Goal: Task Accomplishment & Management: Manage account settings

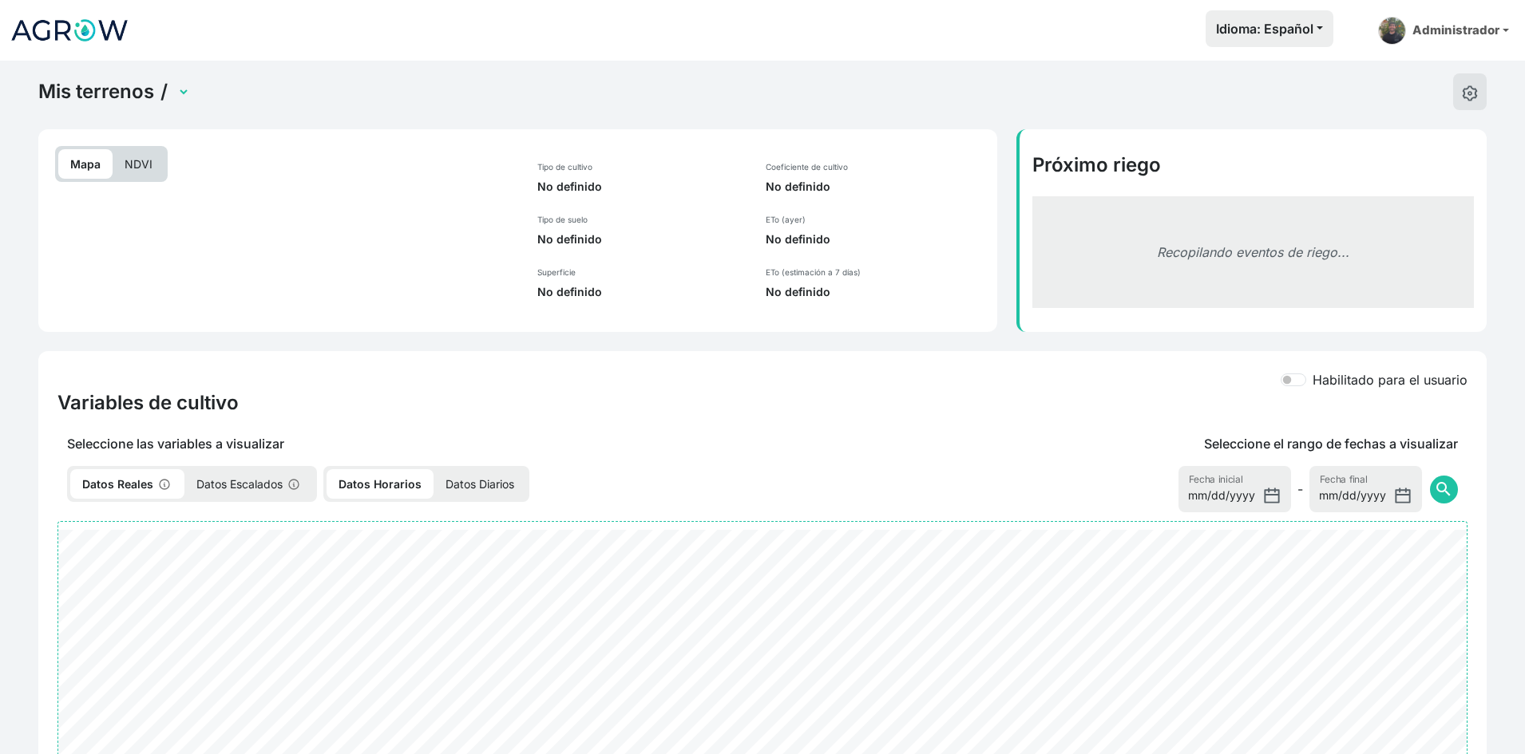
select select "2237"
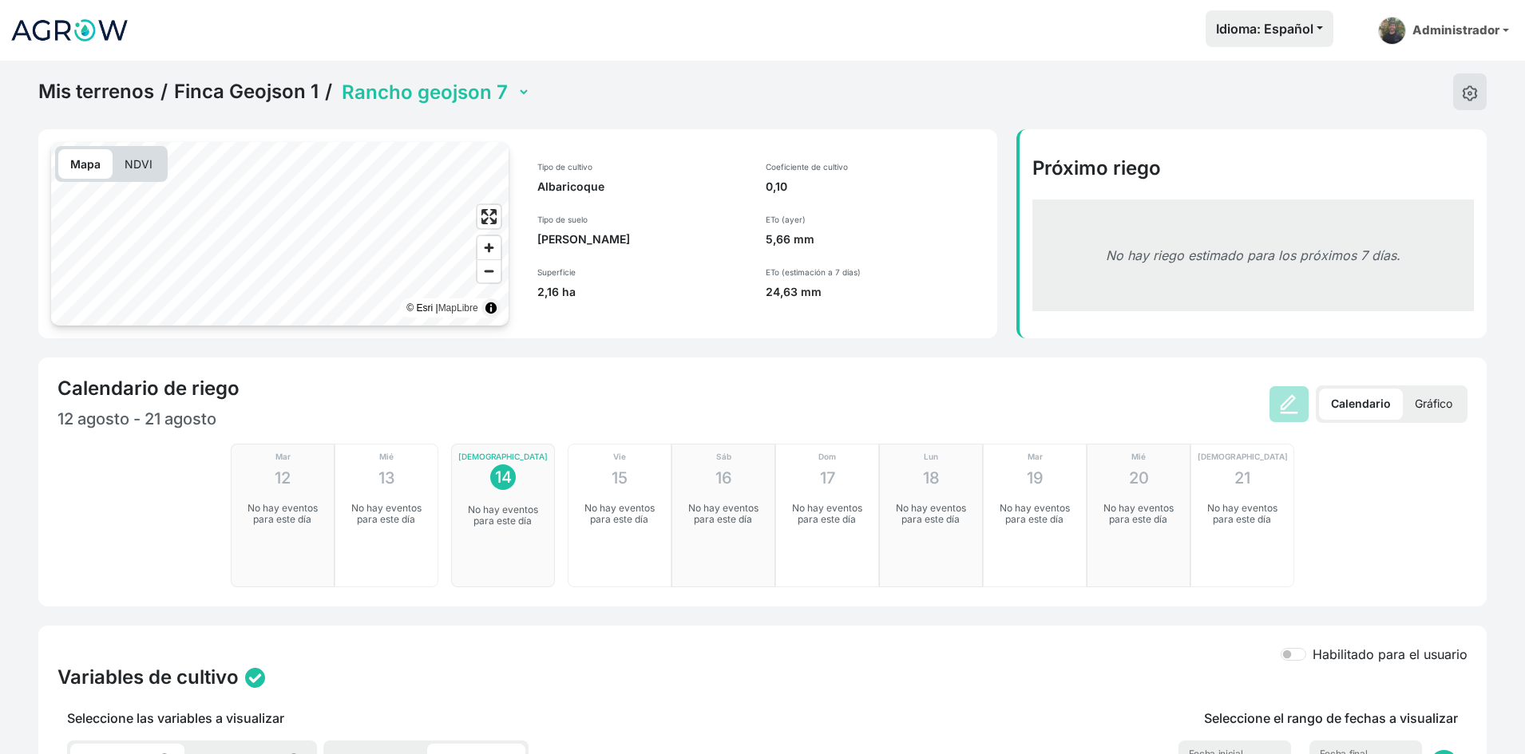
click at [96, 88] on link "Mis terrenos" at bounding box center [96, 92] width 116 height 24
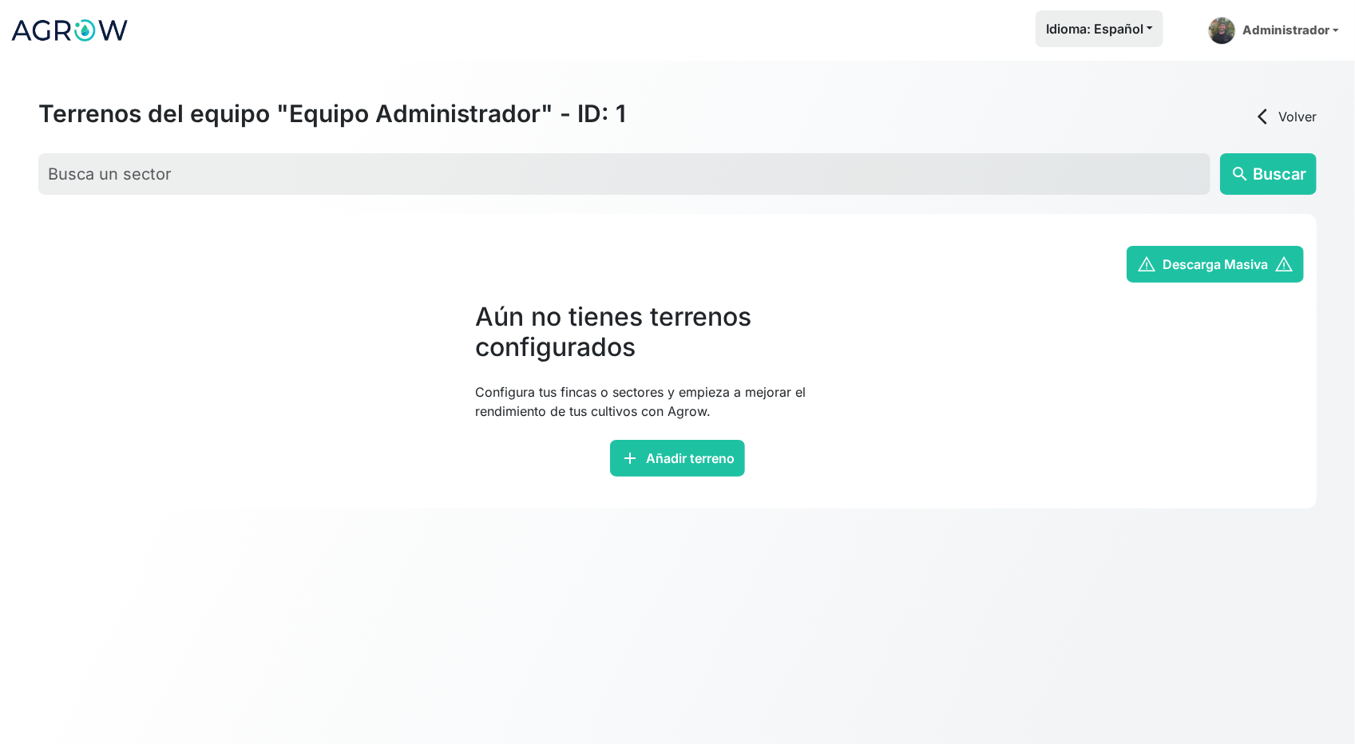
click at [35, 28] on img at bounding box center [70, 30] width 120 height 40
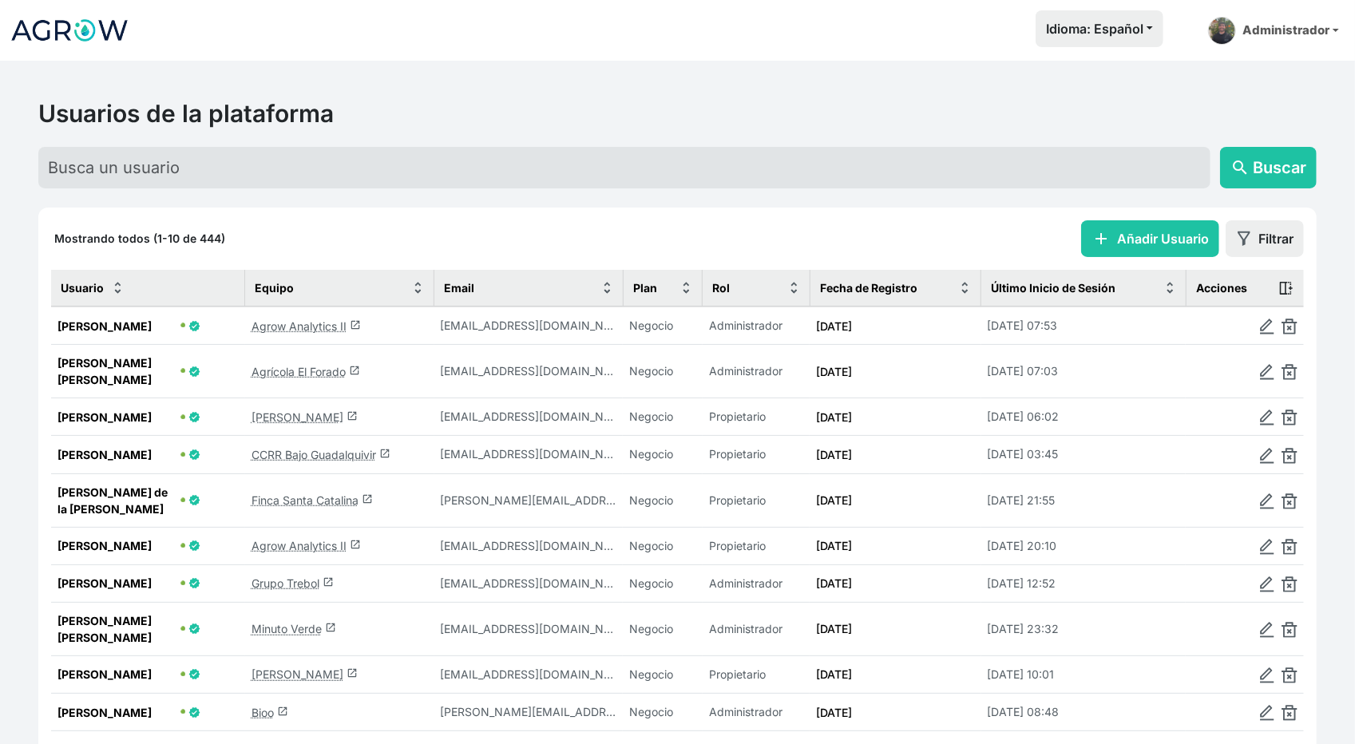
click at [306, 328] on link "Agrow Analytics II launch" at bounding box center [305, 326] width 109 height 14
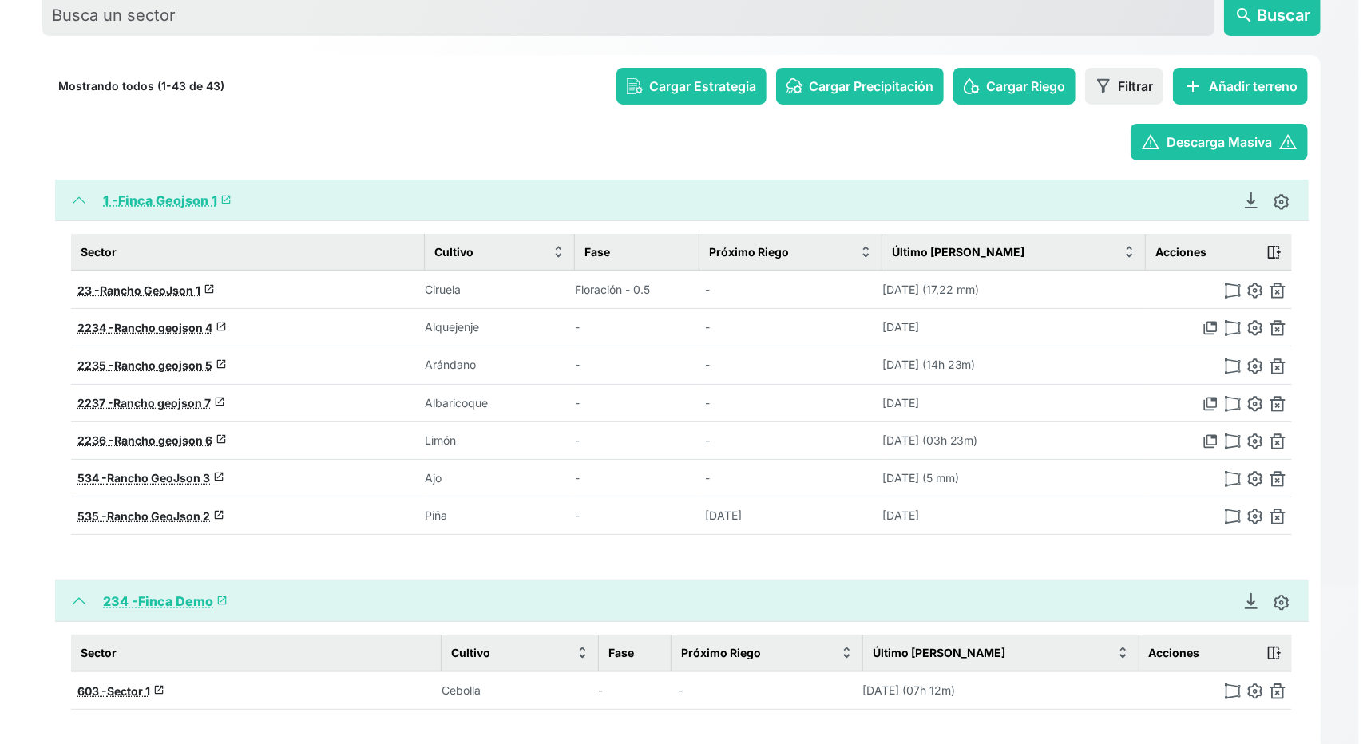
scroll to position [160, 0]
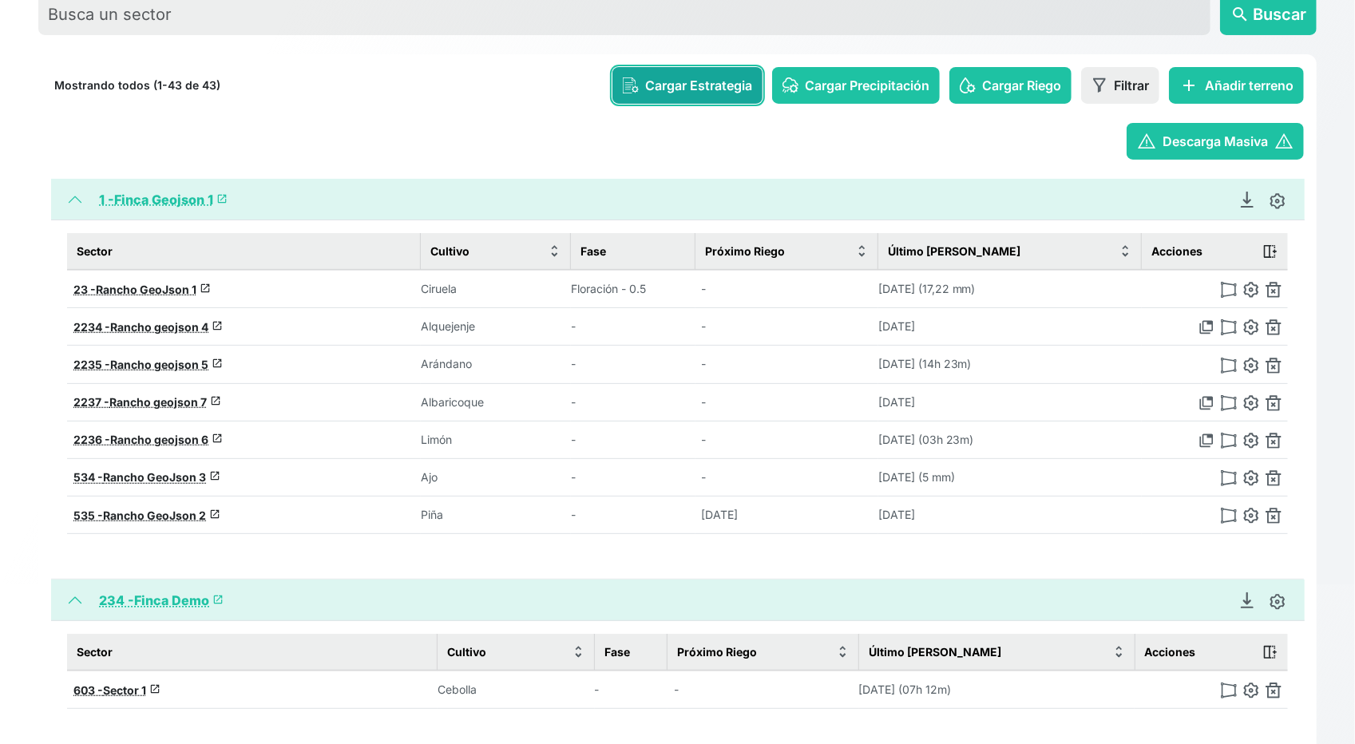
click at [718, 89] on span "Cargar Estrategia" at bounding box center [698, 85] width 107 height 19
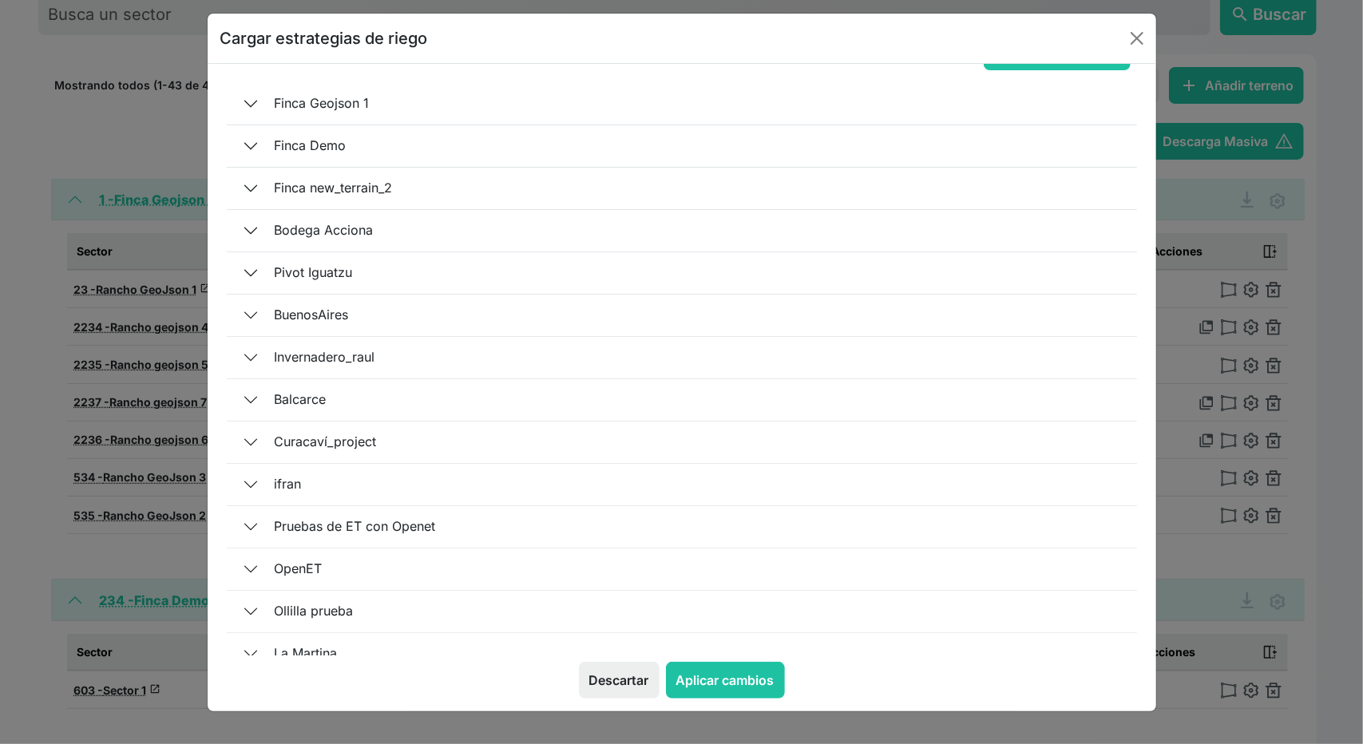
scroll to position [69, 0]
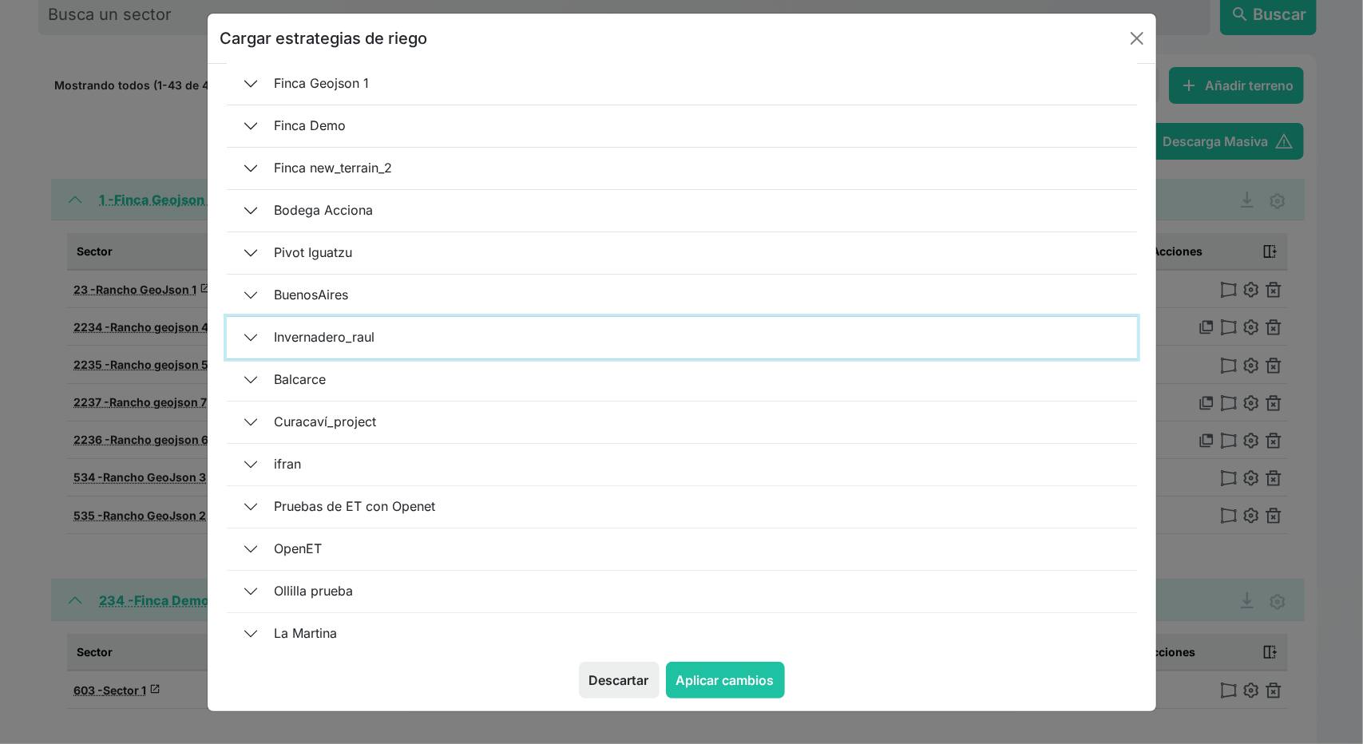
click at [243, 330] on button "Invernadero_raul" at bounding box center [682, 338] width 910 height 42
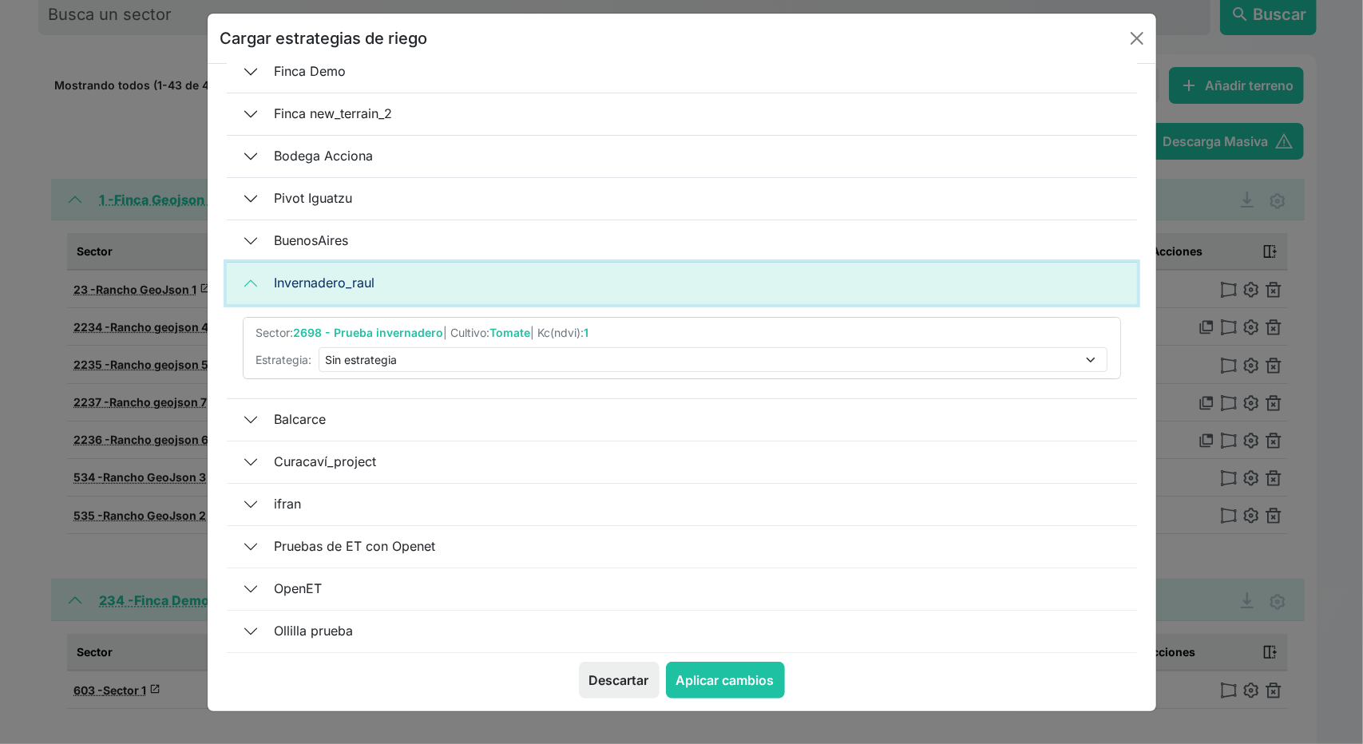
scroll to position [149, 0]
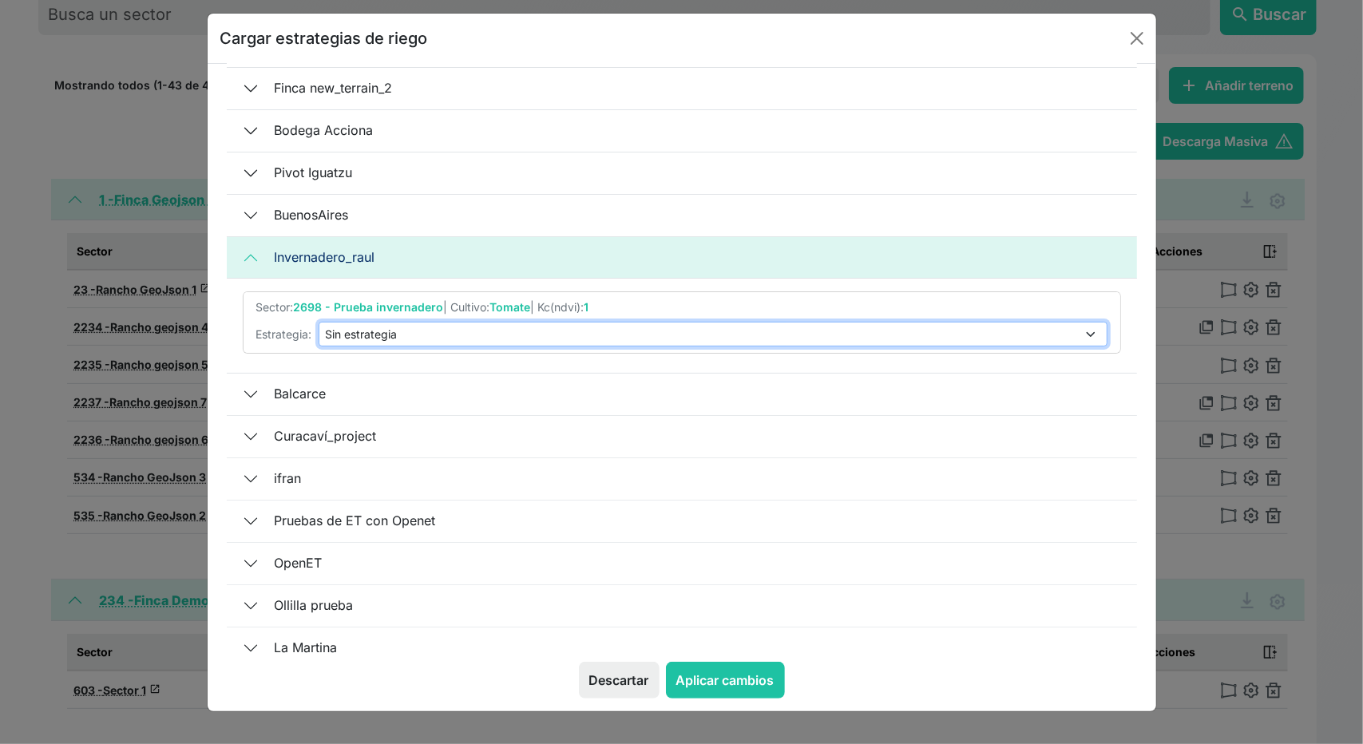
click at [457, 339] on select "Sin estrategia Estrategia Primavera Estrategia General Invernadero EST-1 EST-2" at bounding box center [713, 334] width 789 height 25
select select "4"
click at [319, 322] on select "Sin estrategia Estrategia Primavera Estrategia General Invernadero EST-1 EST-2" at bounding box center [713, 334] width 789 height 25
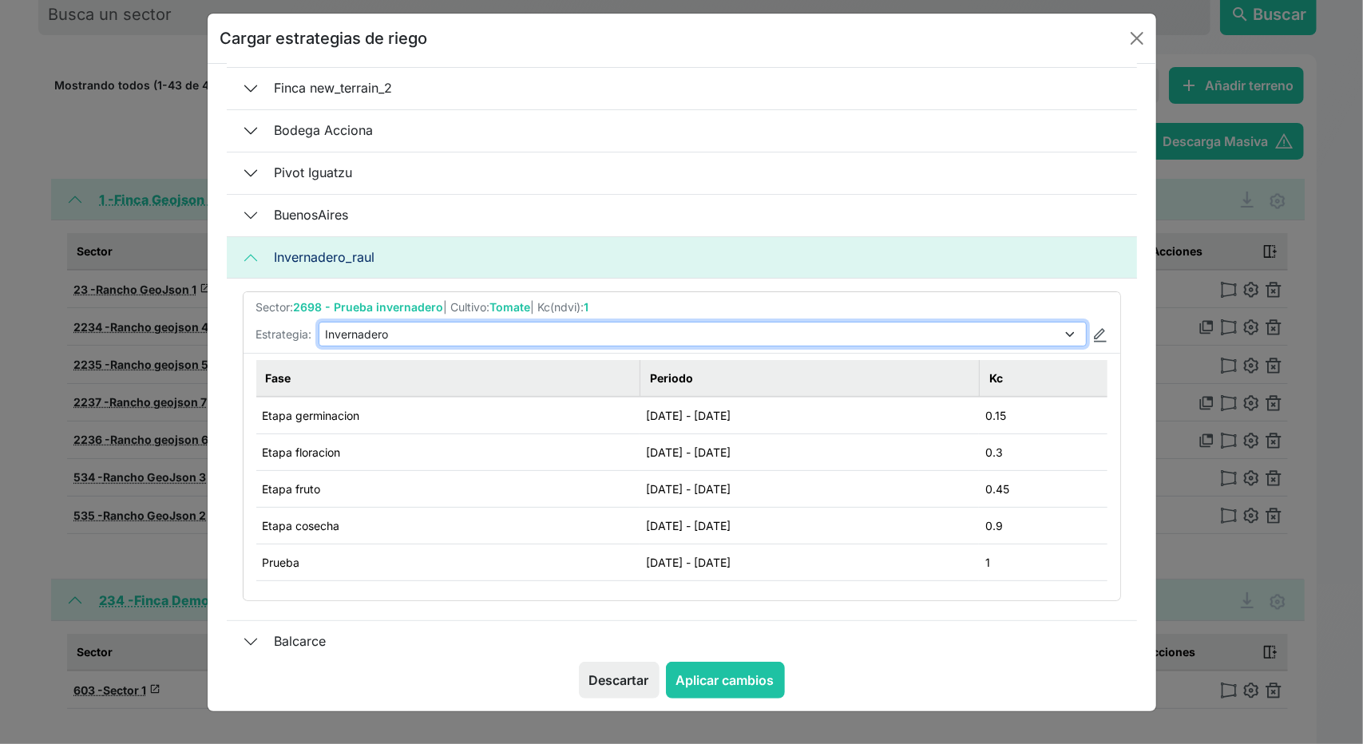
scroll to position [229, 0]
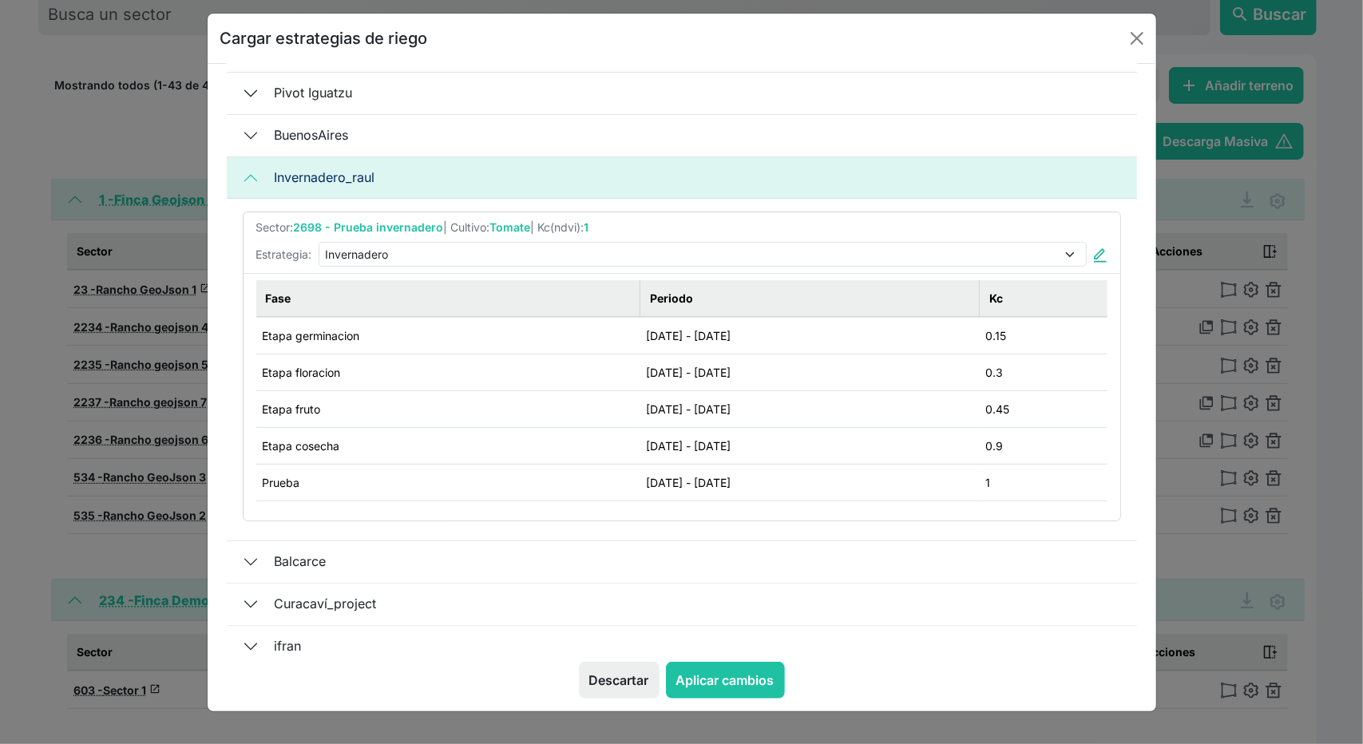
click at [1094, 252] on img at bounding box center [1100, 255] width 14 height 14
select select "4"
type input "Invernadero"
type input "[DATE]"
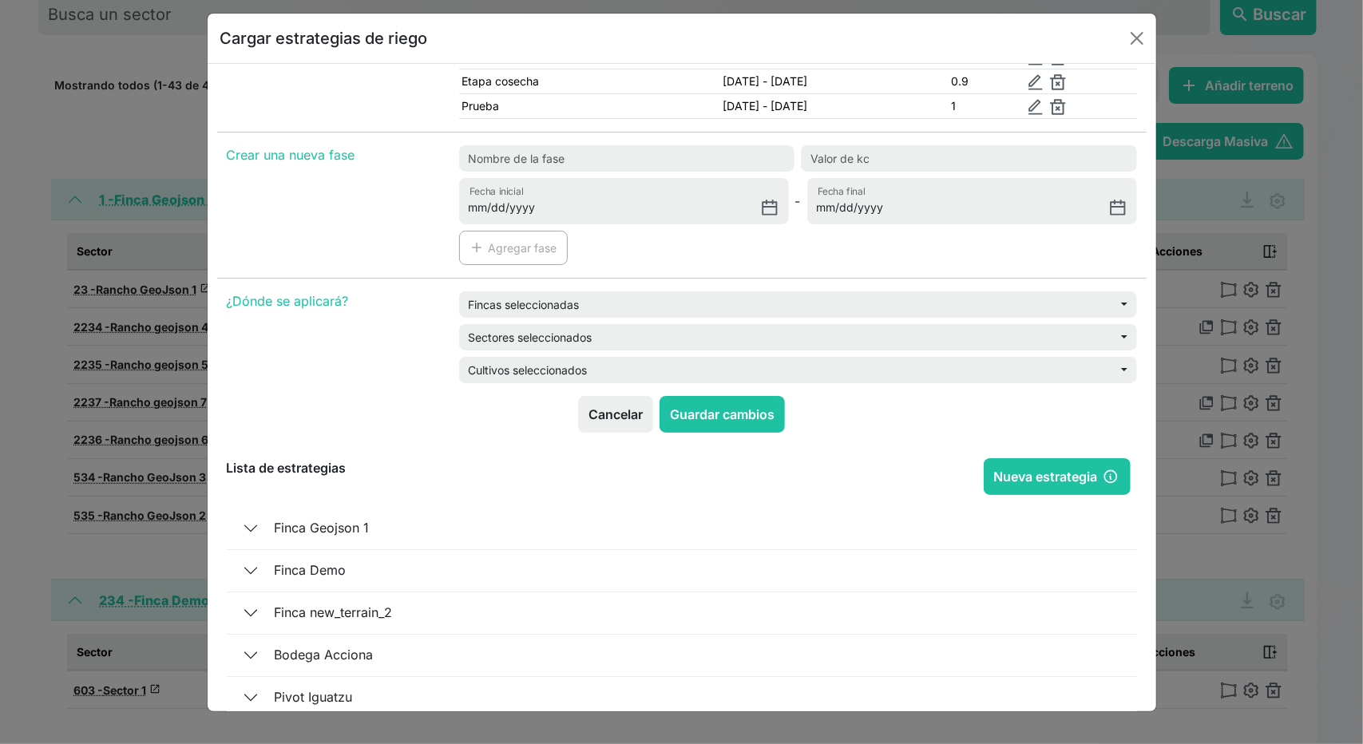
scroll to position [827, 0]
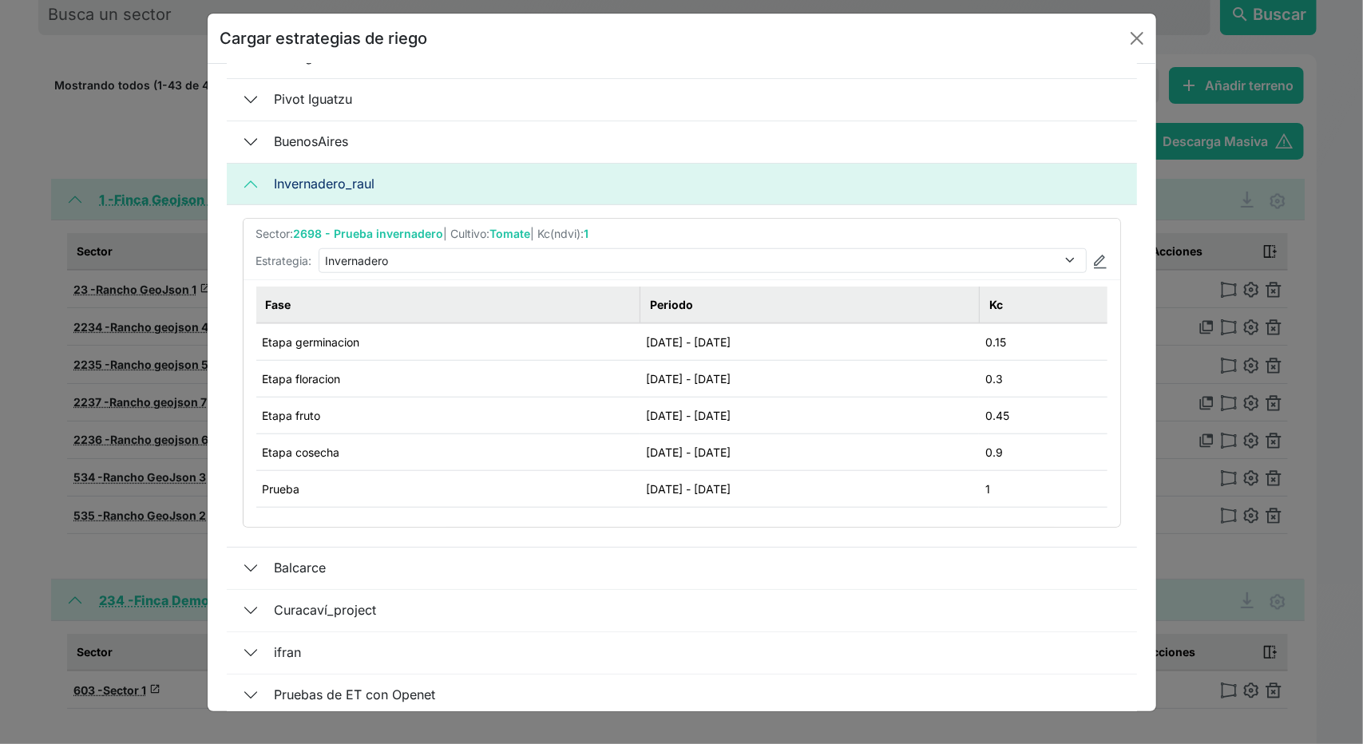
click at [1024, 334] on td "0.15" at bounding box center [1043, 342] width 128 height 38
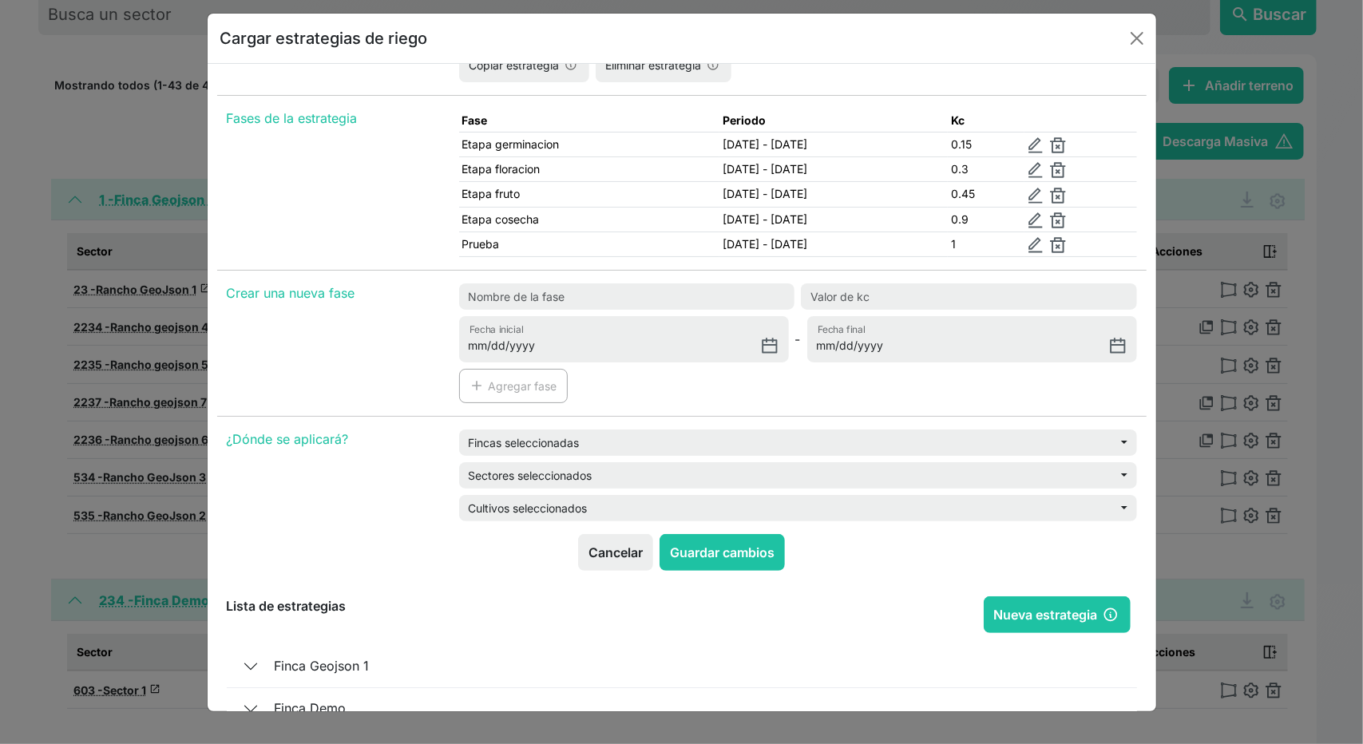
scroll to position [86, 0]
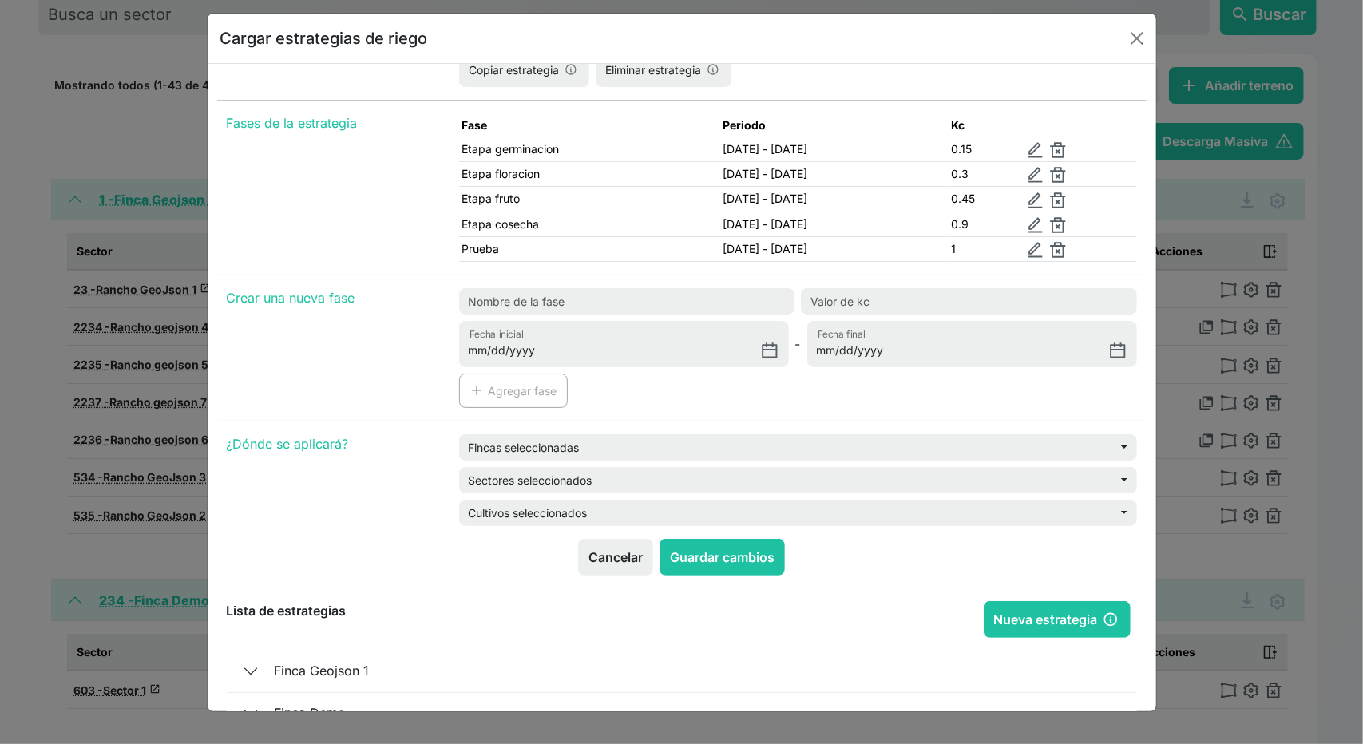
click at [1011, 245] on td "1" at bounding box center [986, 248] width 76 height 25
click at [1009, 172] on td "0.3" at bounding box center [986, 174] width 76 height 25
click at [1039, 173] on img at bounding box center [1035, 175] width 16 height 16
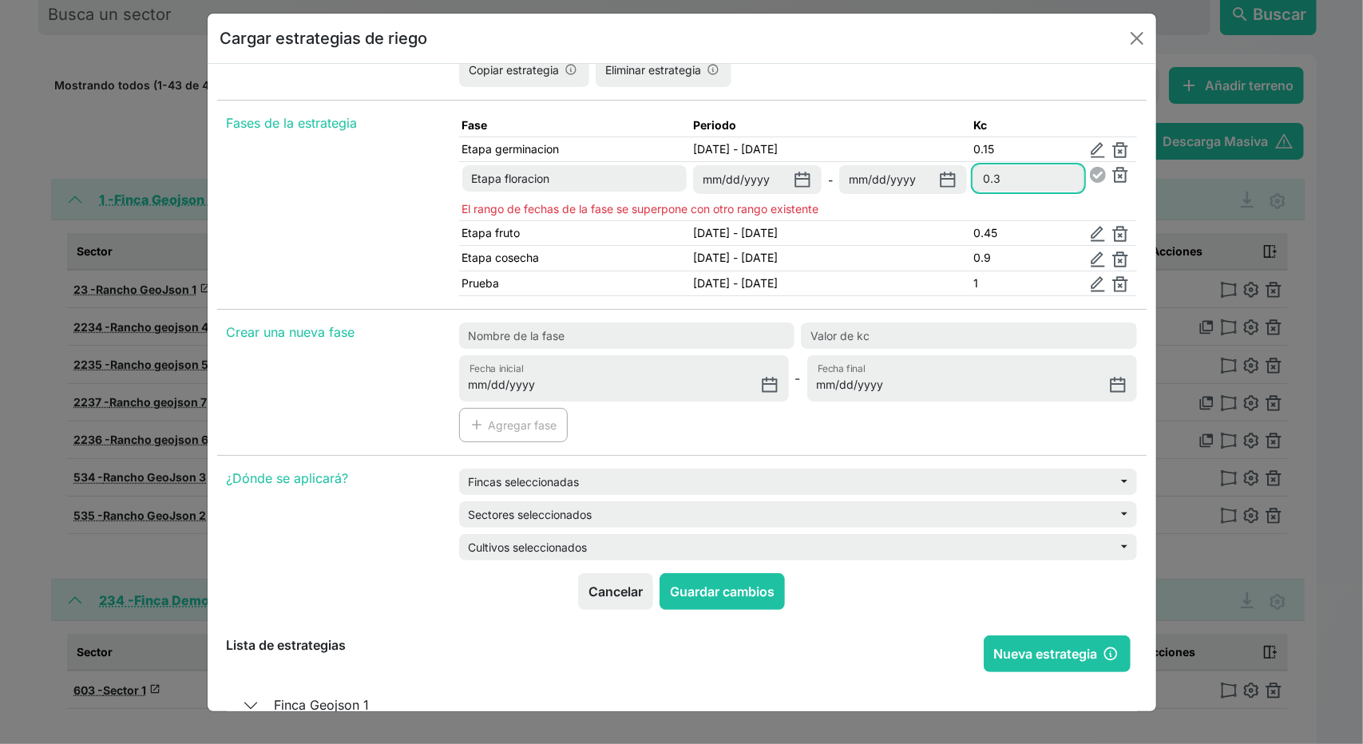
click at [1012, 176] on input "0.3" at bounding box center [1027, 178] width 109 height 26
type input "0.35"
drag, startPoint x: 1089, startPoint y: 170, endPoint x: 1104, endPoint y: 197, distance: 31.1
click at [1090, 170] on link at bounding box center [1101, 174] width 22 height 14
click at [1114, 201] on td "El rango de fechas de la fase se superpone con otro rango existente" at bounding box center [798, 209] width 678 height 24
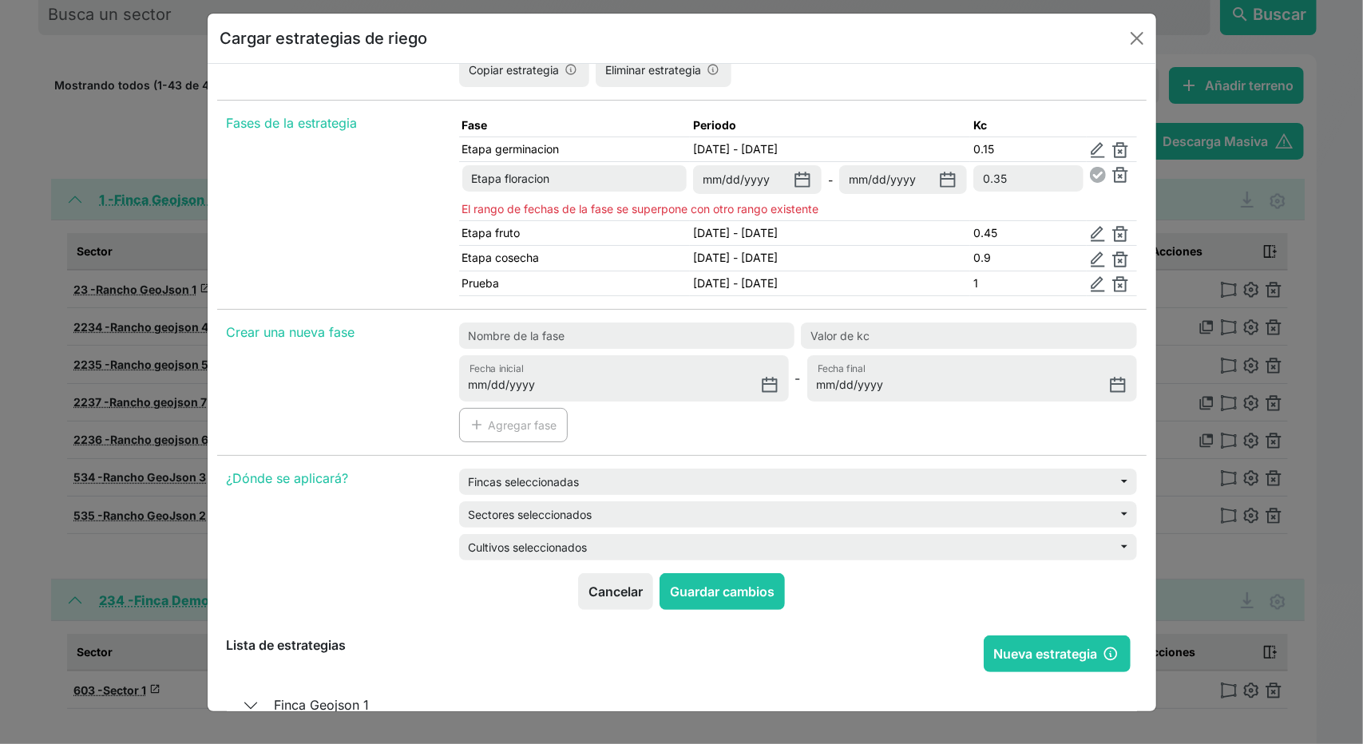
click at [437, 204] on div "Fases de la estrategia" at bounding box center [333, 211] width 232 height 196
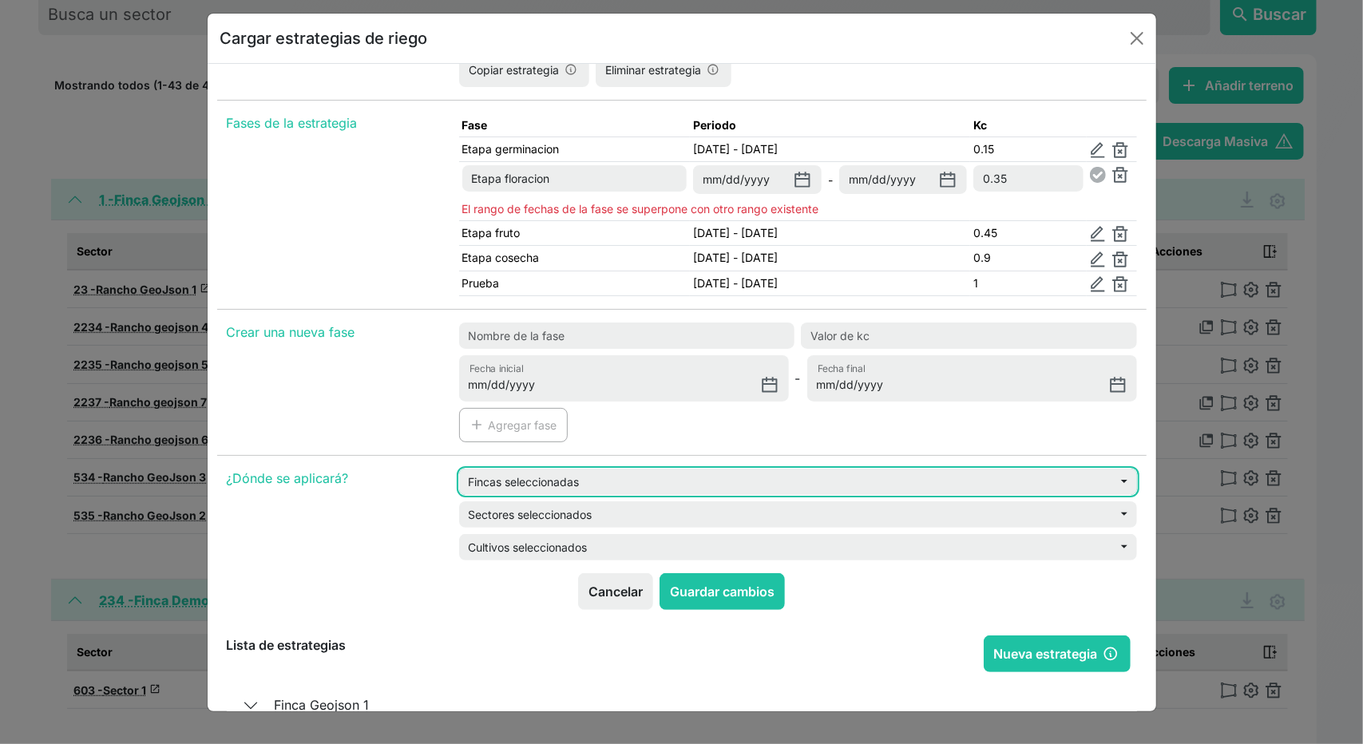
click at [578, 474] on button "Fincas seleccionadas" at bounding box center [798, 482] width 678 height 26
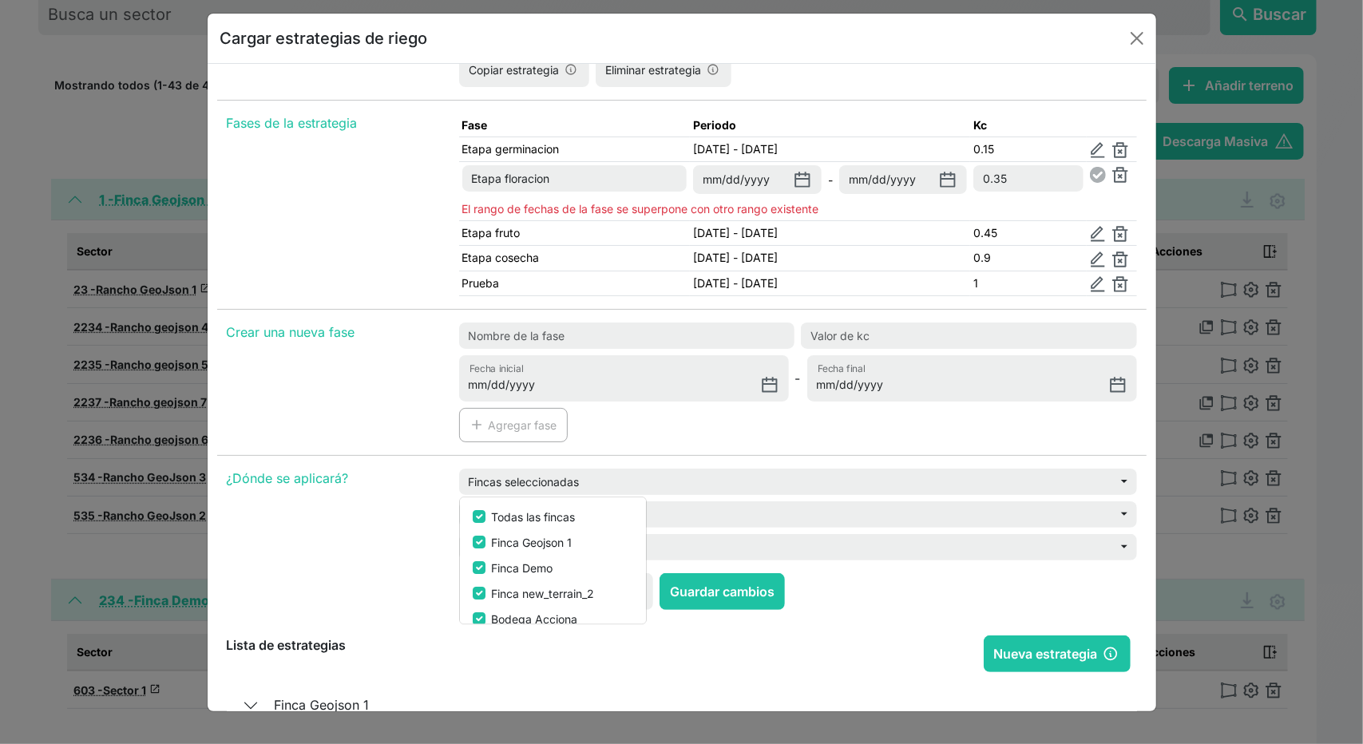
click at [422, 508] on div "¿Dónde se aplicará?" at bounding box center [333, 521] width 232 height 105
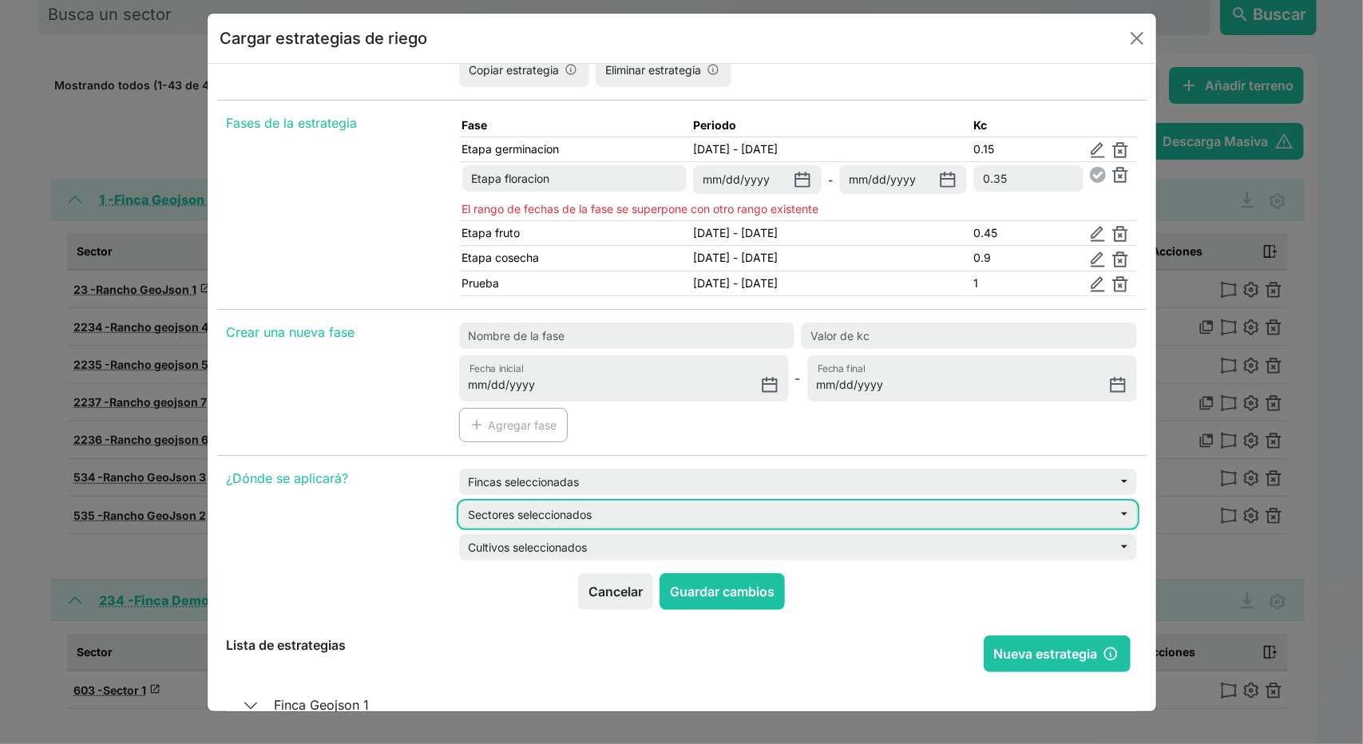
click at [516, 505] on button "Sectores seleccionados" at bounding box center [798, 514] width 678 height 26
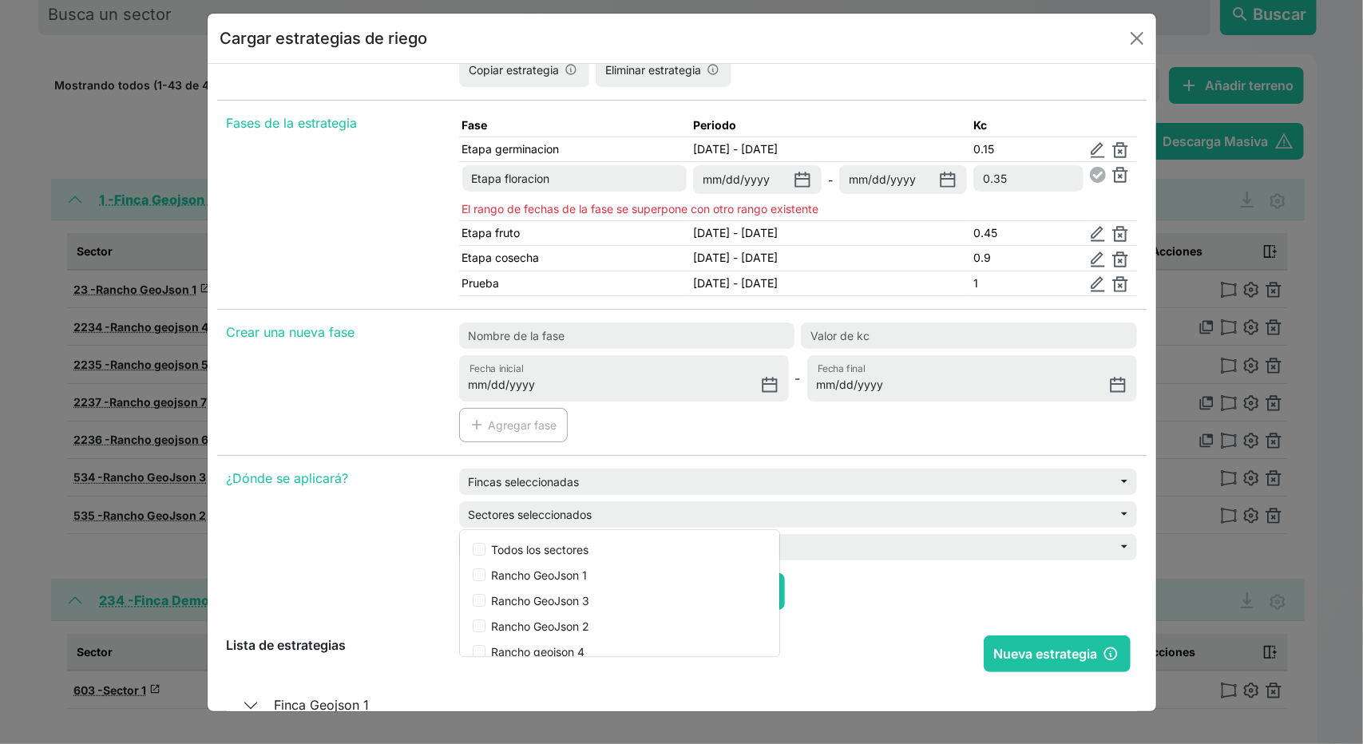
click at [430, 510] on div "¿Dónde se aplicará?" at bounding box center [333, 521] width 232 height 105
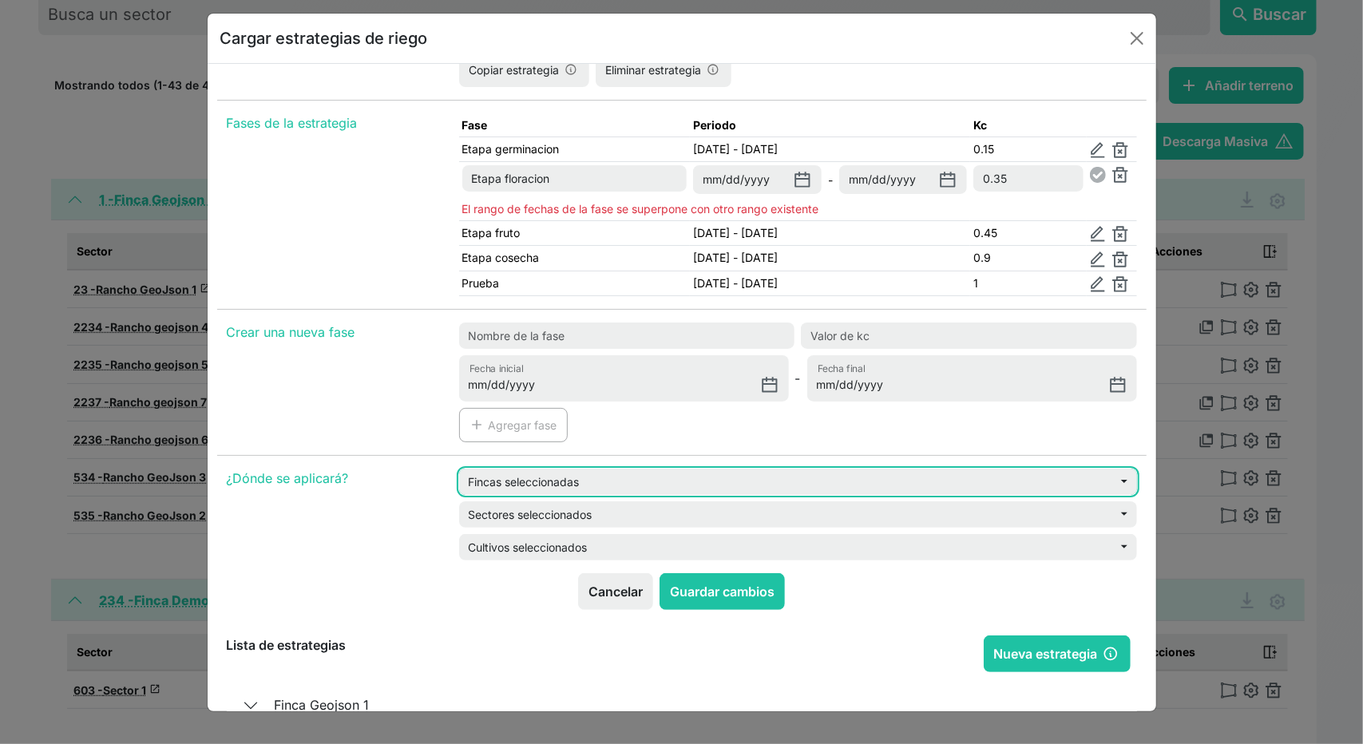
click at [493, 473] on button "Fincas seleccionadas" at bounding box center [798, 482] width 678 height 26
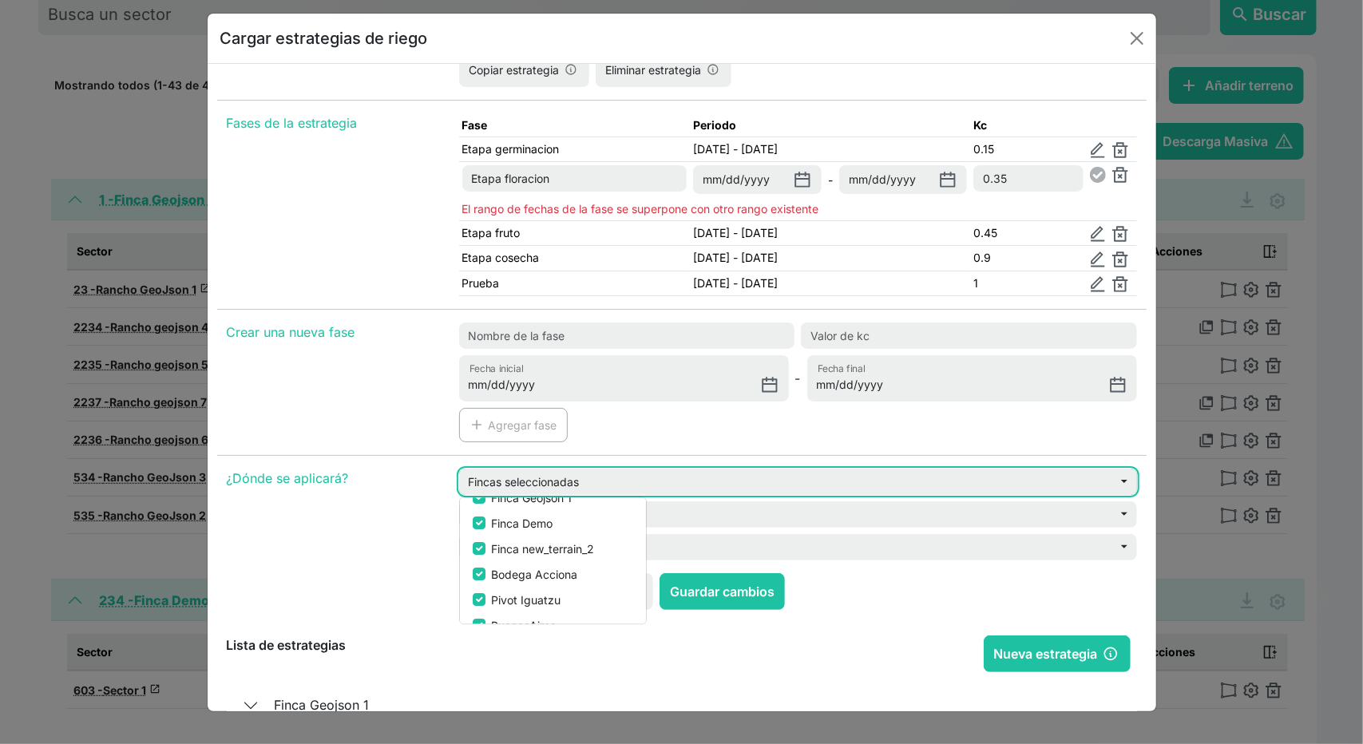
scroll to position [30, 0]
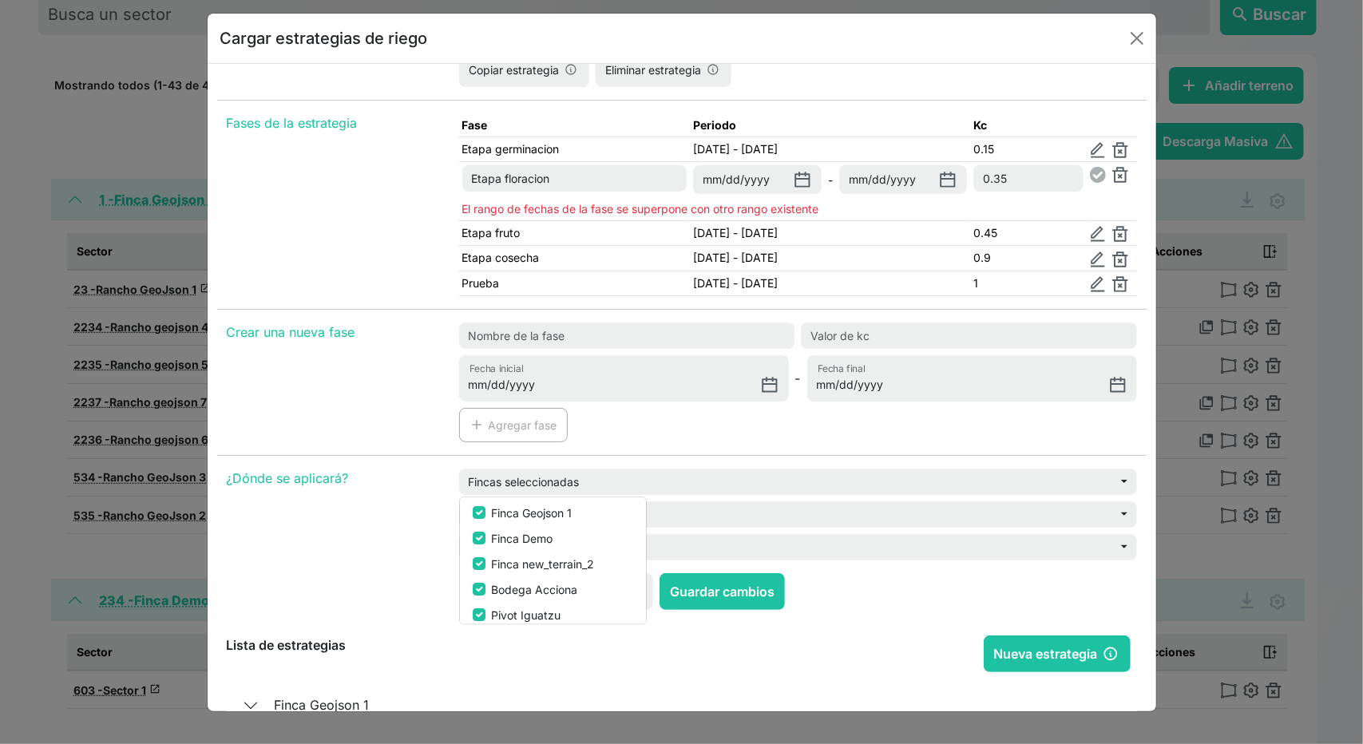
click at [429, 494] on div "¿Dónde se aplicará?" at bounding box center [333, 521] width 232 height 105
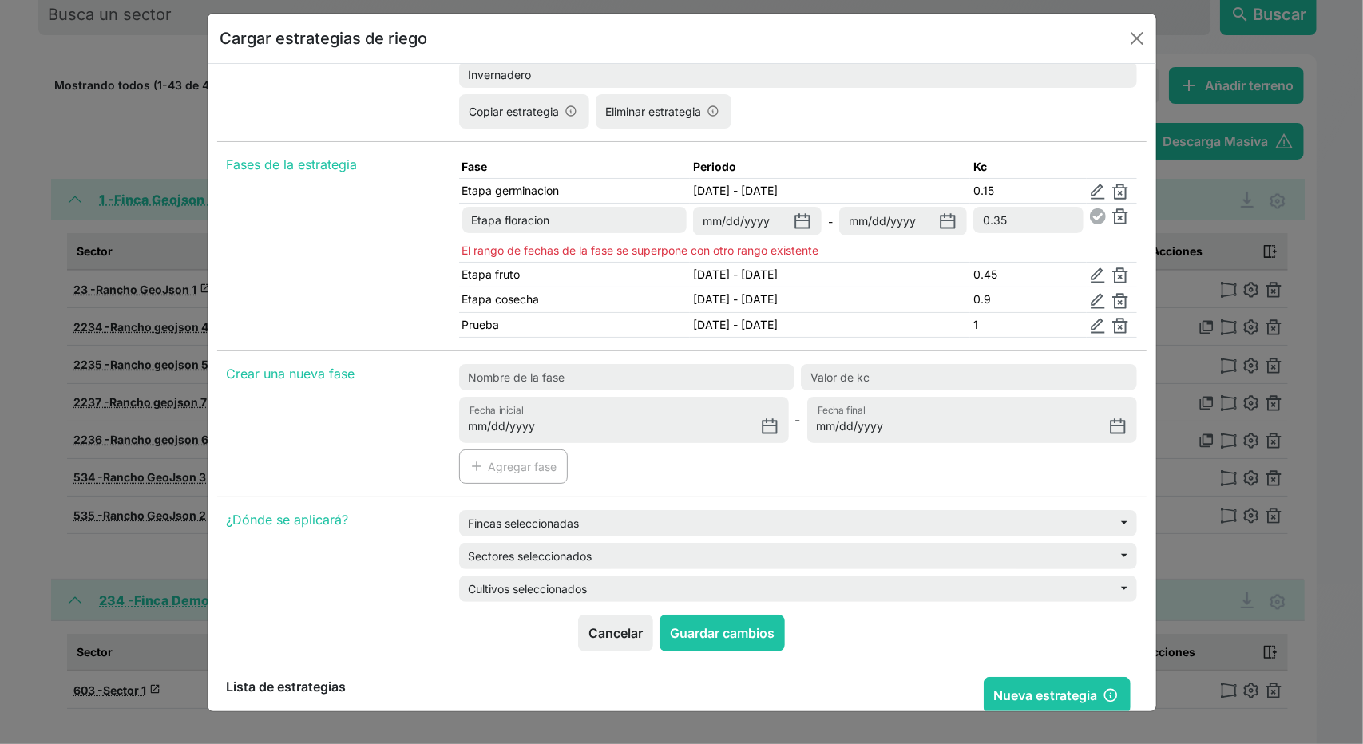
scroll to position [80, 0]
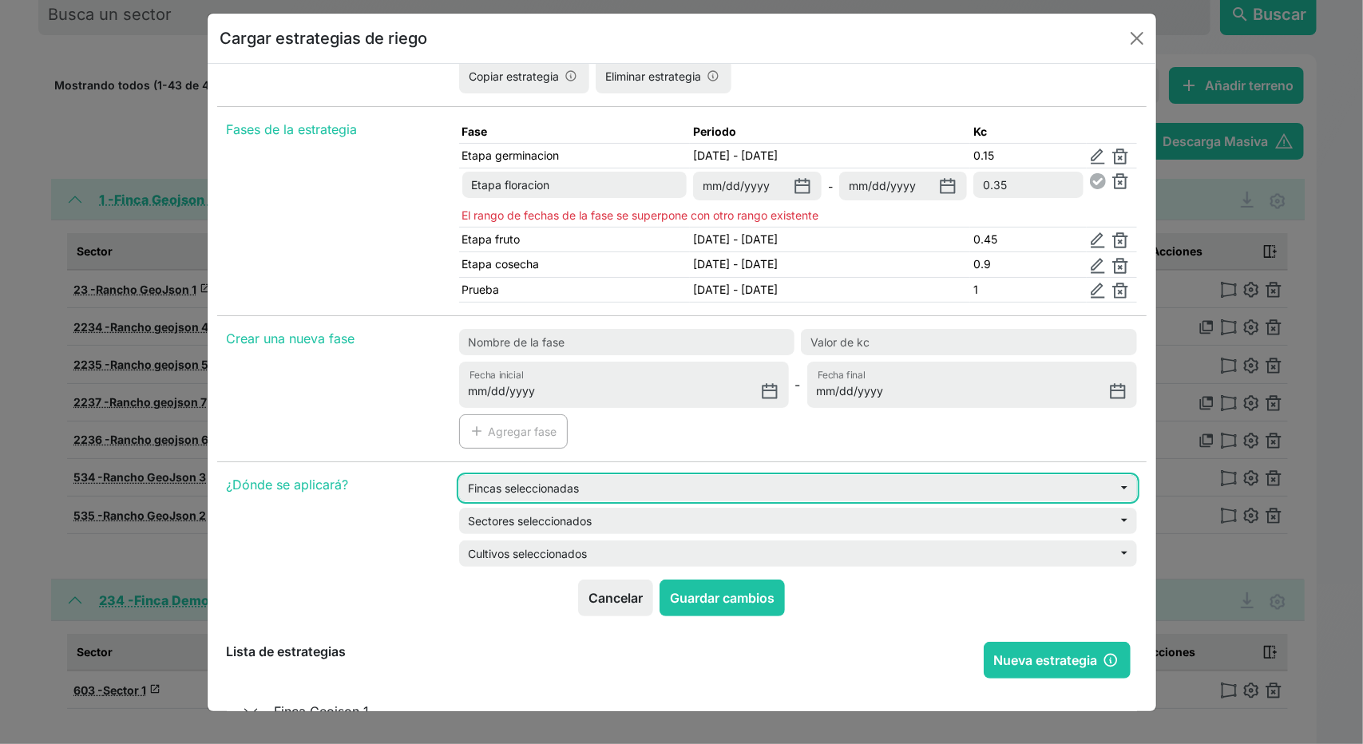
click at [505, 475] on button "Fincas seleccionadas" at bounding box center [798, 488] width 678 height 26
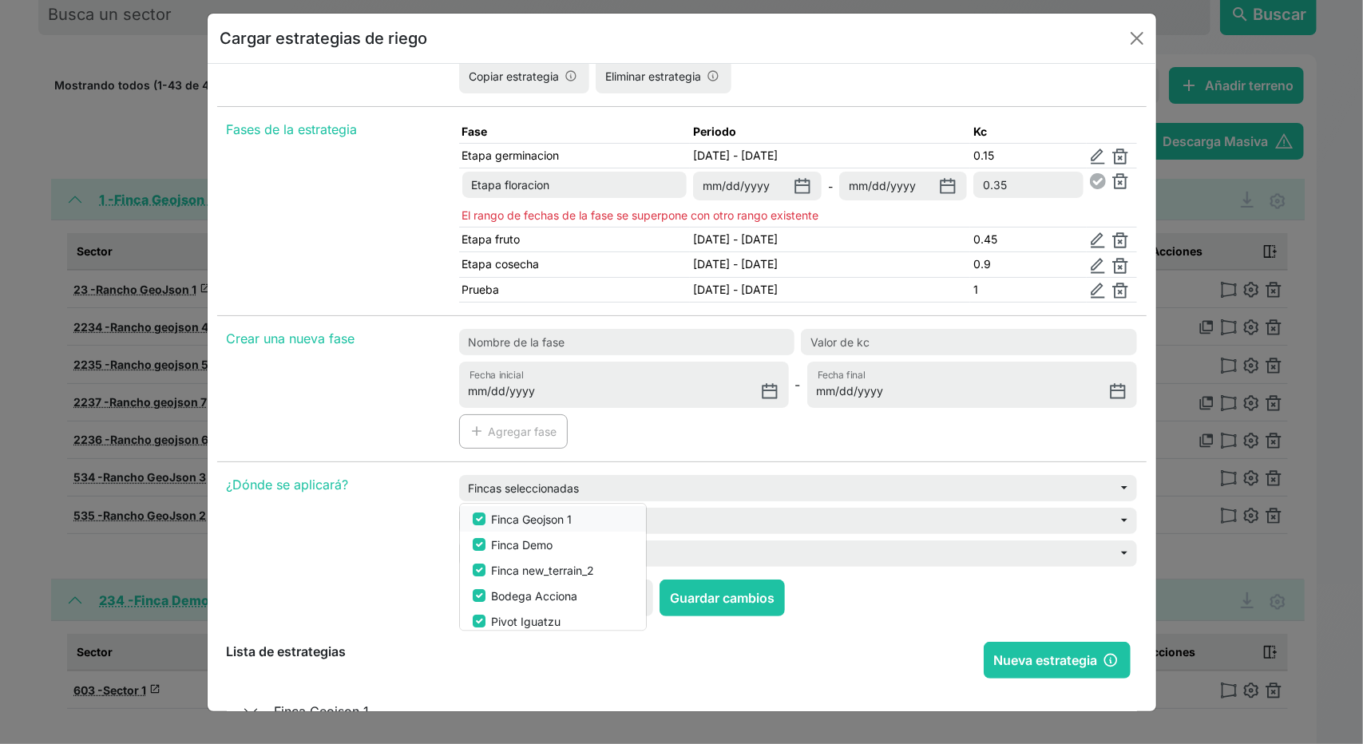
click at [489, 506] on button "Finca Geojson 1" at bounding box center [553, 519] width 186 height 26
checkbox input "false"
click at [492, 536] on label "Finca Demo" at bounding box center [522, 544] width 61 height 17
checkbox input "false"
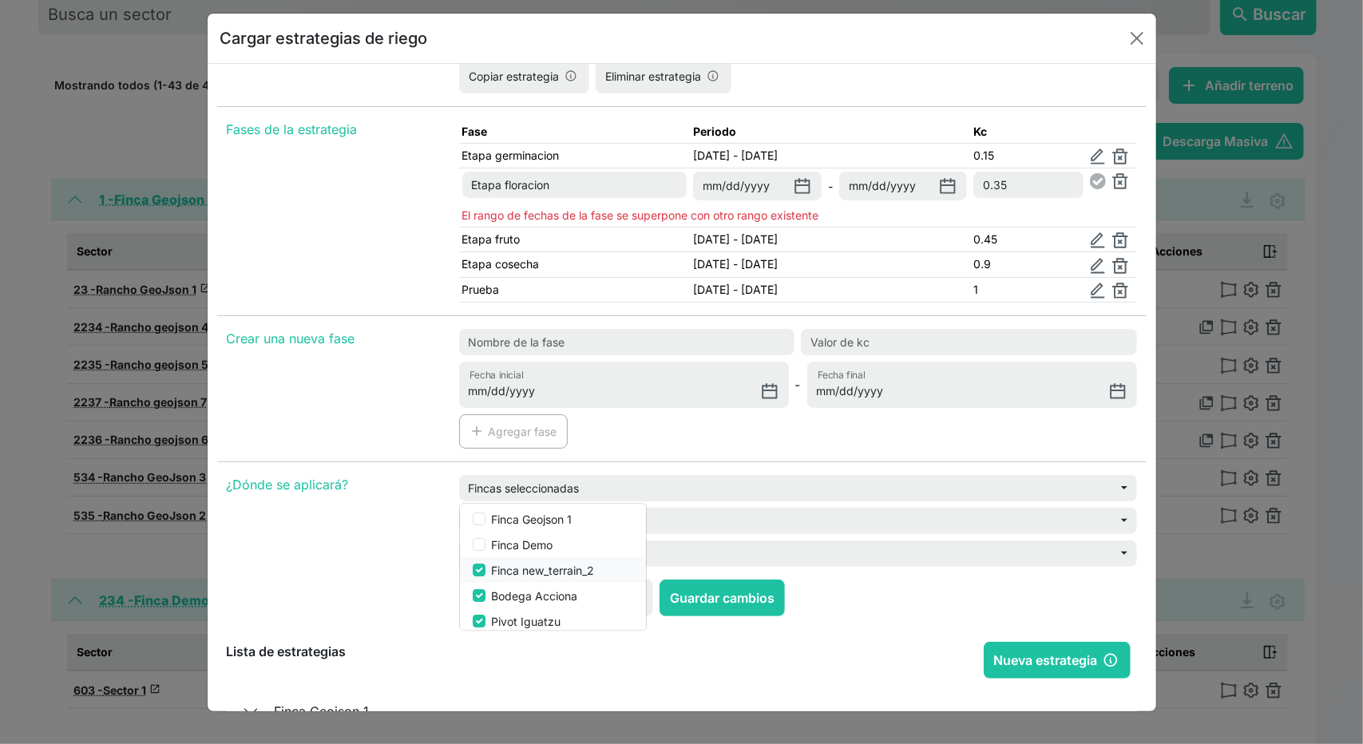
click at [492, 568] on label "Finca new_terrain_2" at bounding box center [543, 570] width 103 height 17
checkbox input "false"
click at [497, 596] on label "Bodega Acciona" at bounding box center [535, 596] width 86 height 17
checkbox input "false"
click at [497, 614] on label "Pivot Iguatzu" at bounding box center [526, 621] width 69 height 17
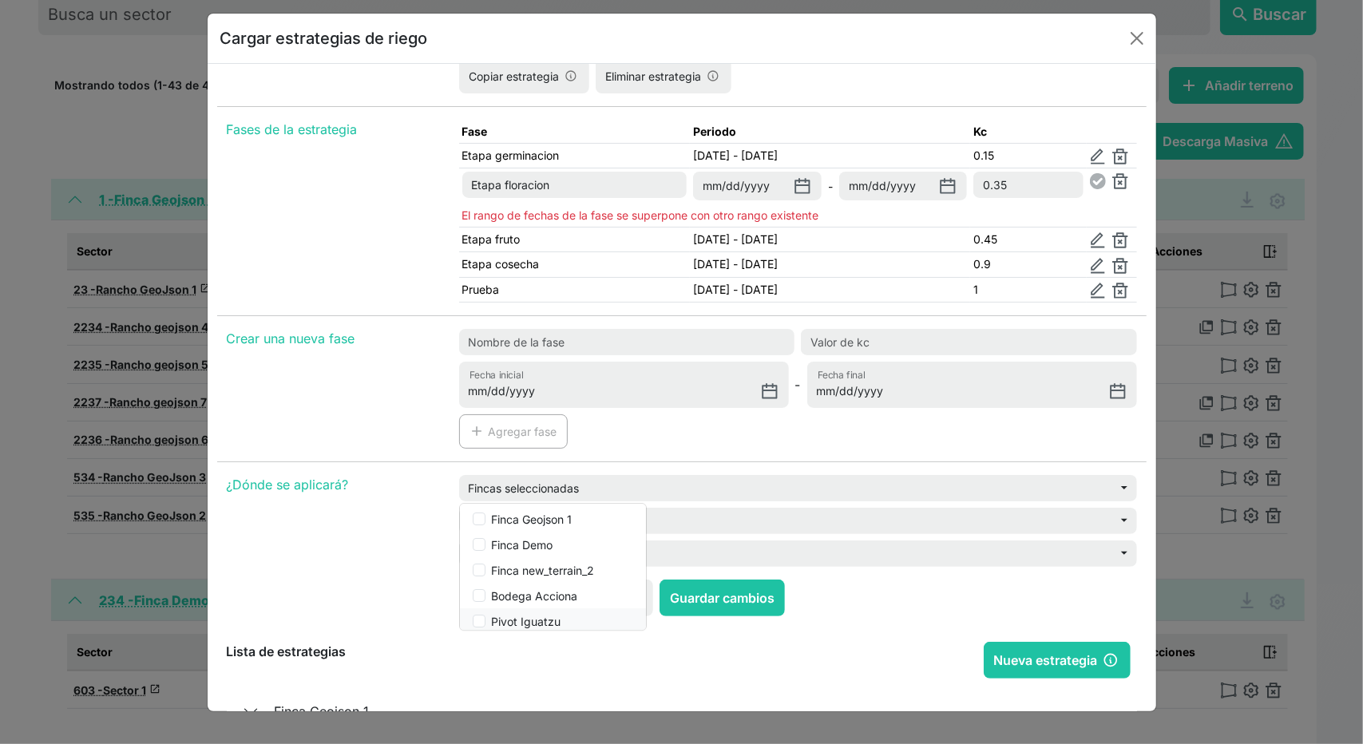
checkbox input "false"
click at [493, 559] on label "BuenosAires" at bounding box center [524, 567] width 65 height 17
checkbox input "false"
click at [498, 610] on label "Balcarce" at bounding box center [515, 618] width 46 height 17
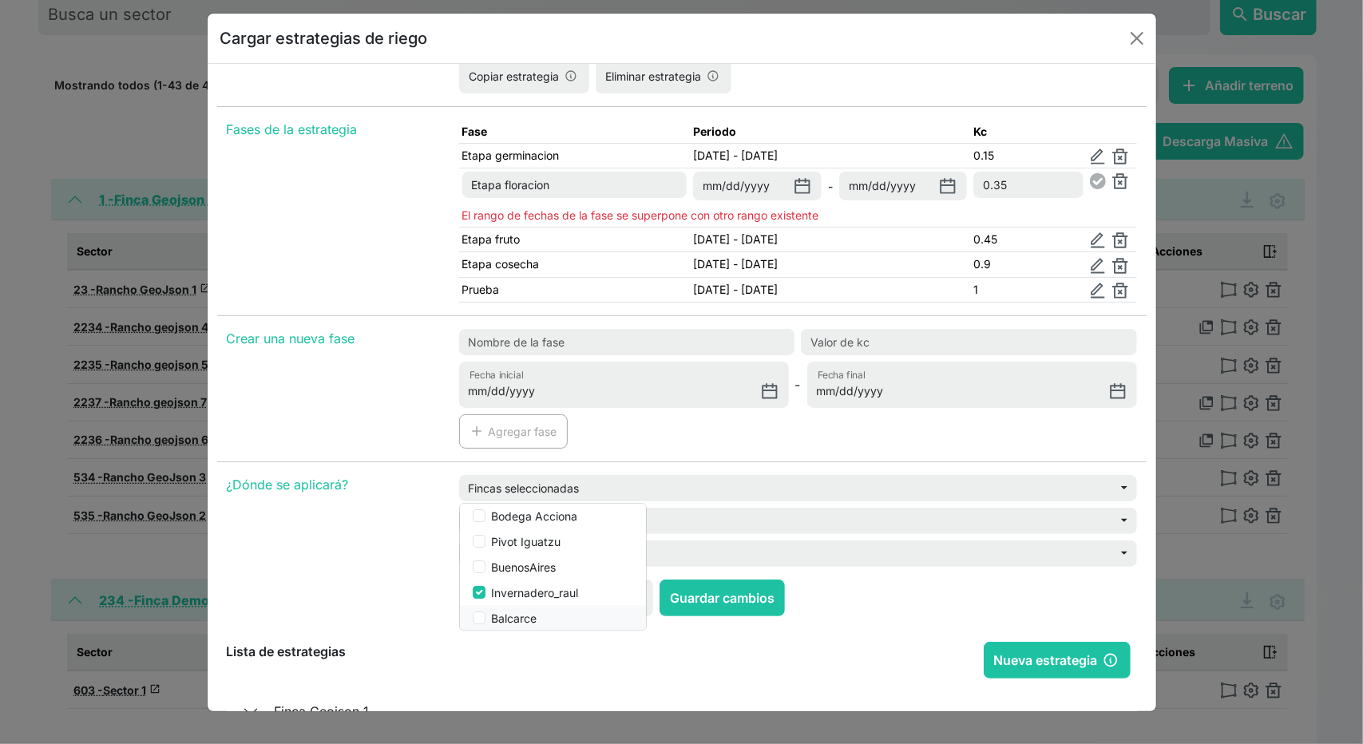
checkbox input "false"
click at [497, 560] on label "Curacaví_project" at bounding box center [536, 564] width 88 height 17
checkbox input "false"
click at [495, 581] on label "ifran" at bounding box center [503, 589] width 23 height 17
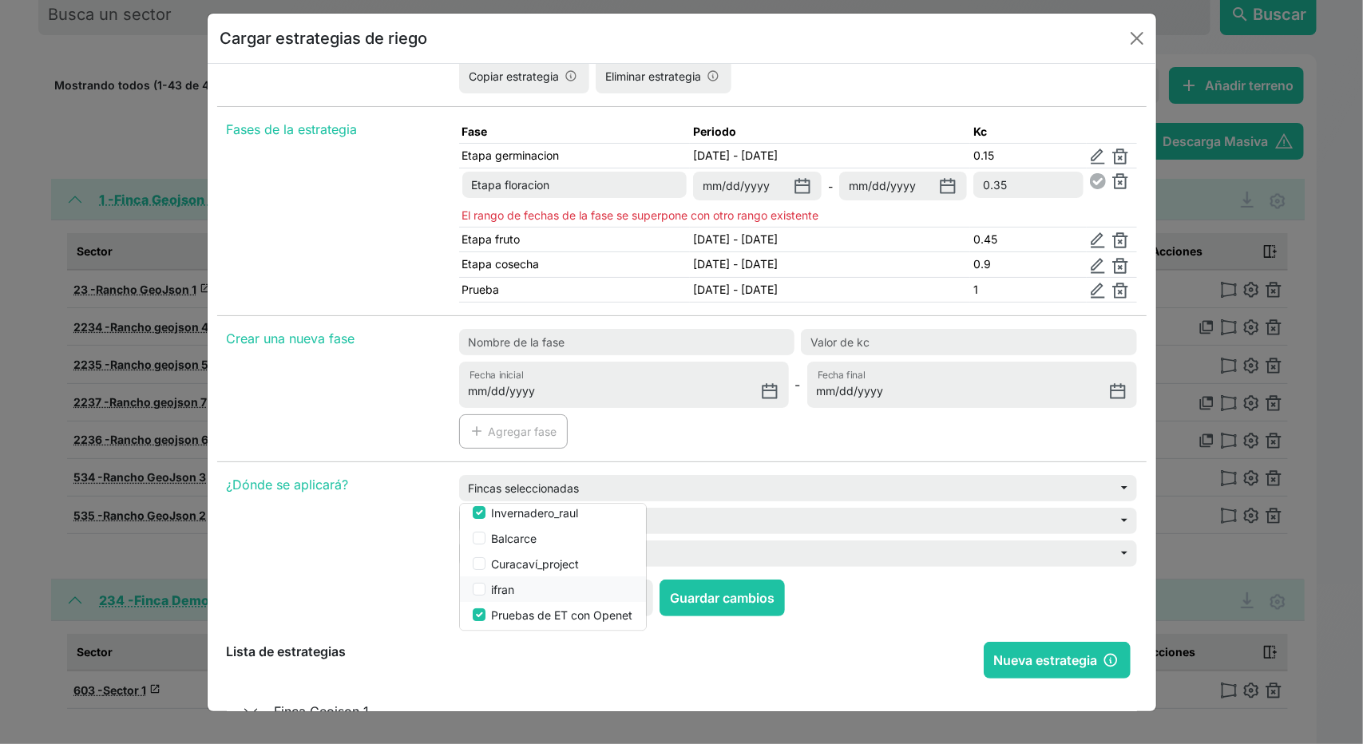
checkbox input "false"
click at [508, 540] on button "Pruebas de ET con Openet" at bounding box center [553, 535] width 186 height 26
checkbox input "false"
click at [505, 553] on label "OpenET" at bounding box center [513, 560] width 42 height 17
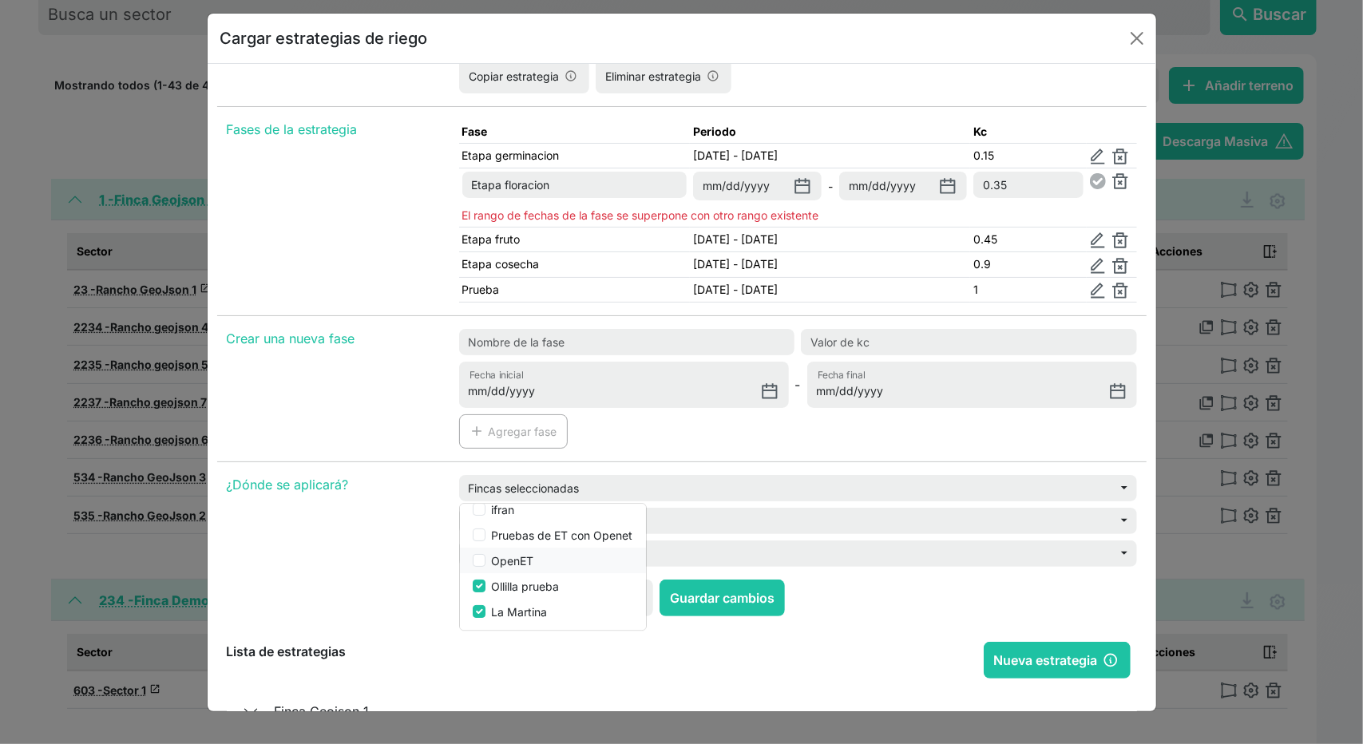
checkbox input "false"
click at [501, 579] on label "Ollilla prueba" at bounding box center [526, 586] width 68 height 17
checkbox input "false"
click at [506, 606] on label "La Martina" at bounding box center [520, 612] width 56 height 17
checkbox input "false"
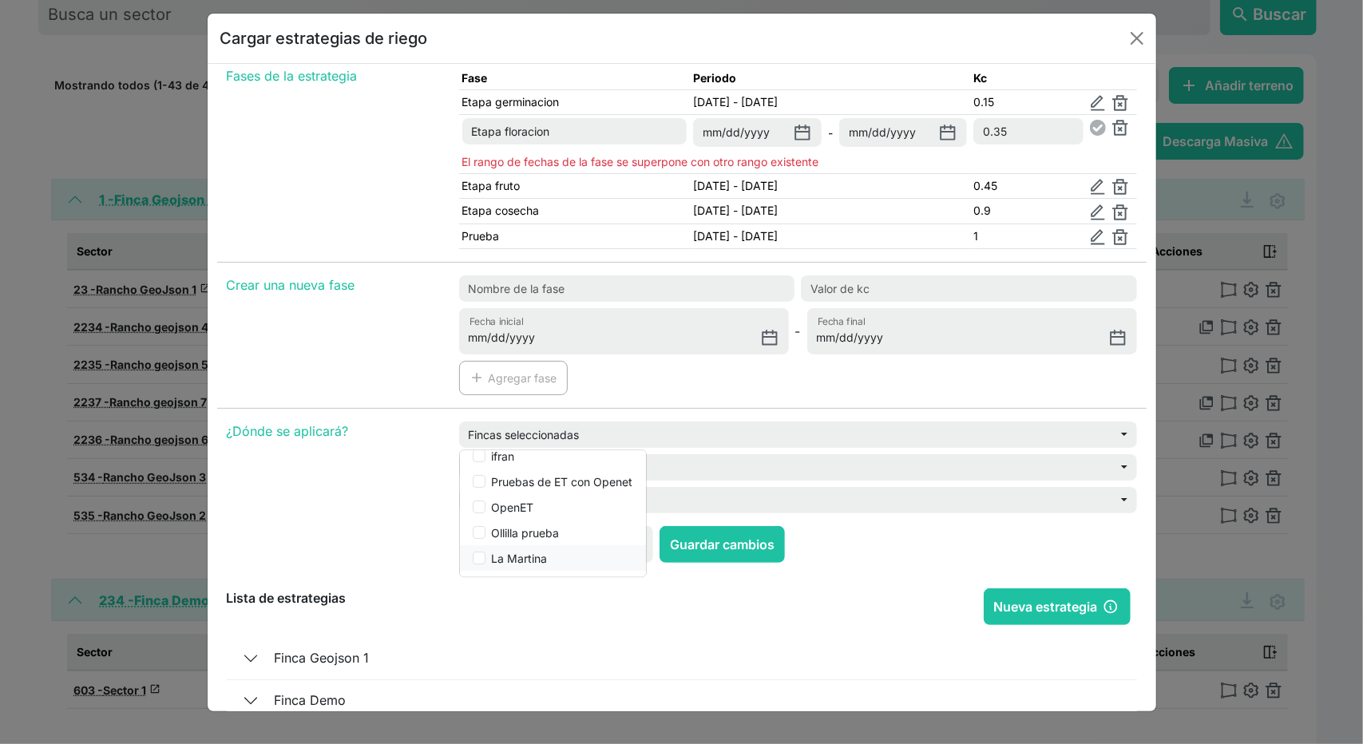
scroll to position [160, 0]
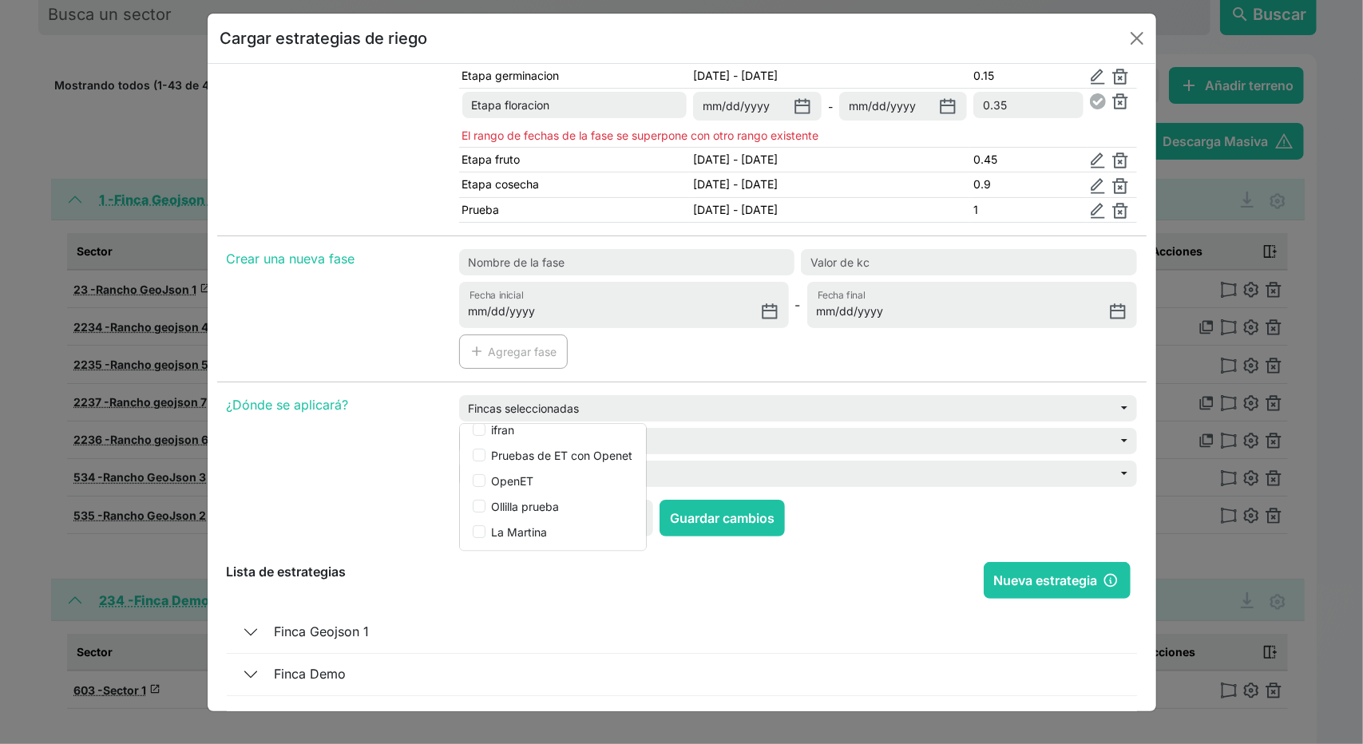
click at [452, 462] on div "Fincas seleccionadas Todas las fincas Finca Geojson 1 Finca Demo Finca new_terr…" at bounding box center [797, 447] width 697 height 105
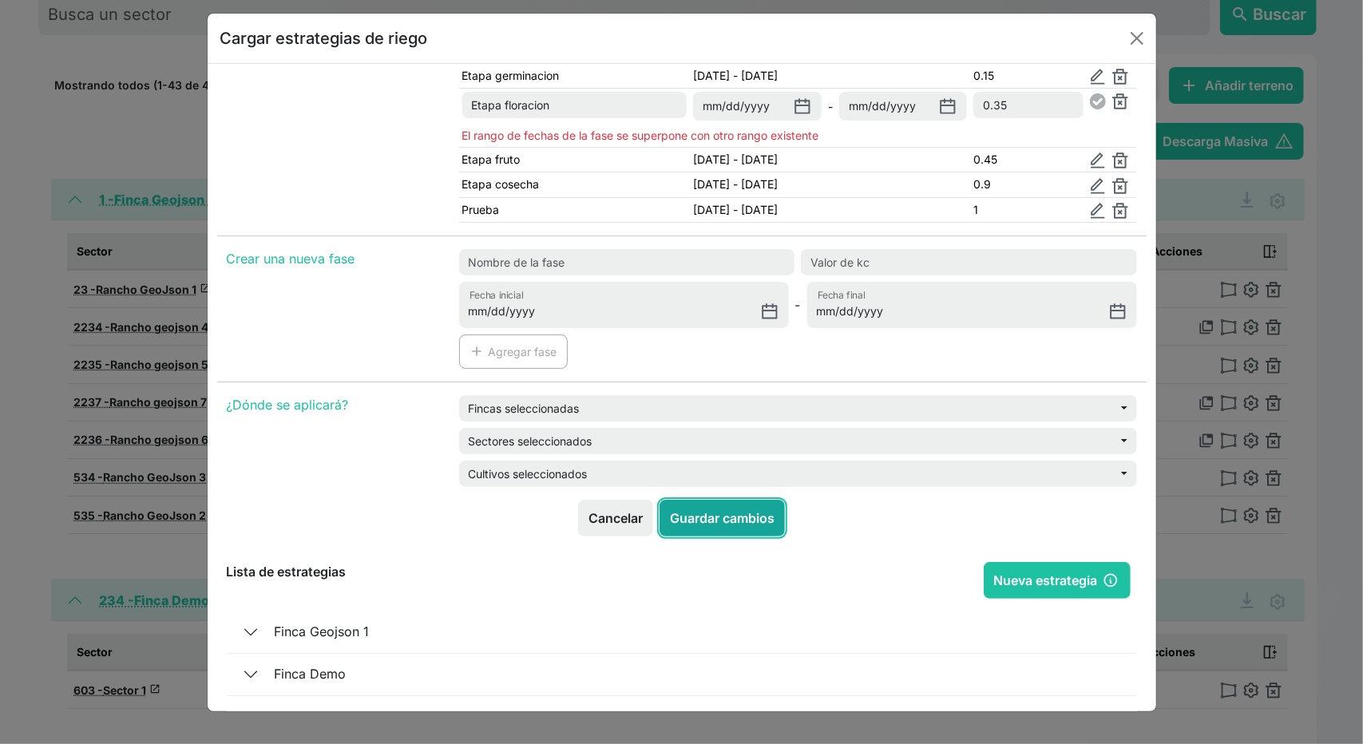
click at [707, 515] on button "Guardar cambios" at bounding box center [721, 518] width 125 height 37
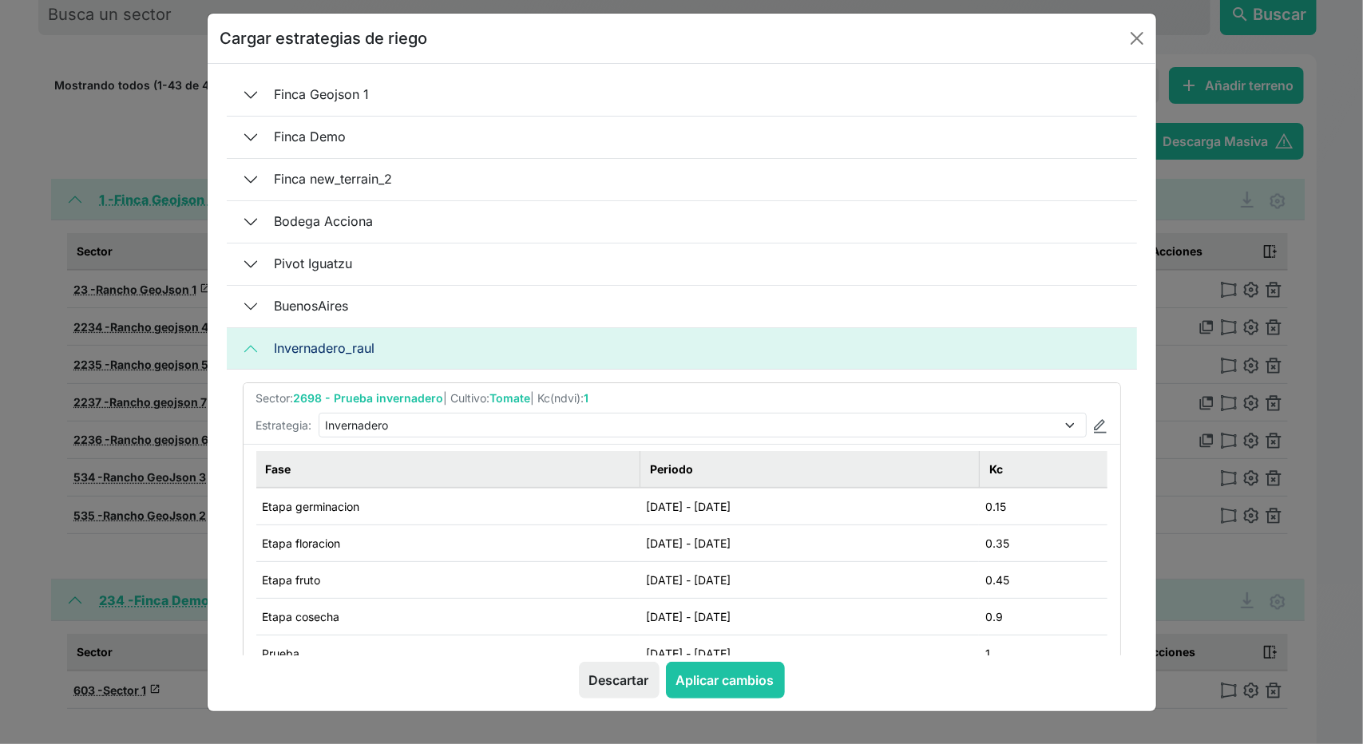
scroll to position [80, 0]
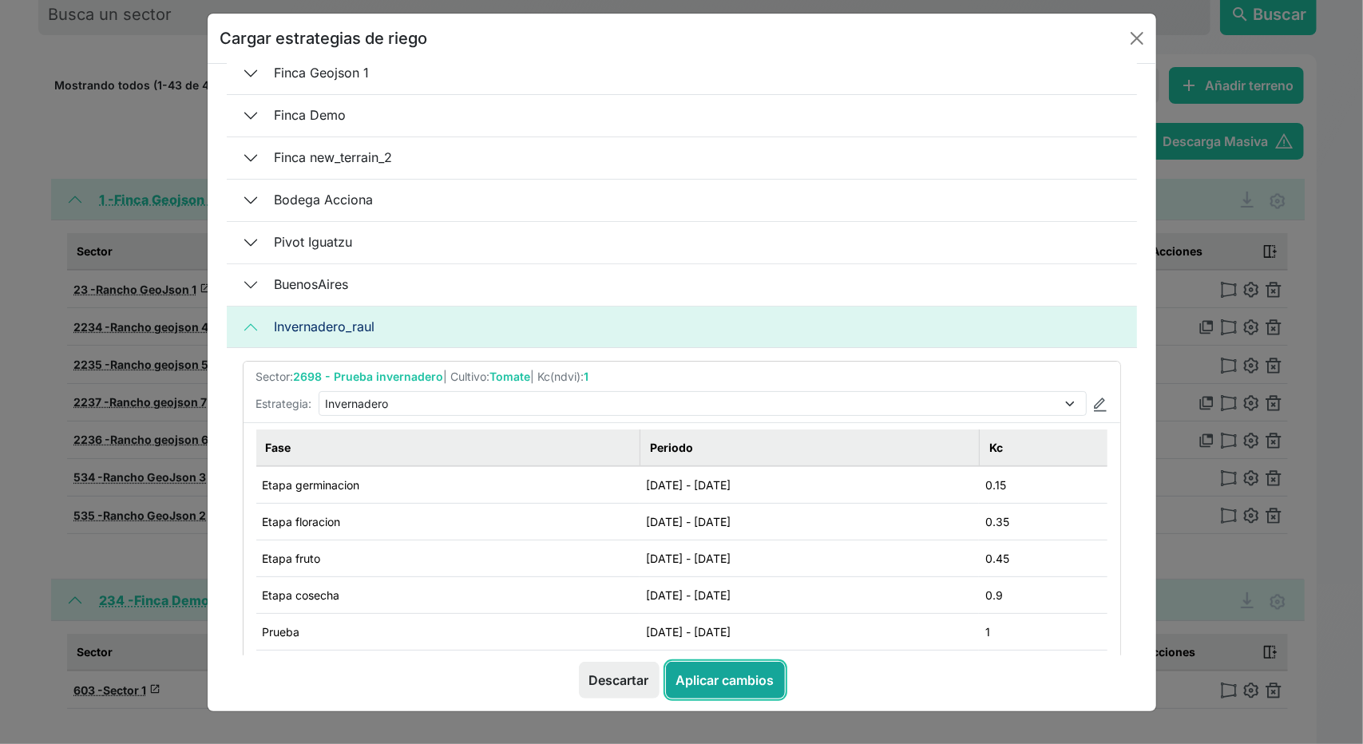
click at [728, 672] on button "Aplicar cambios" at bounding box center [725, 680] width 119 height 37
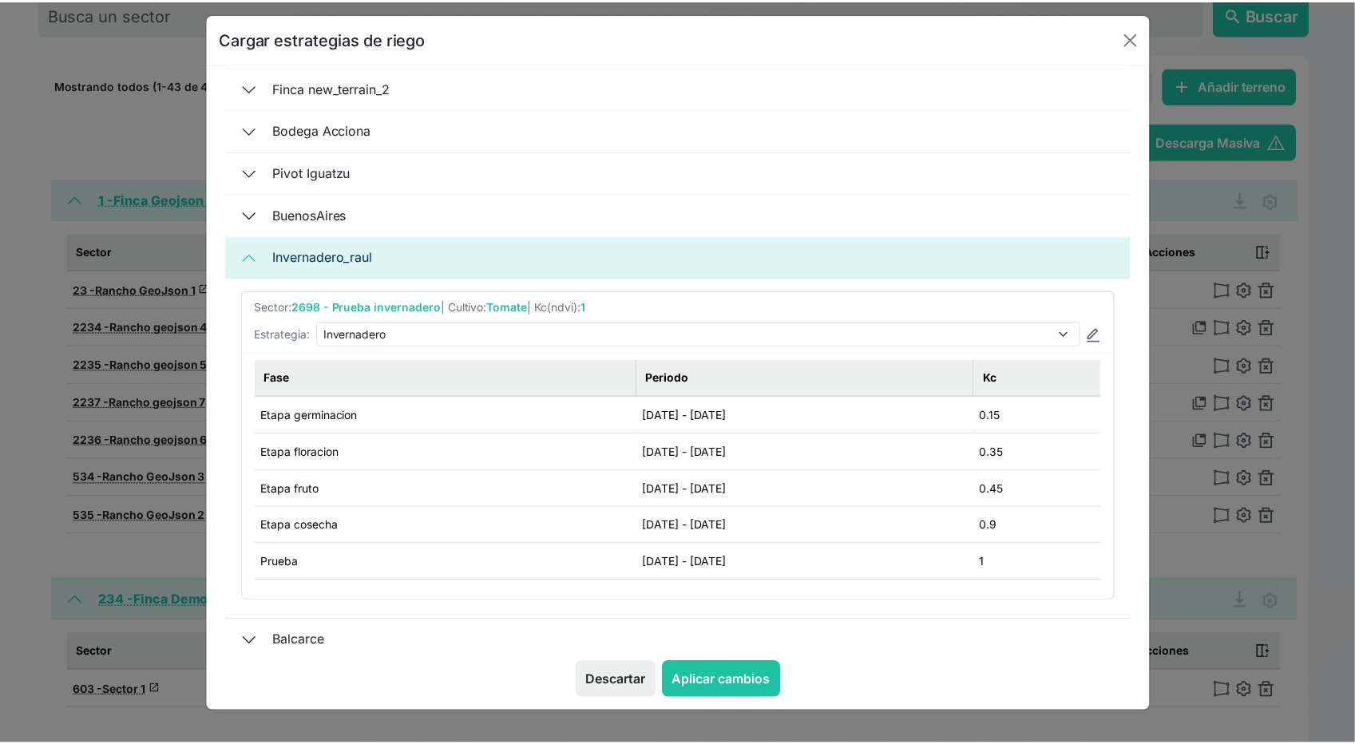
scroll to position [239, 0]
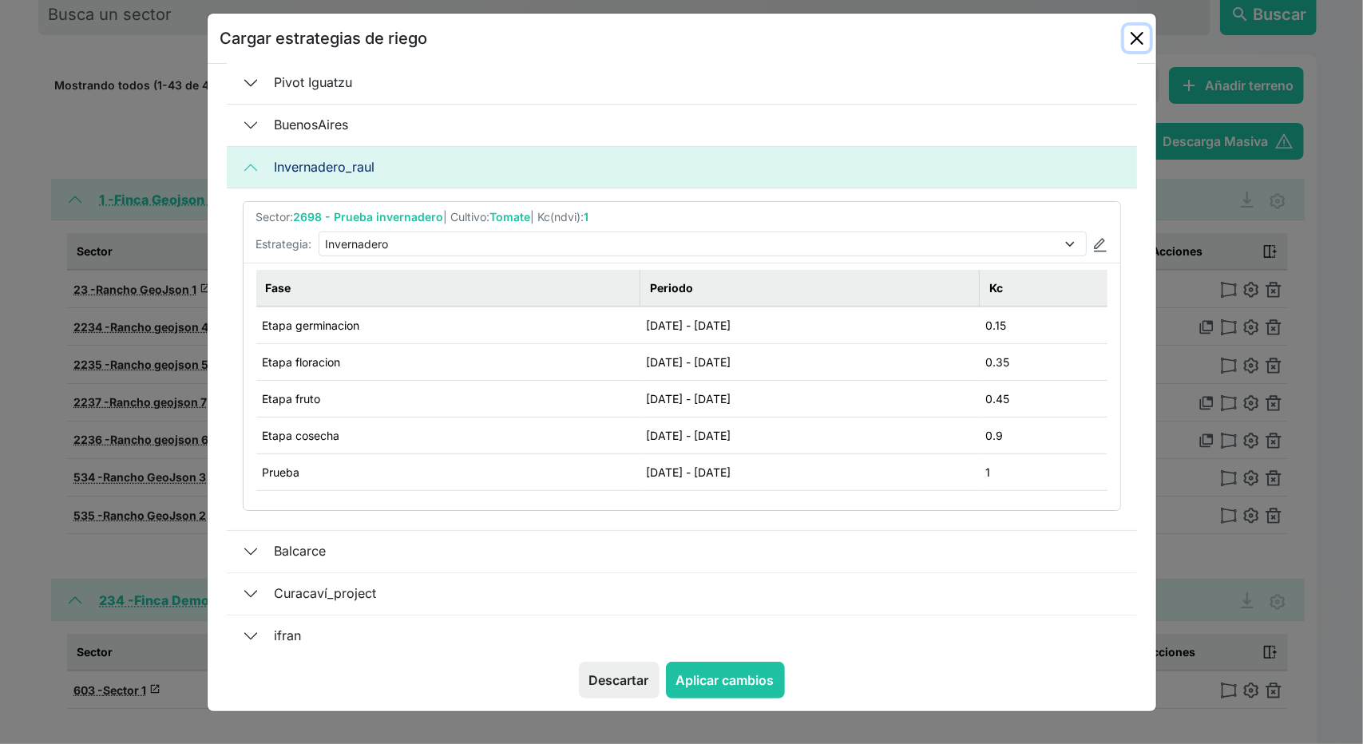
click at [1134, 31] on button "Close" at bounding box center [1137, 39] width 26 height 26
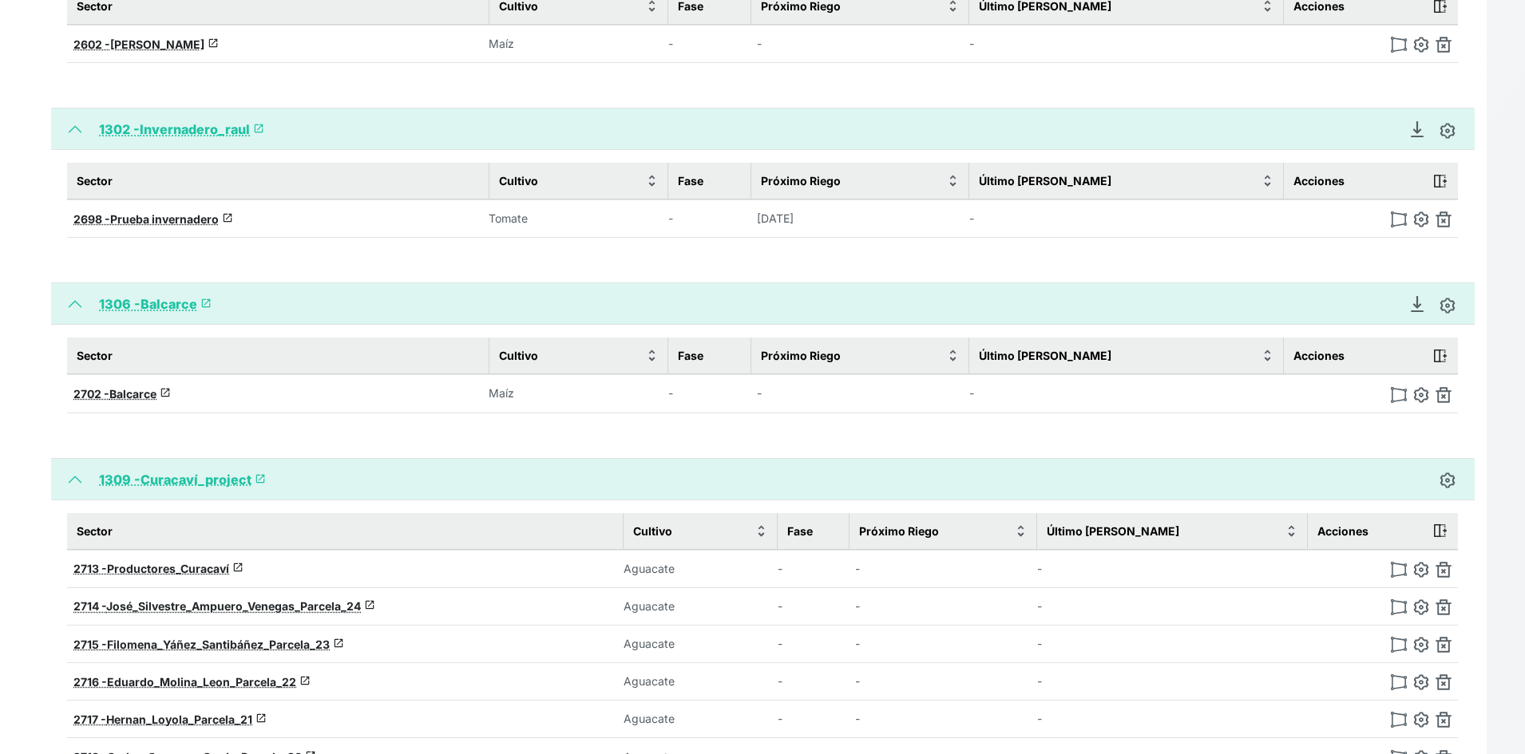
scroll to position [1517, 0]
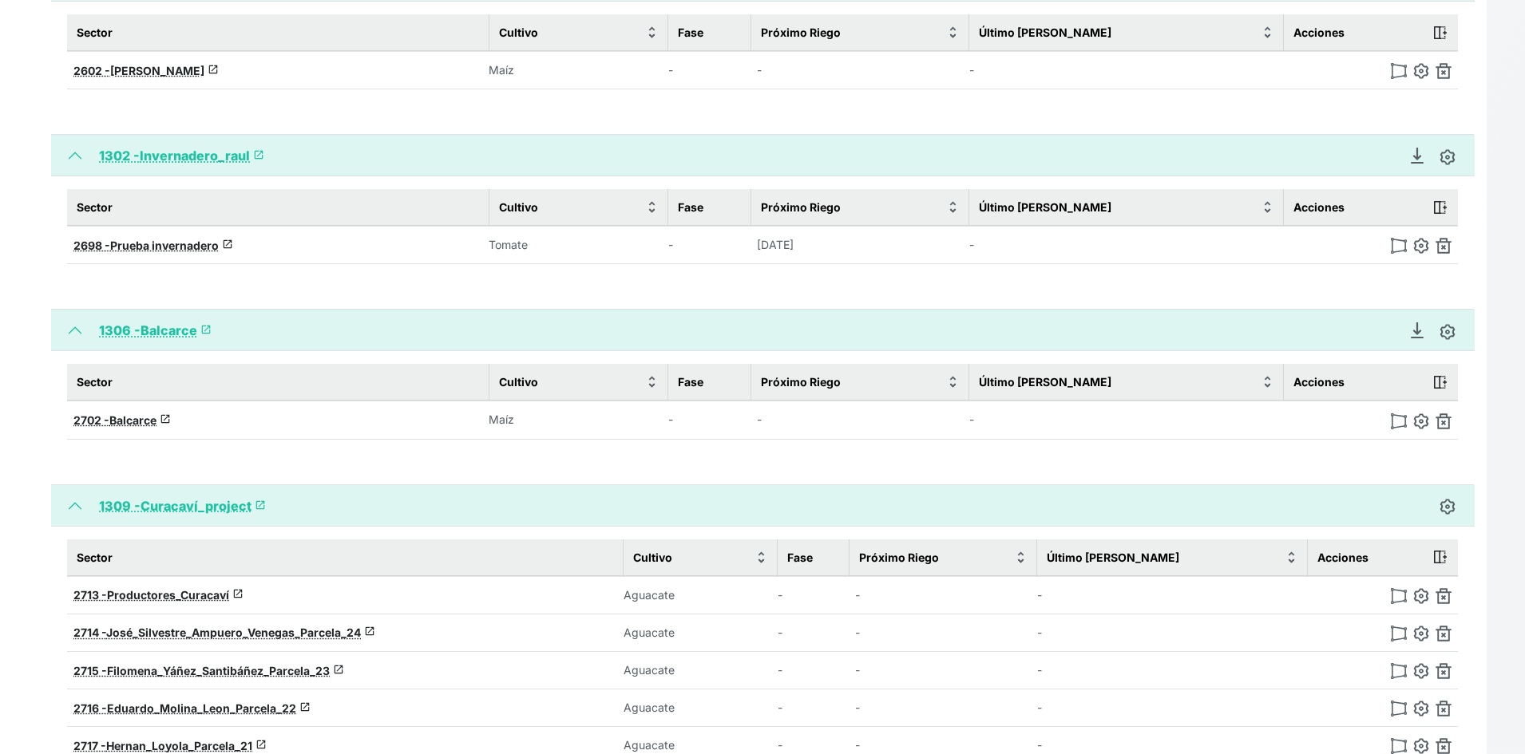
click at [691, 258] on td "-" at bounding box center [709, 245] width 83 height 38
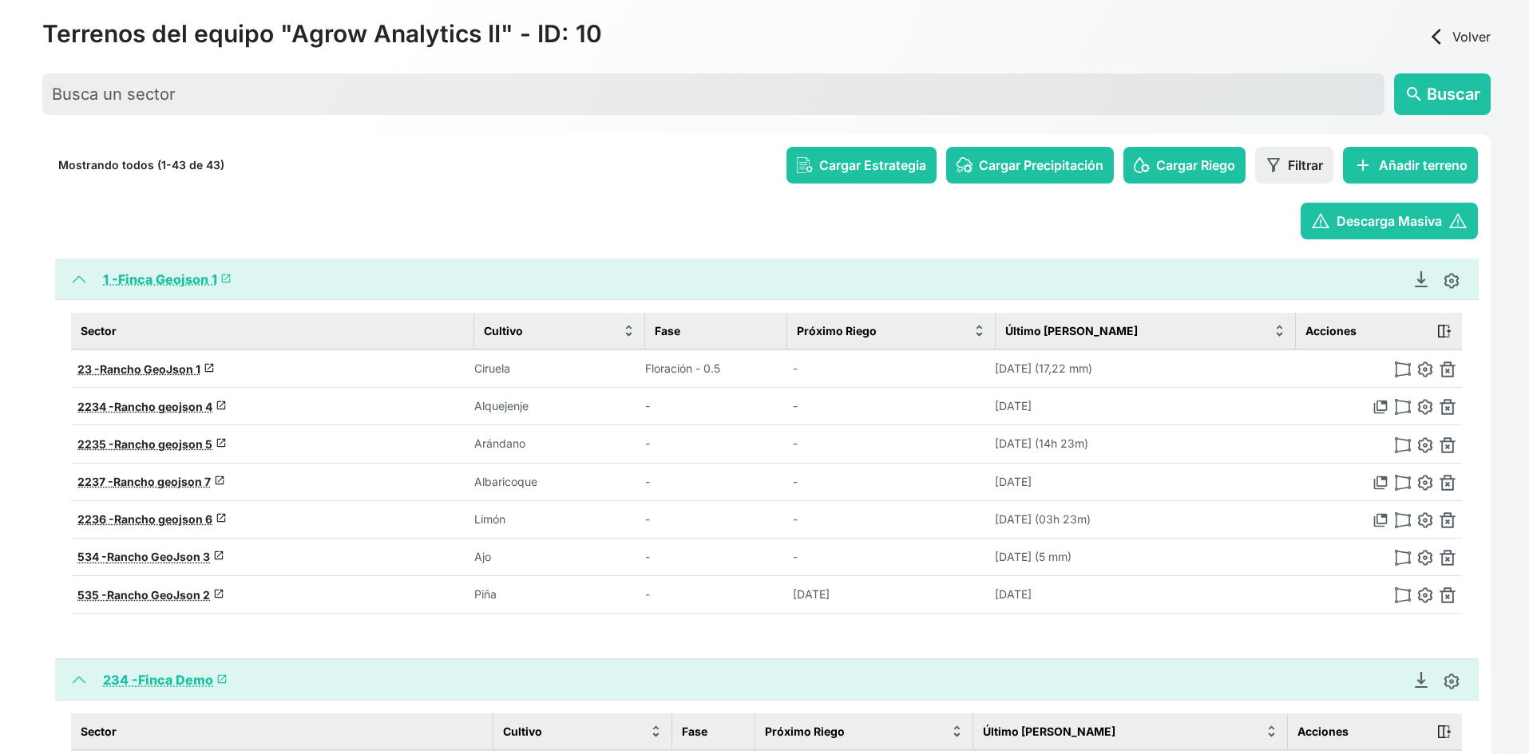
scroll to position [0, 0]
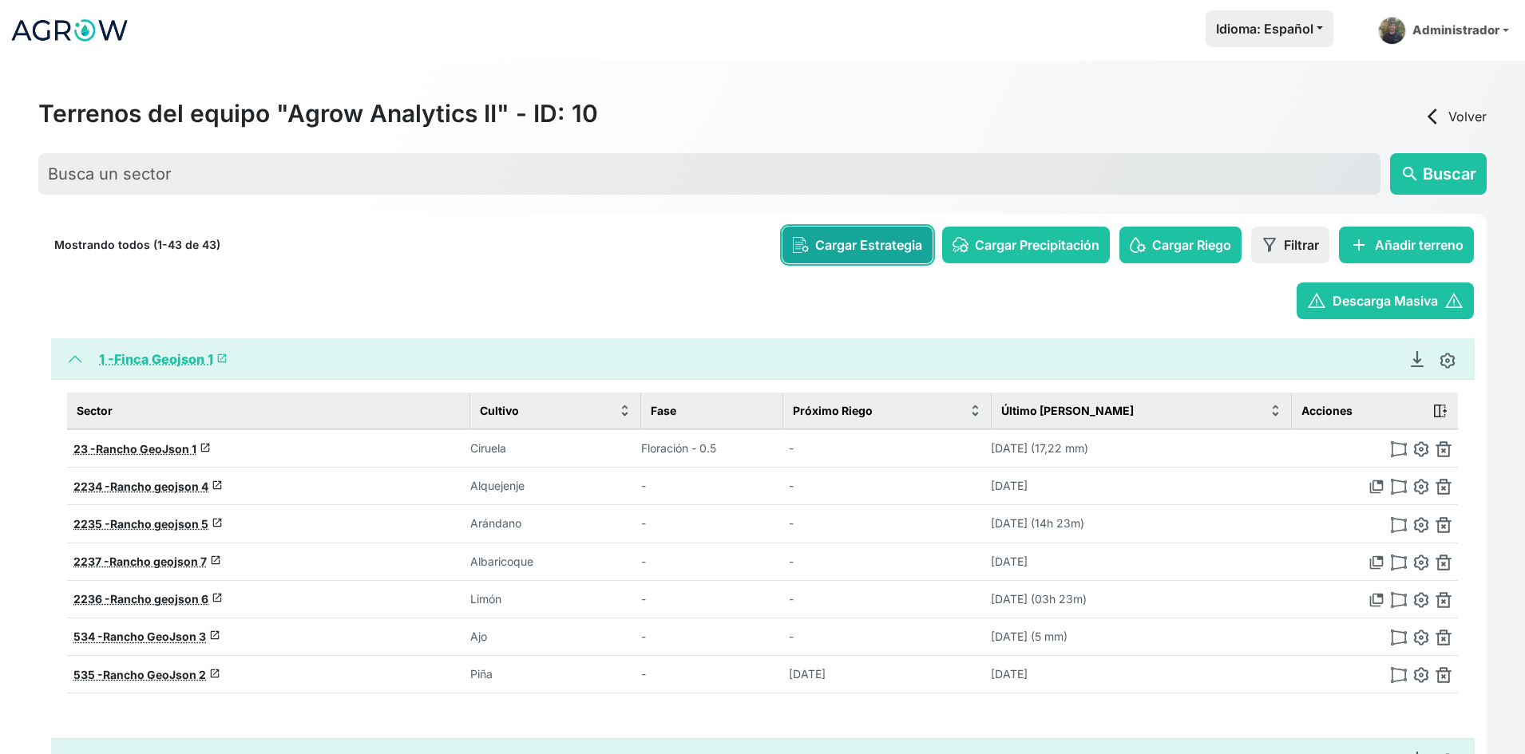
click at [861, 241] on span "Cargar Estrategia" at bounding box center [868, 245] width 107 height 19
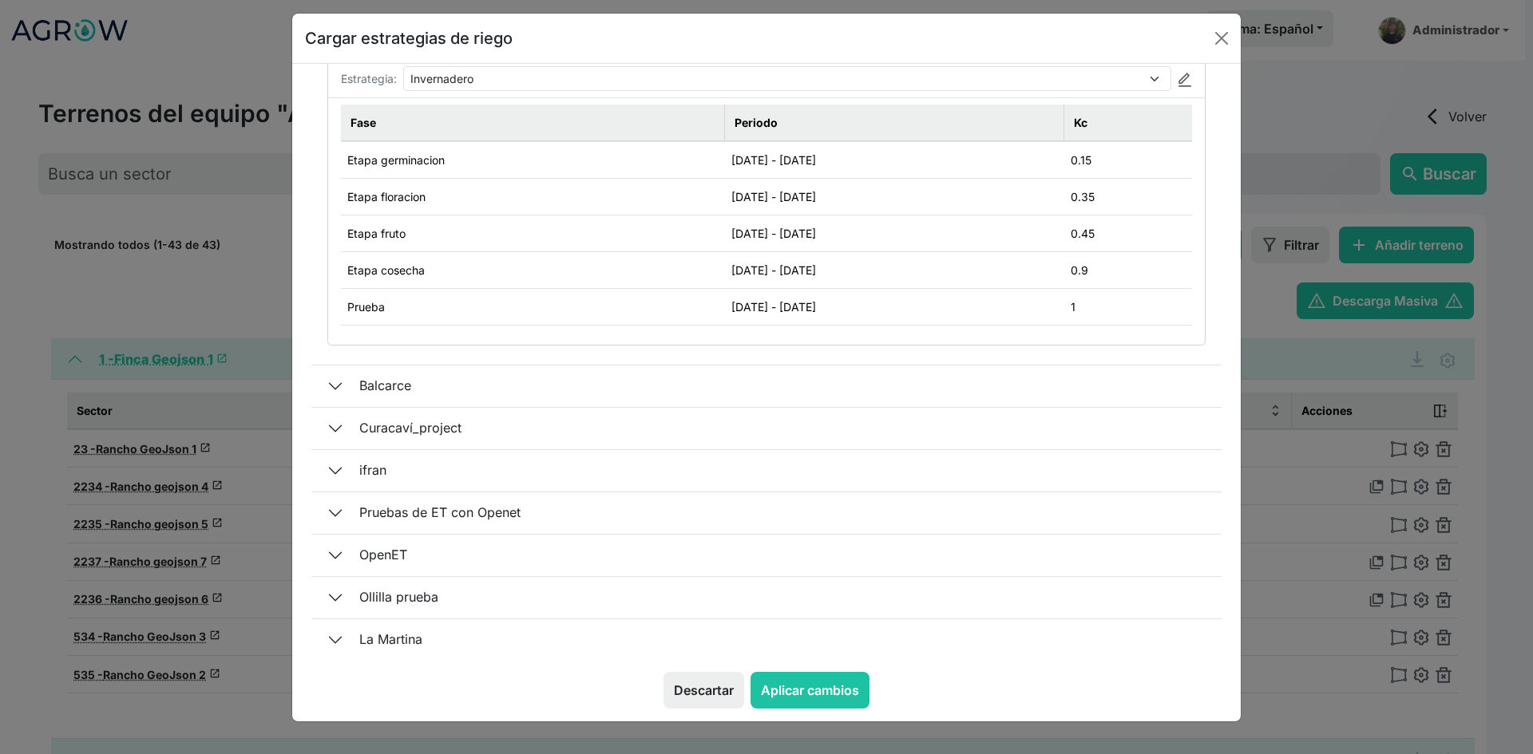
scroll to position [406, 0]
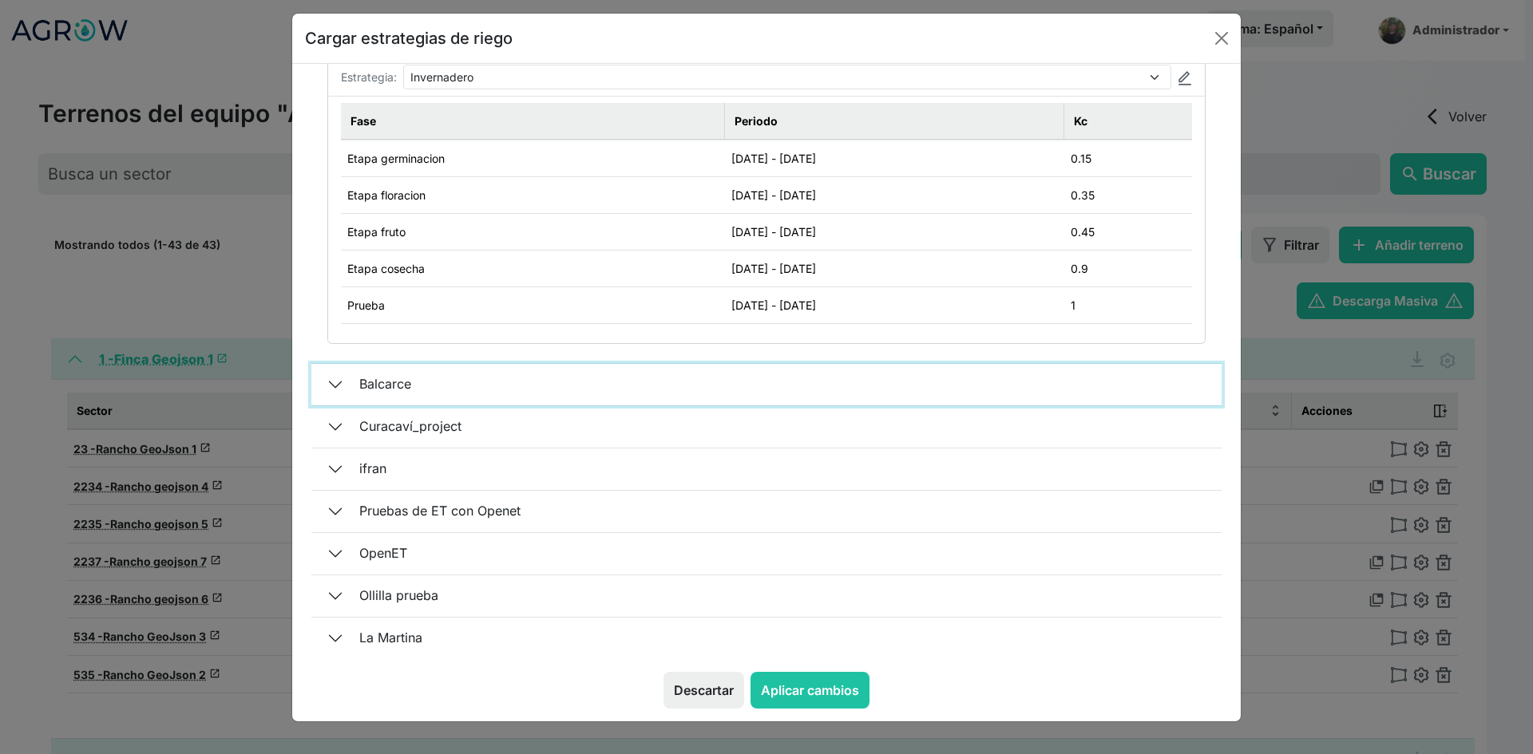
click at [410, 382] on button "Balcarce" at bounding box center [766, 385] width 910 height 42
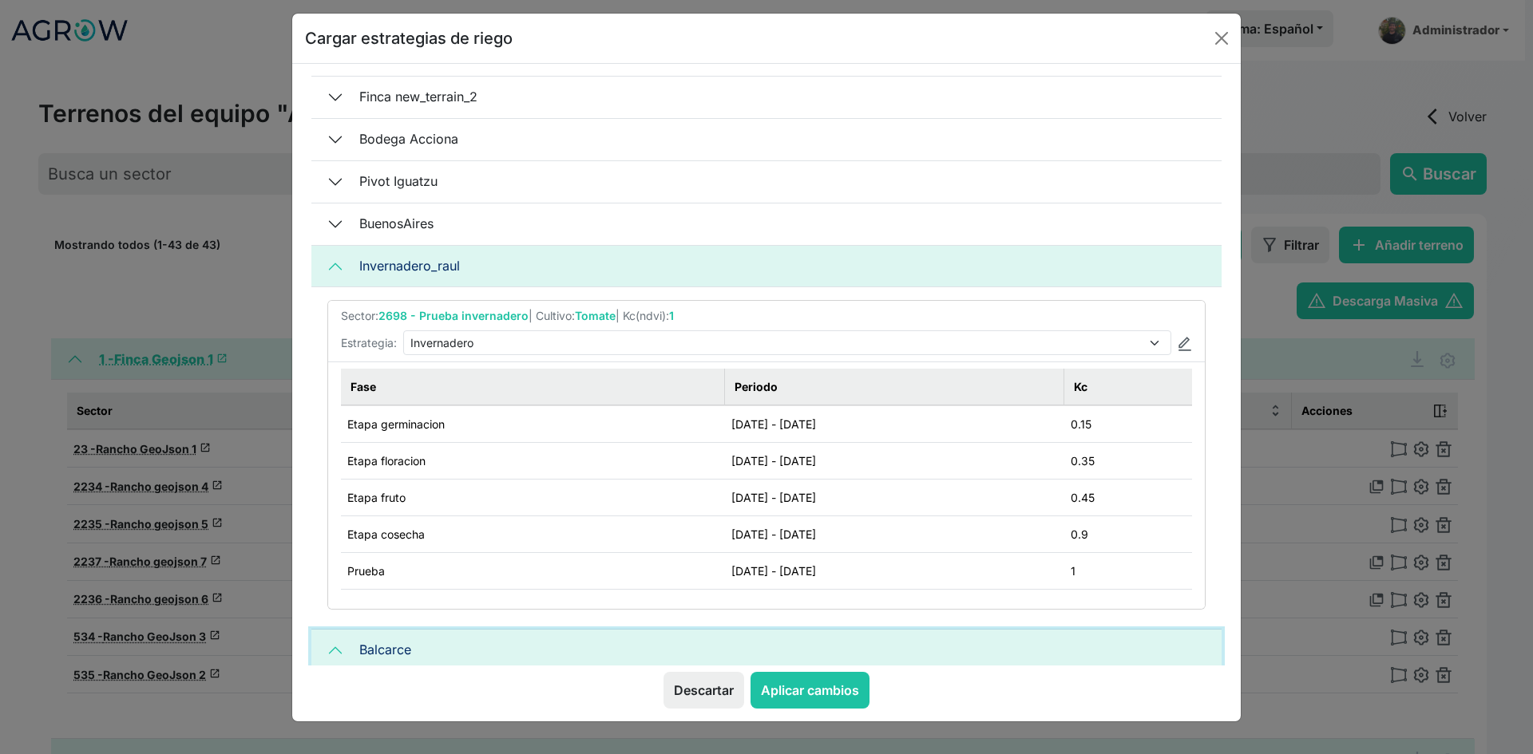
scroll to position [160, 0]
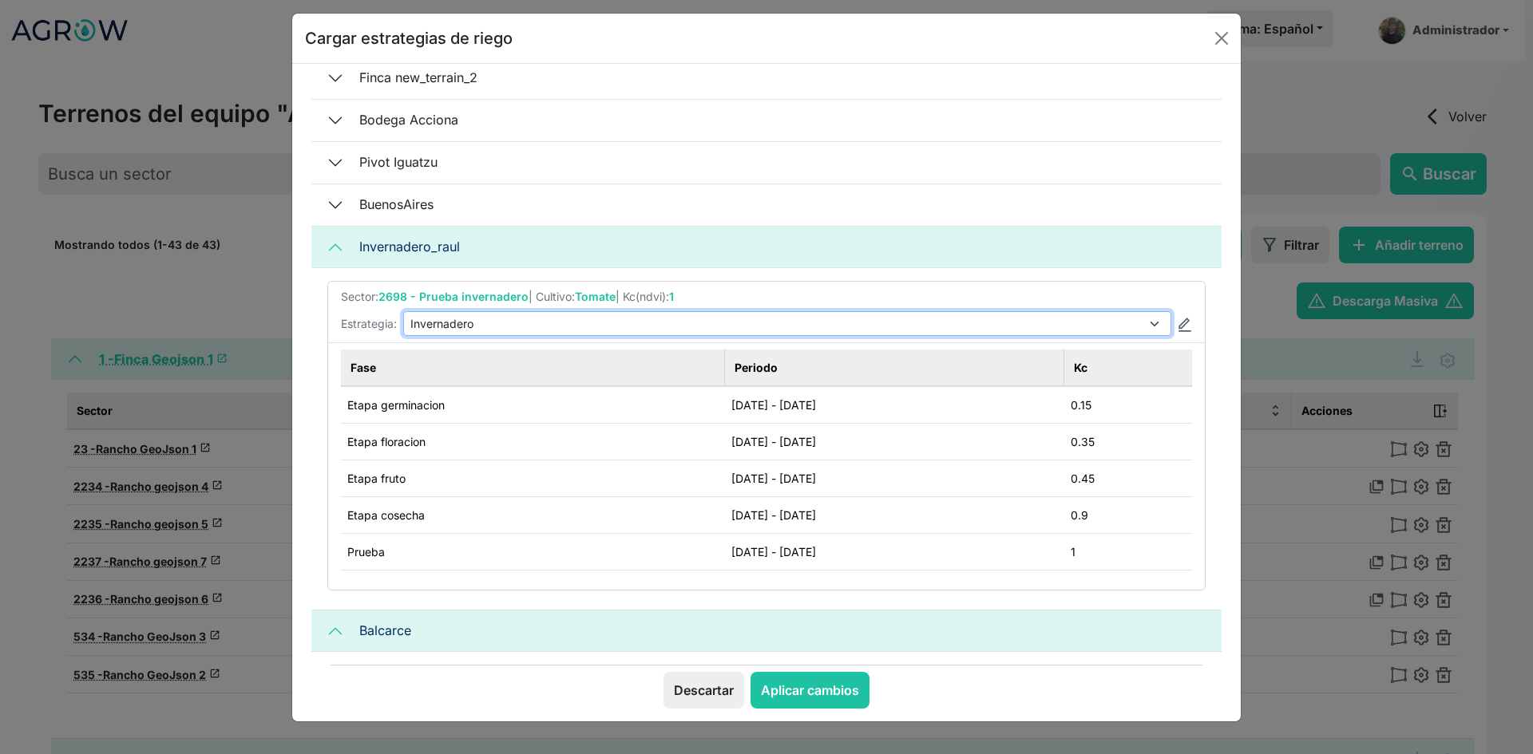
click at [1154, 328] on select "Sin estrategia Estrategia Primavera Estrategia General Invernadero EST-1 EST-2" at bounding box center [787, 323] width 768 height 25
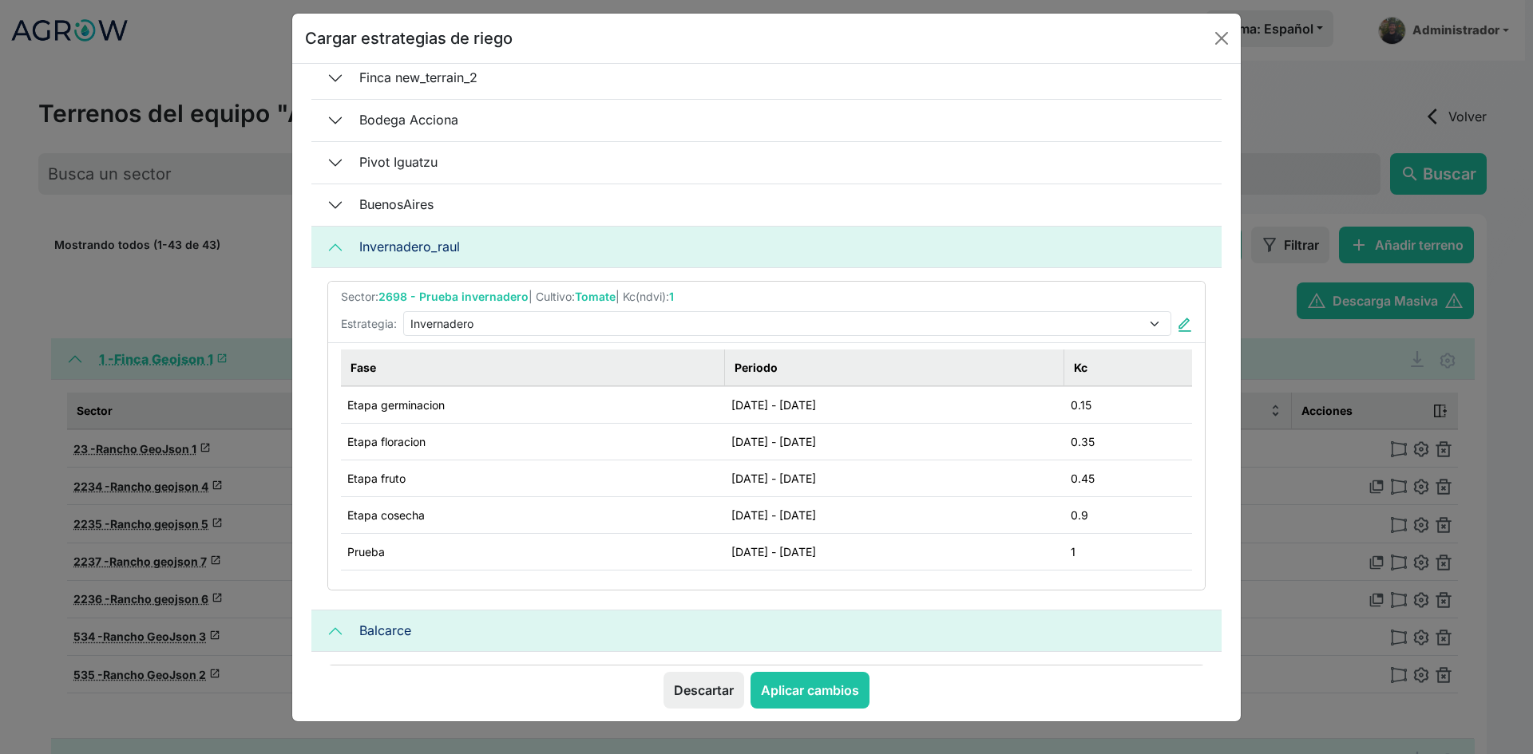
click at [1178, 326] on img at bounding box center [1185, 325] width 14 height 14
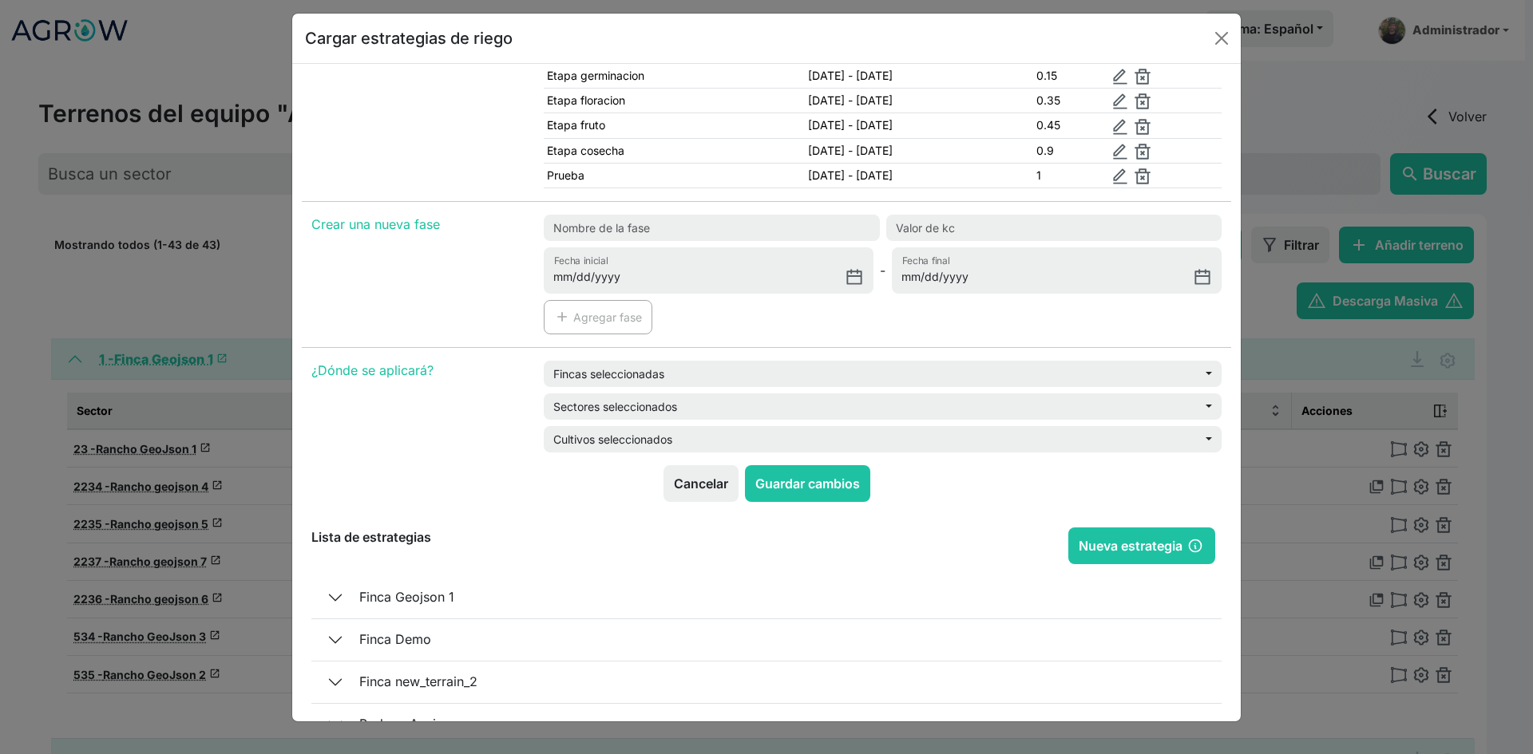
scroll to position [764, 0]
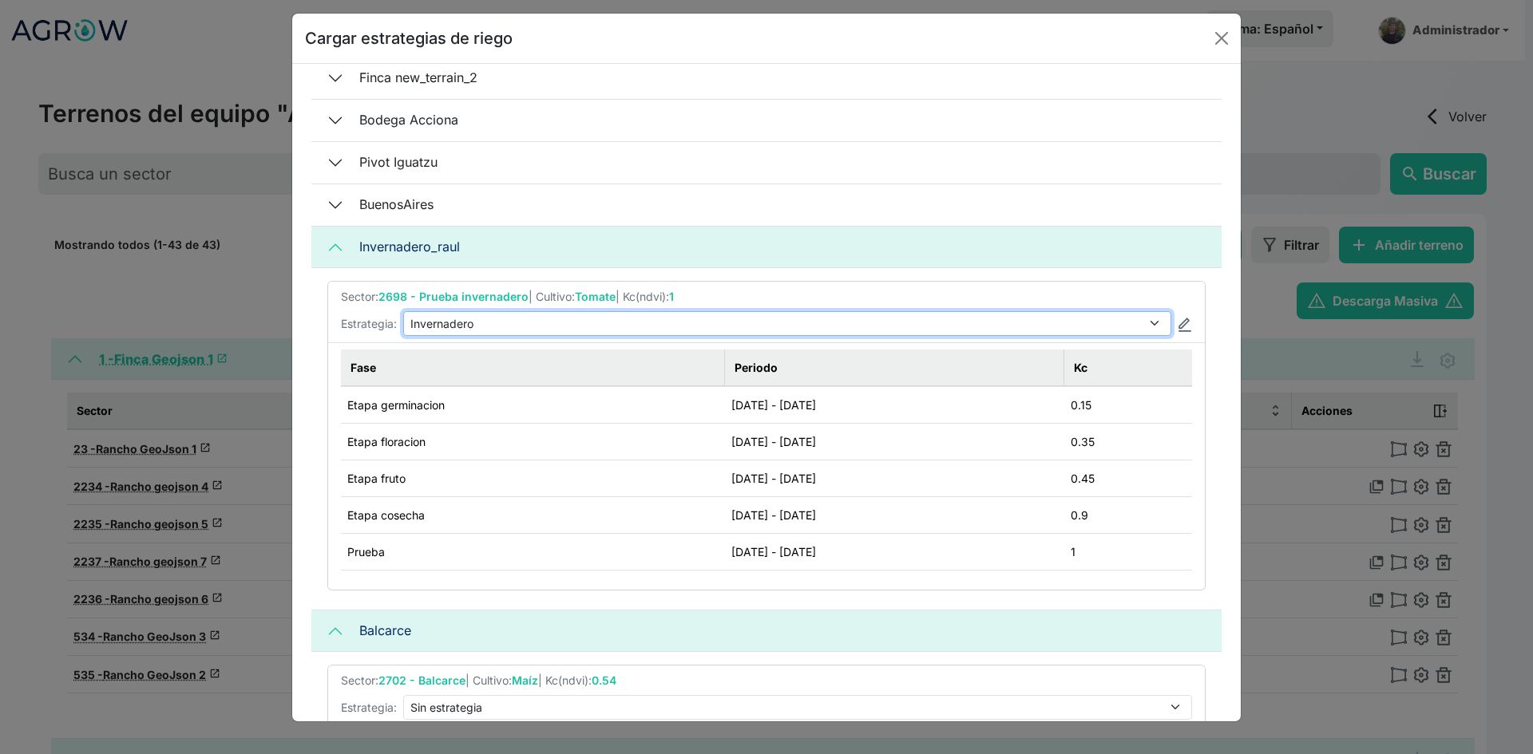
click at [512, 321] on select "Sin estrategia Estrategia Primavera Estrategia General Invernadero EST-1 EST-2" at bounding box center [787, 323] width 768 height 25
click at [403, 311] on select "Sin estrategia Estrategia Primavera Estrategia General Invernadero EST-1 EST-2" at bounding box center [787, 323] width 768 height 25
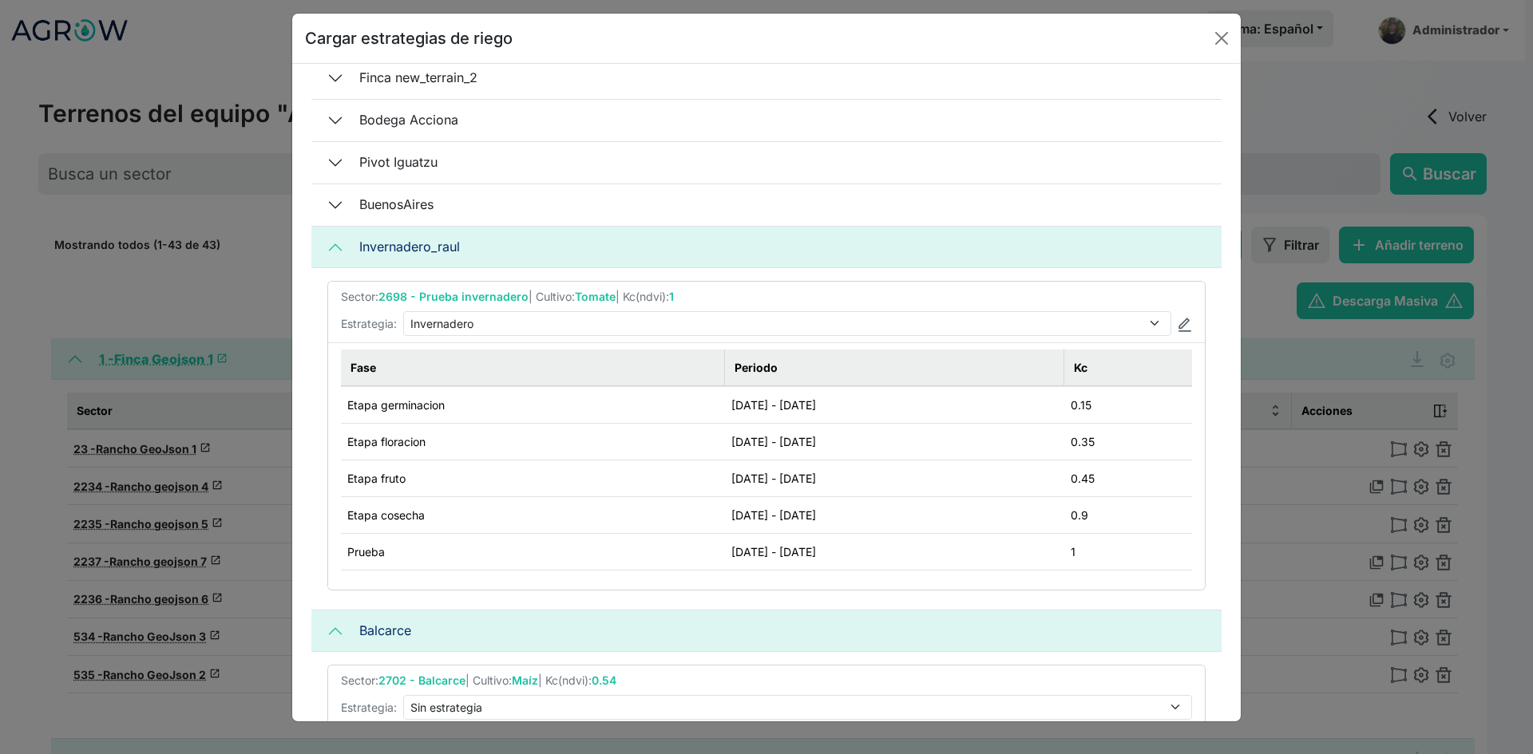
click at [1082, 402] on td "0.15" at bounding box center [1128, 405] width 128 height 38
click at [1178, 321] on img at bounding box center [1185, 325] width 14 height 14
type input "Invernadero"
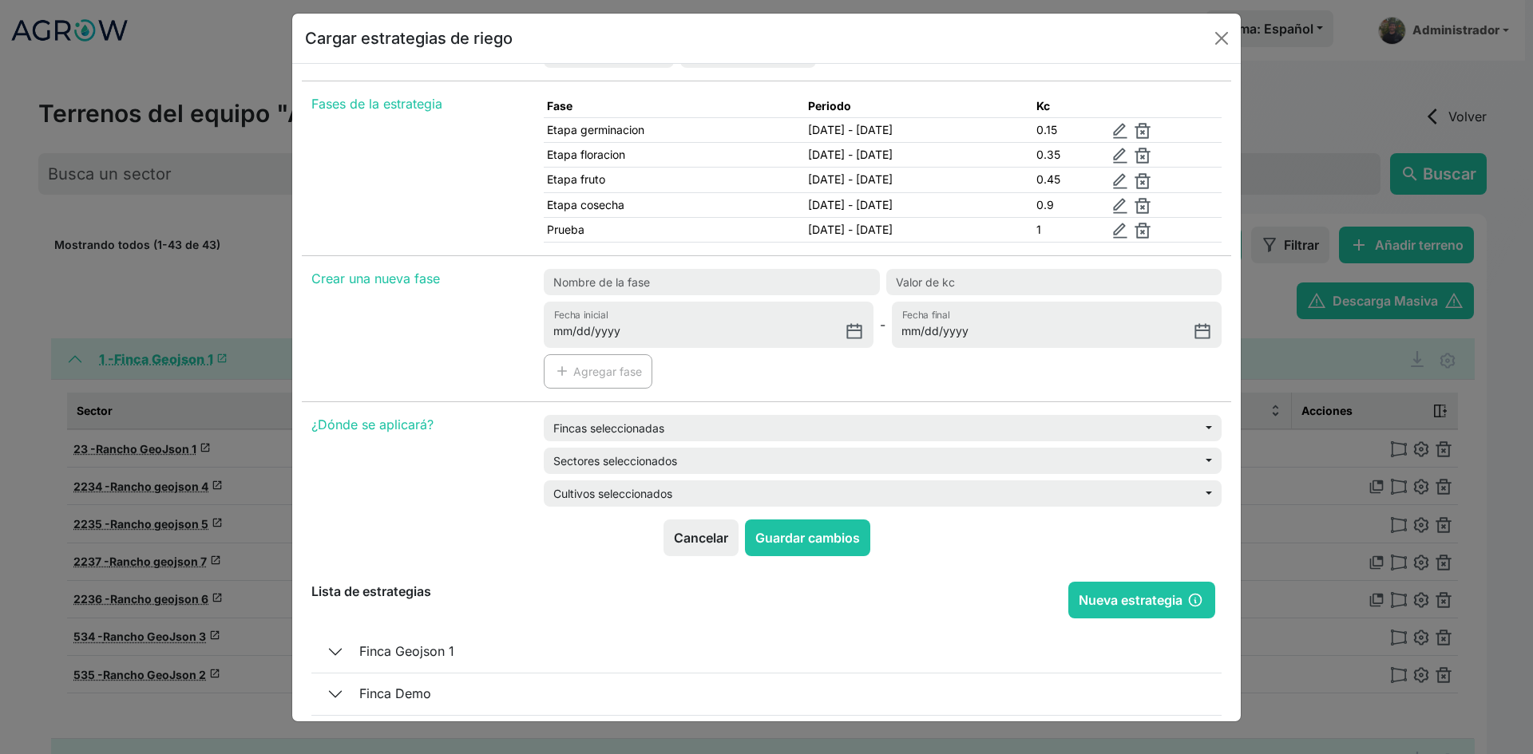
scroll to position [80, 0]
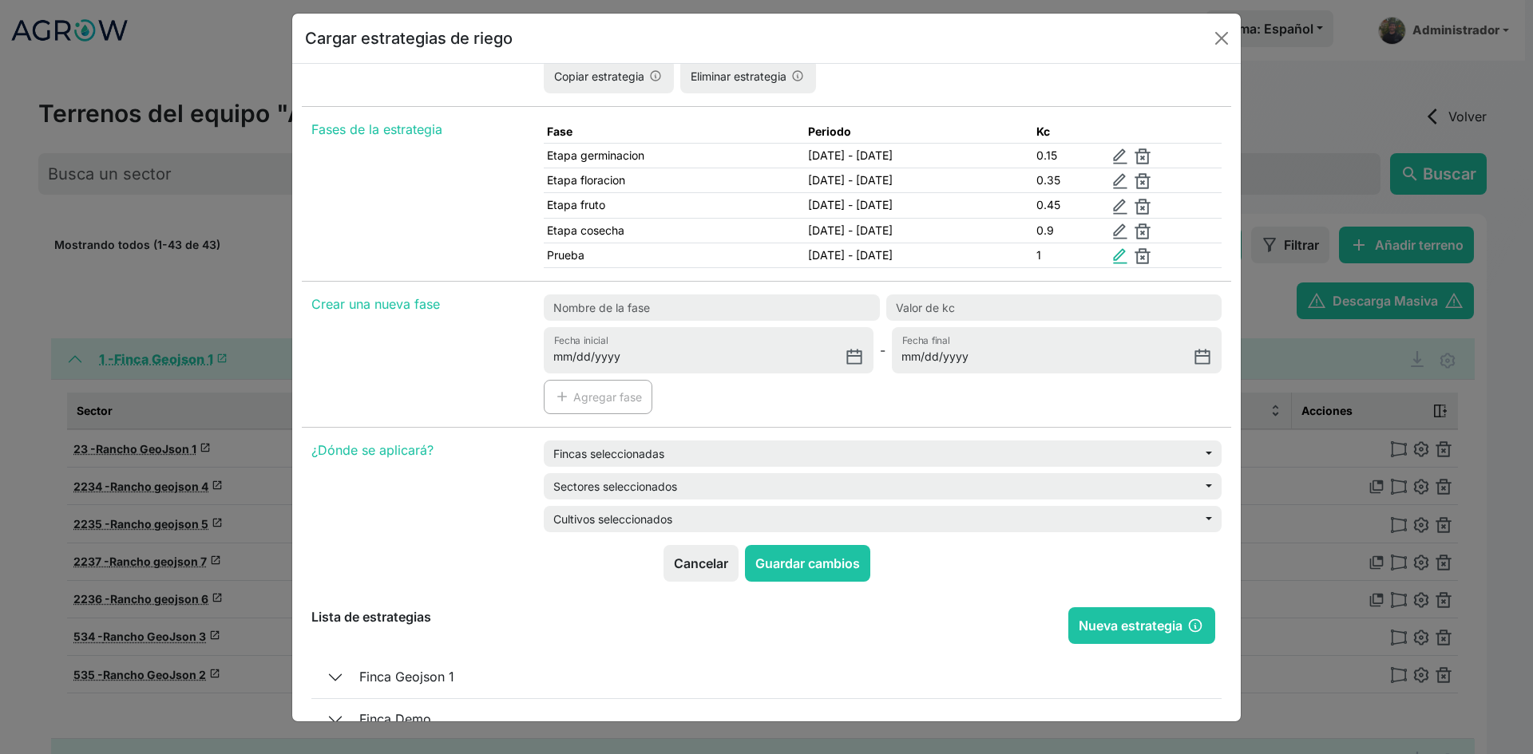
click at [1126, 260] on img at bounding box center [1120, 256] width 16 height 16
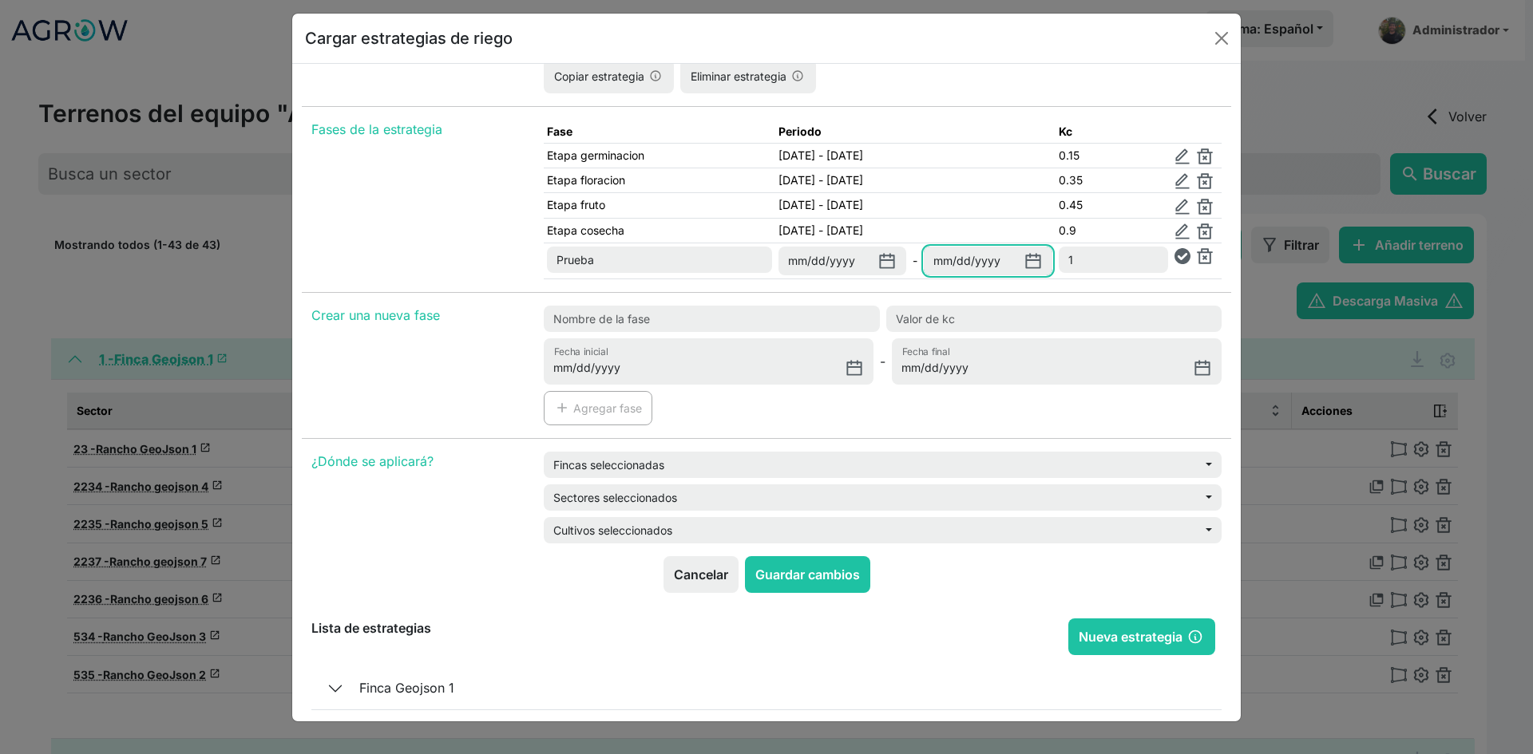
click at [1031, 263] on input "[DATE]" at bounding box center [988, 261] width 129 height 29
type input "[DATE]"
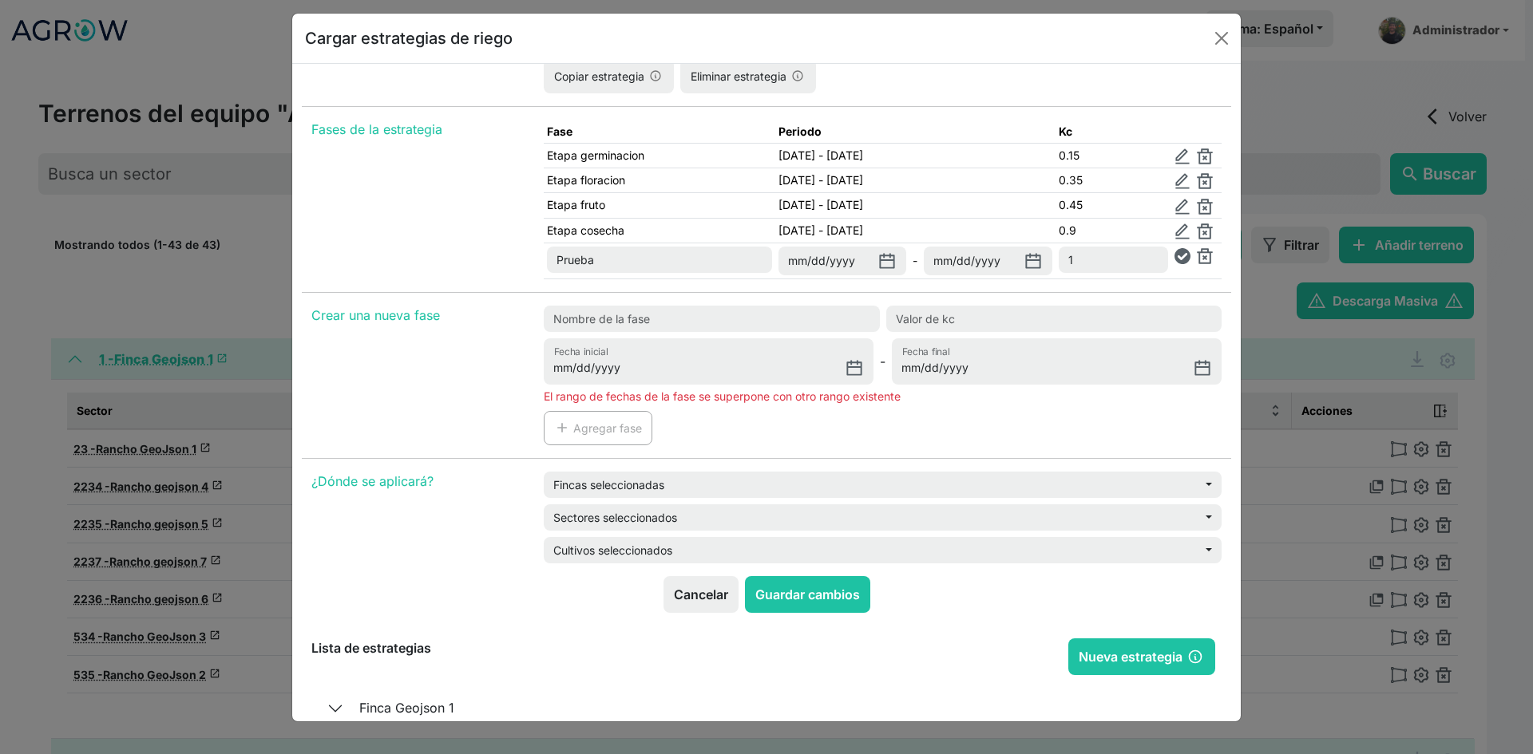
click at [465, 259] on div "Fases de la estrategia" at bounding box center [418, 206] width 232 height 172
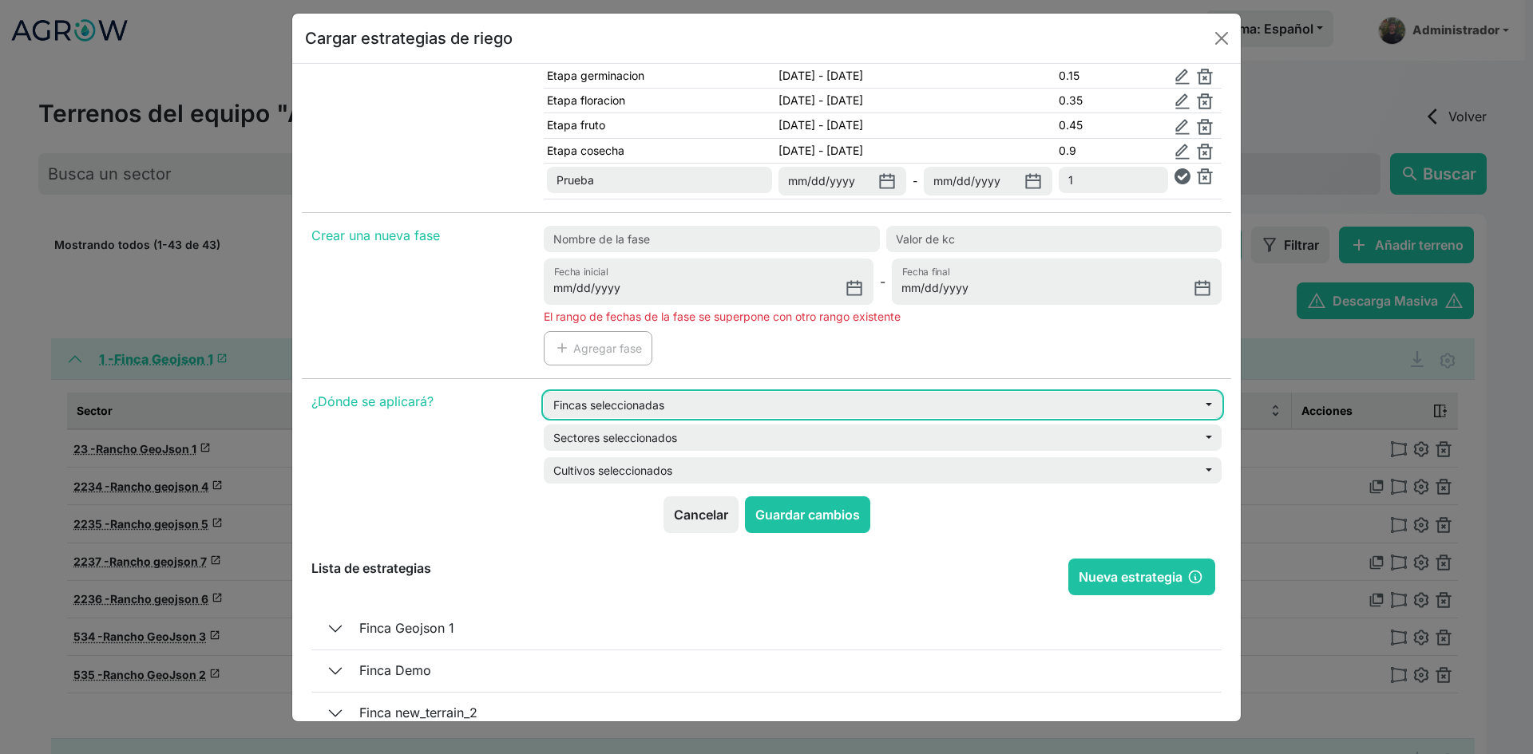
click at [583, 400] on button "Fincas seleccionadas" at bounding box center [883, 405] width 678 height 26
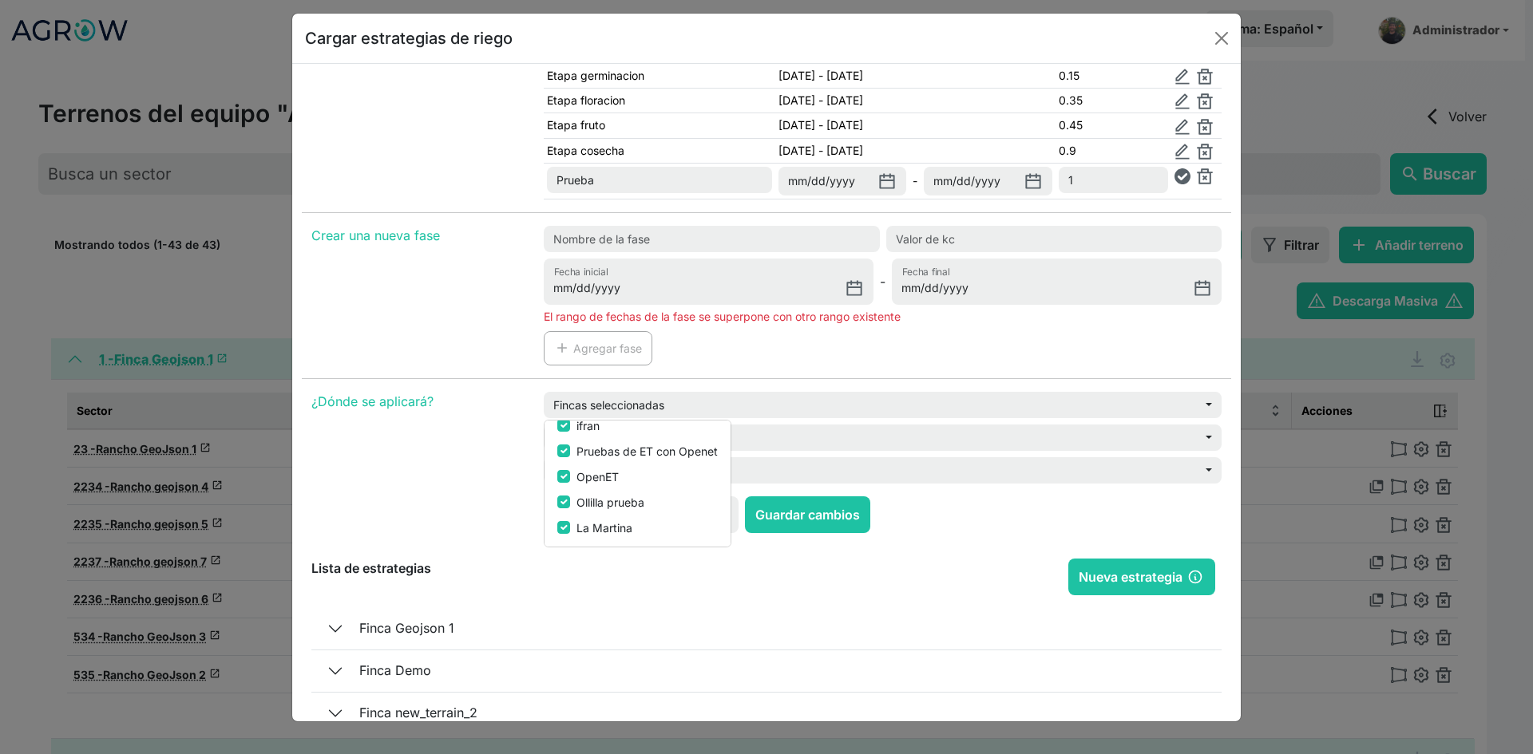
click at [505, 384] on div "Configuración de estrategia Nueva estrategia Estrategia Primavera Estrategia Ge…" at bounding box center [766, 204] width 929 height 586
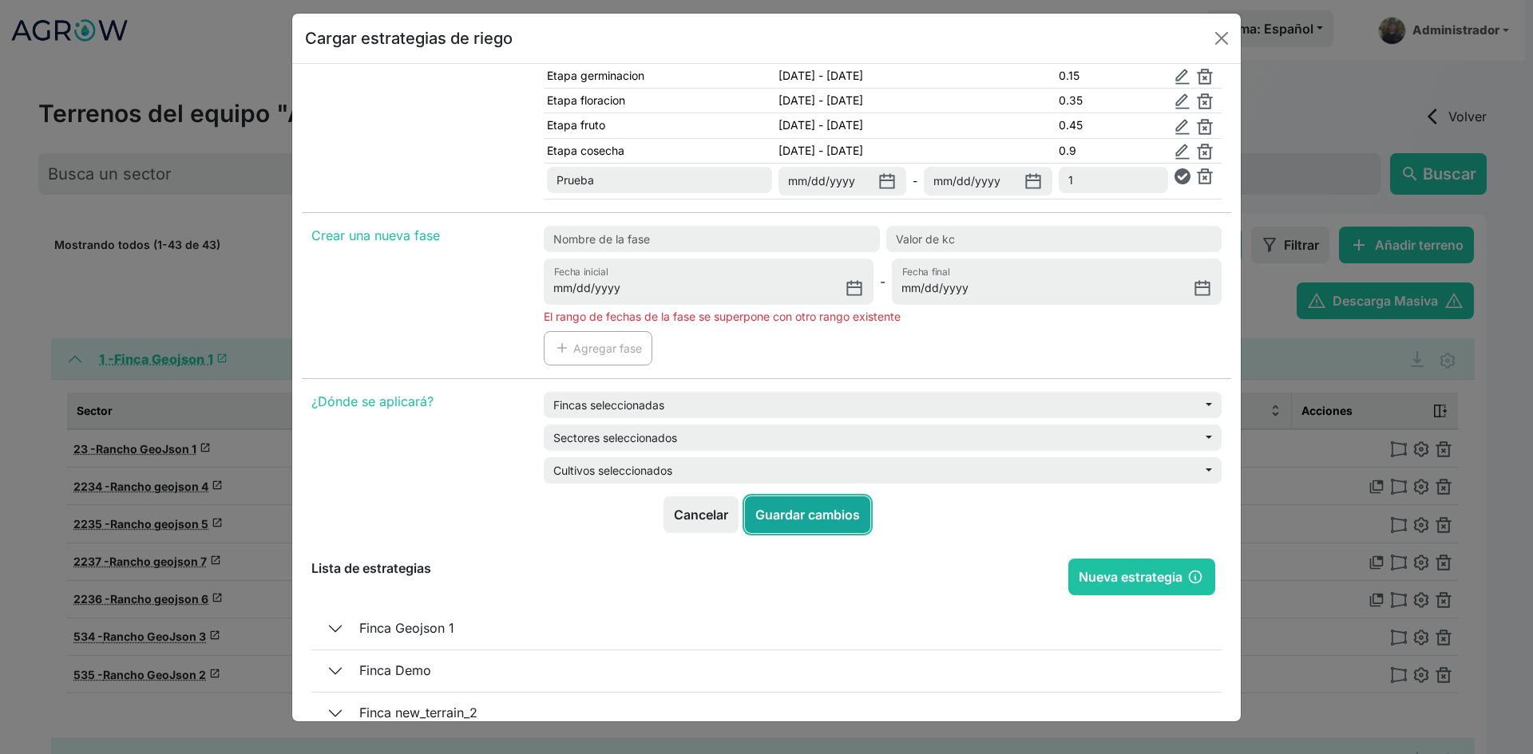
click at [808, 509] on button "Guardar cambios" at bounding box center [807, 515] width 125 height 37
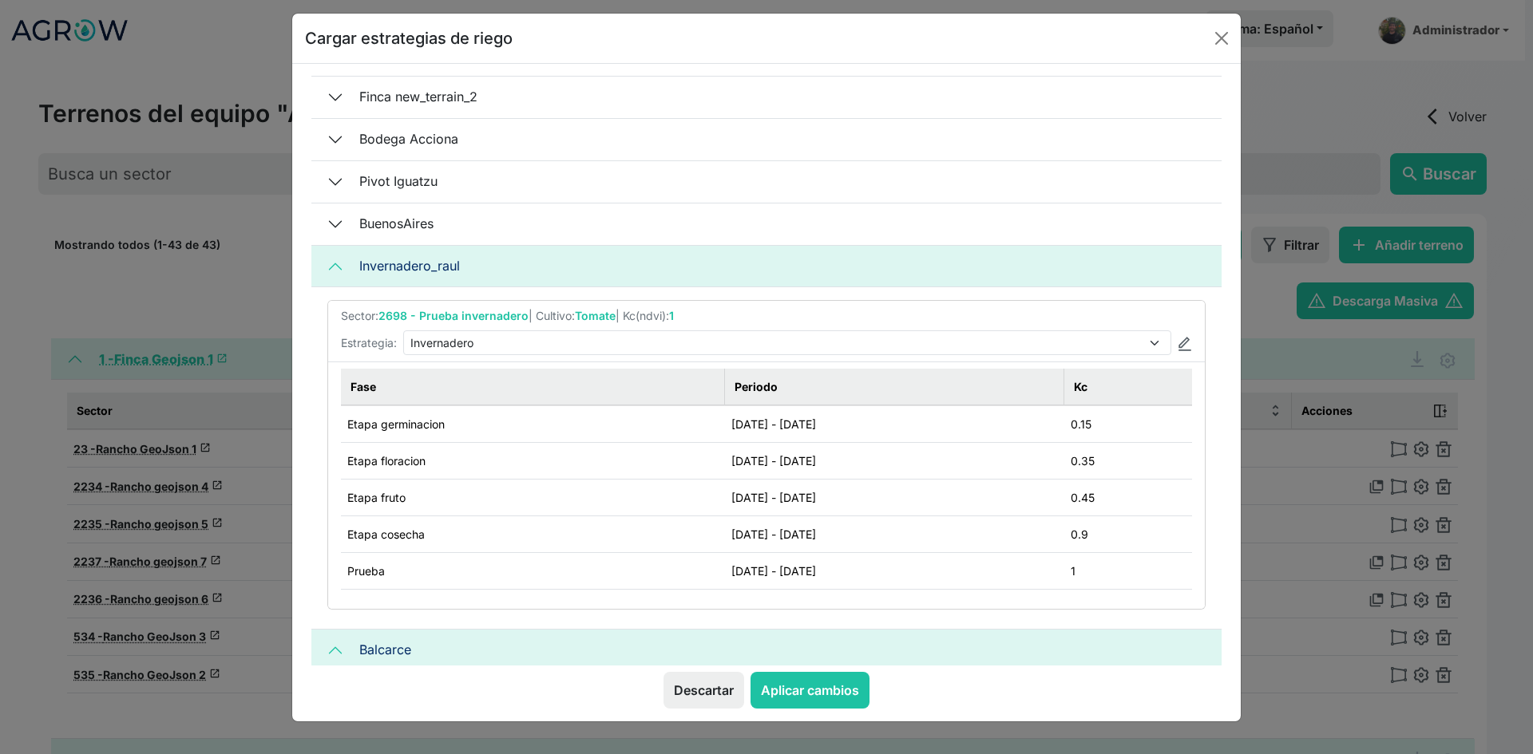
scroll to position [160, 0]
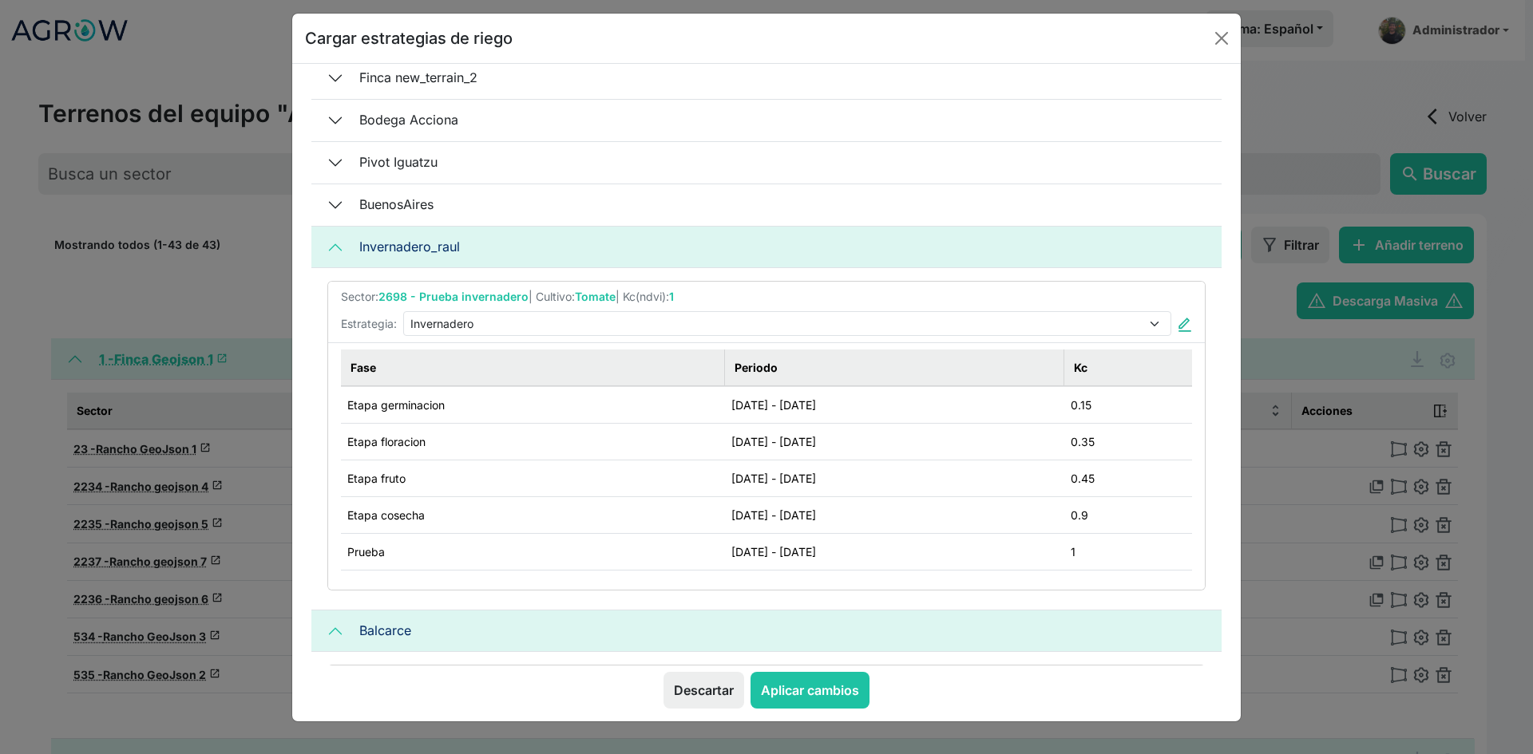
click at [1179, 328] on img at bounding box center [1185, 325] width 14 height 14
type input "Invernadero"
type input "[DATE]"
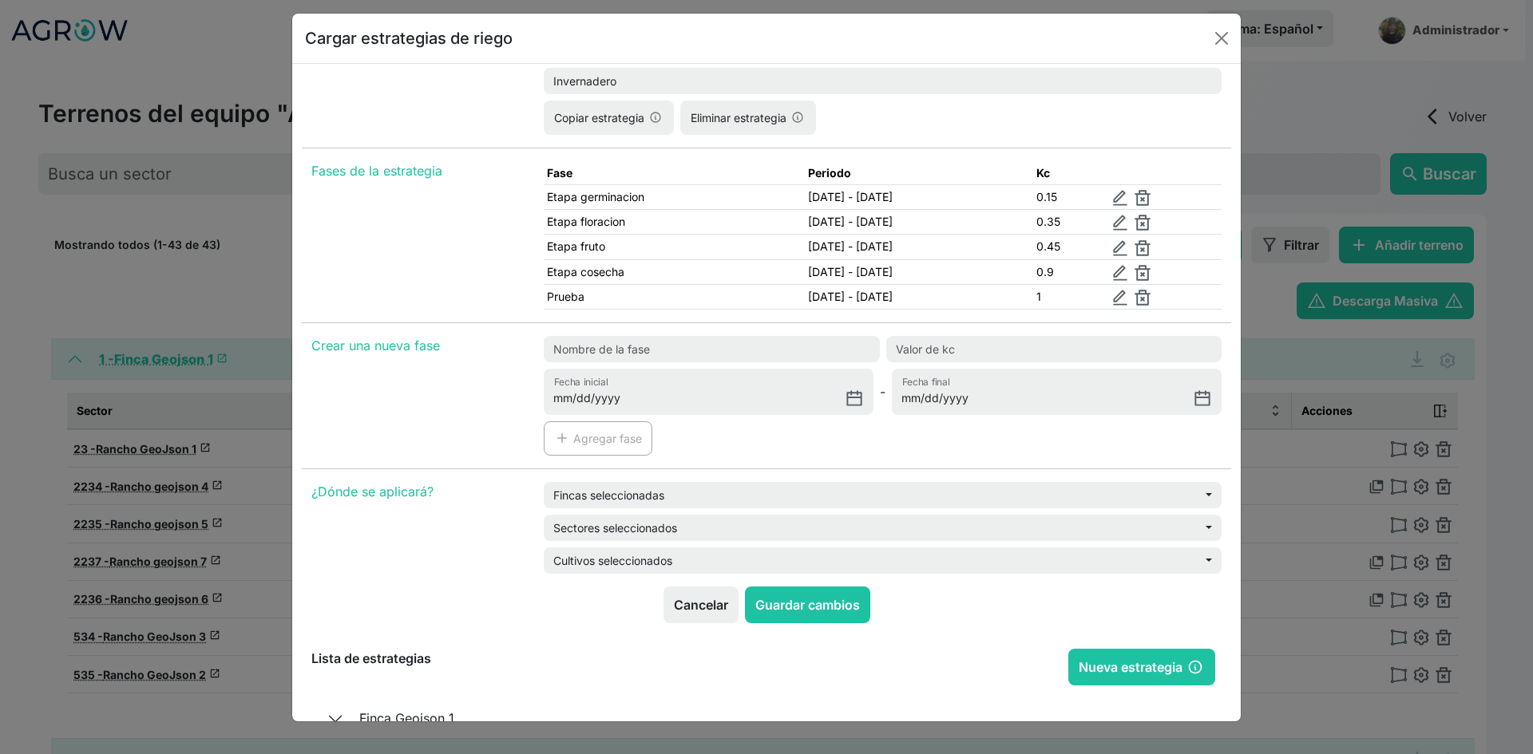
scroll to position [80, 0]
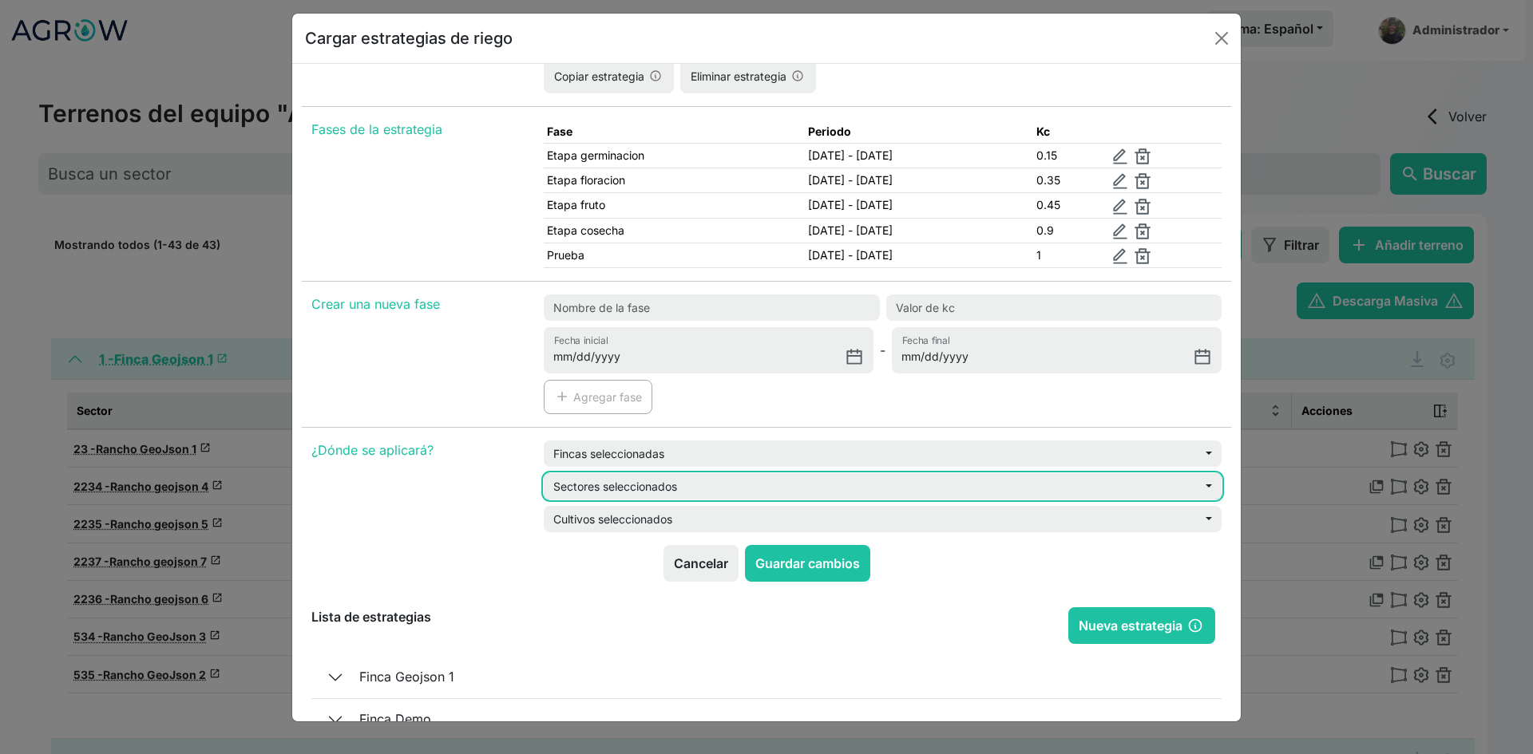
click at [615, 493] on button "Sectores seleccionados" at bounding box center [883, 486] width 678 height 26
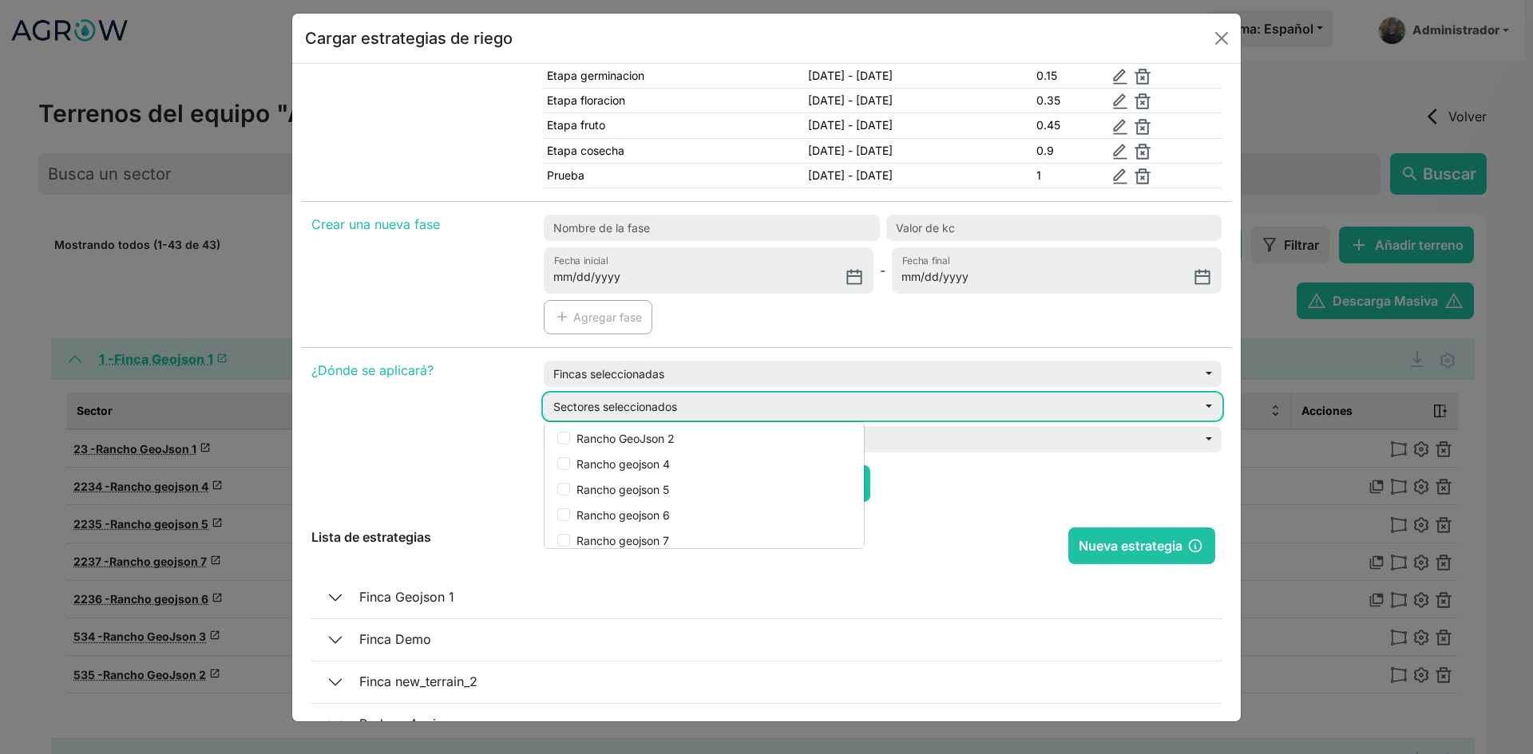
scroll to position [0, 0]
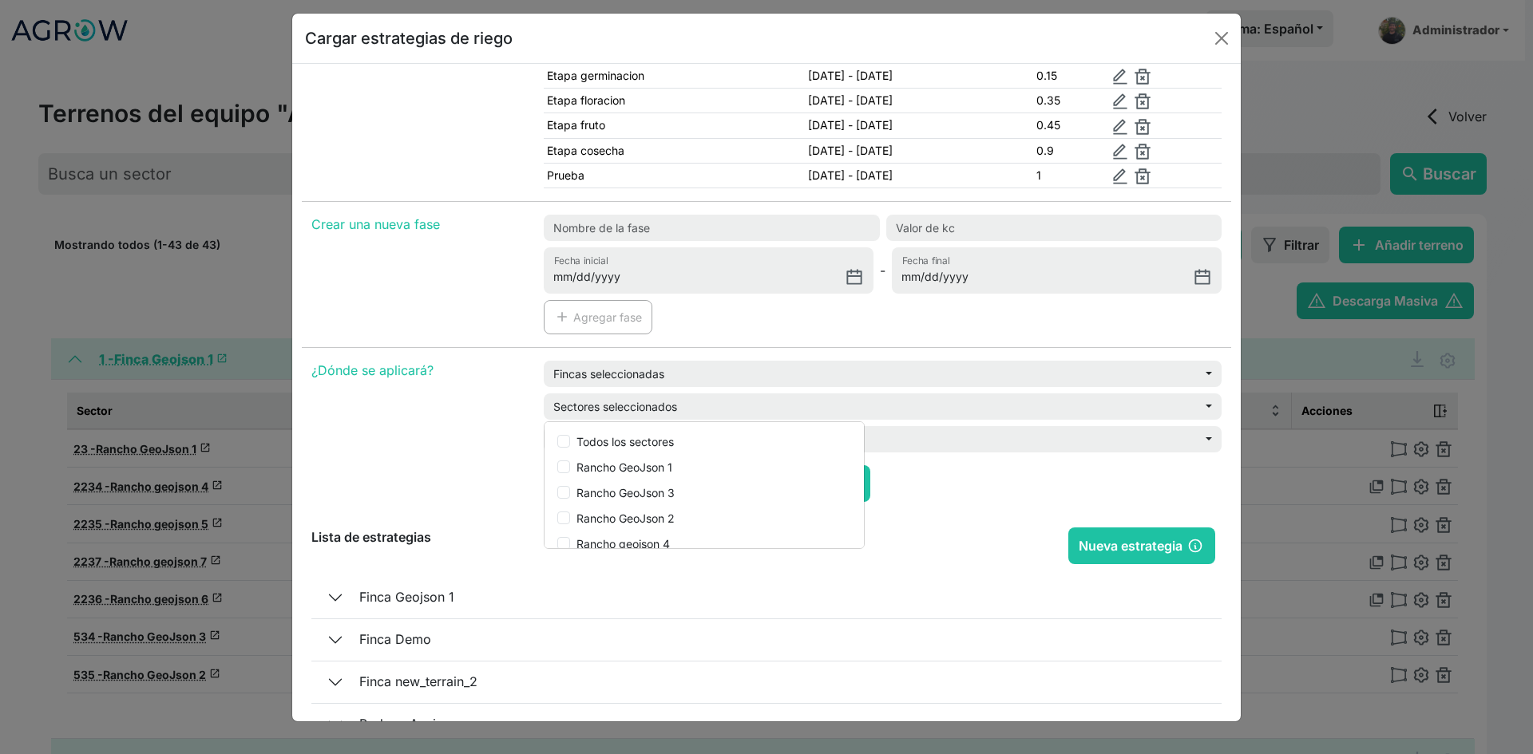
click at [523, 397] on div "¿Dónde se aplicará?" at bounding box center [418, 413] width 232 height 105
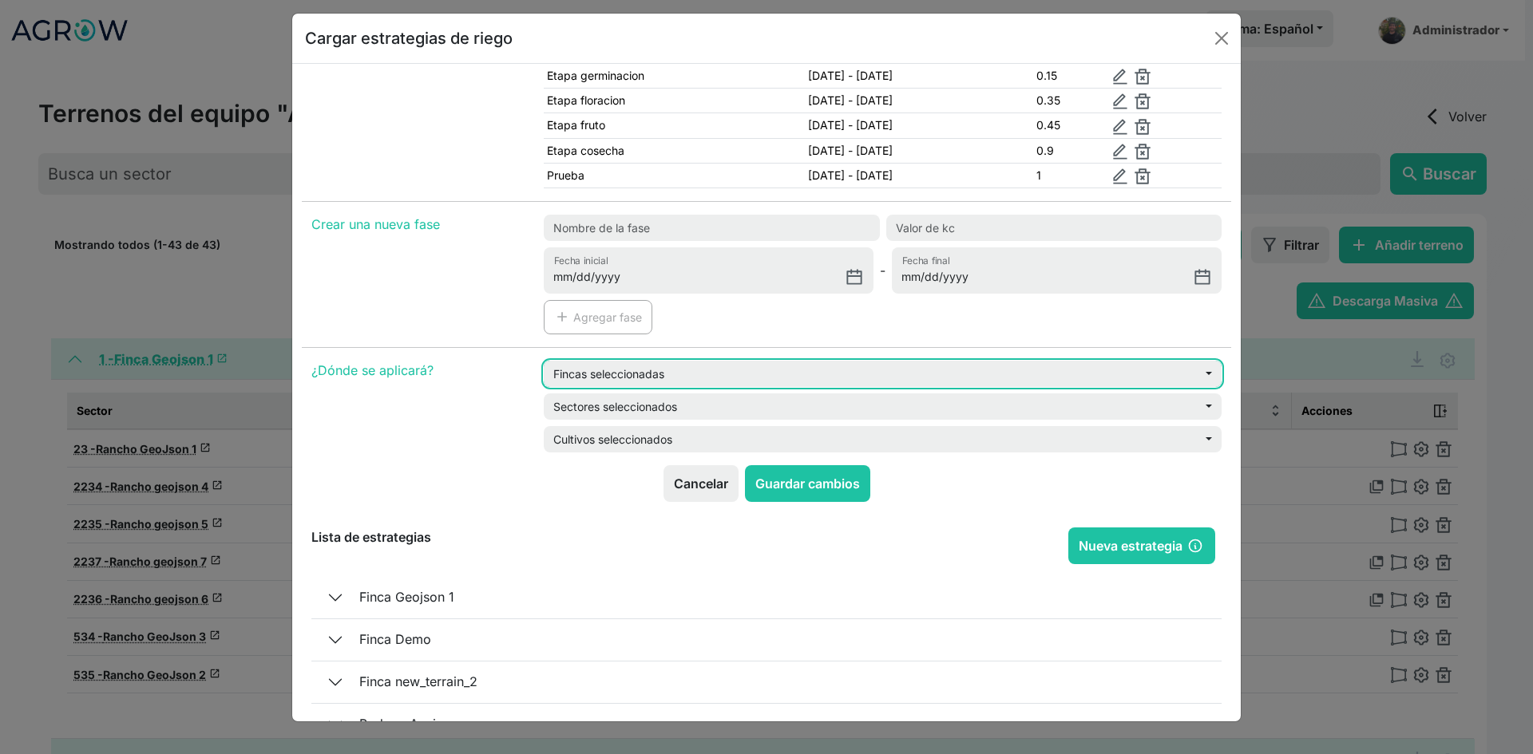
click at [613, 370] on button "Fincas seleccionadas" at bounding box center [883, 374] width 678 height 26
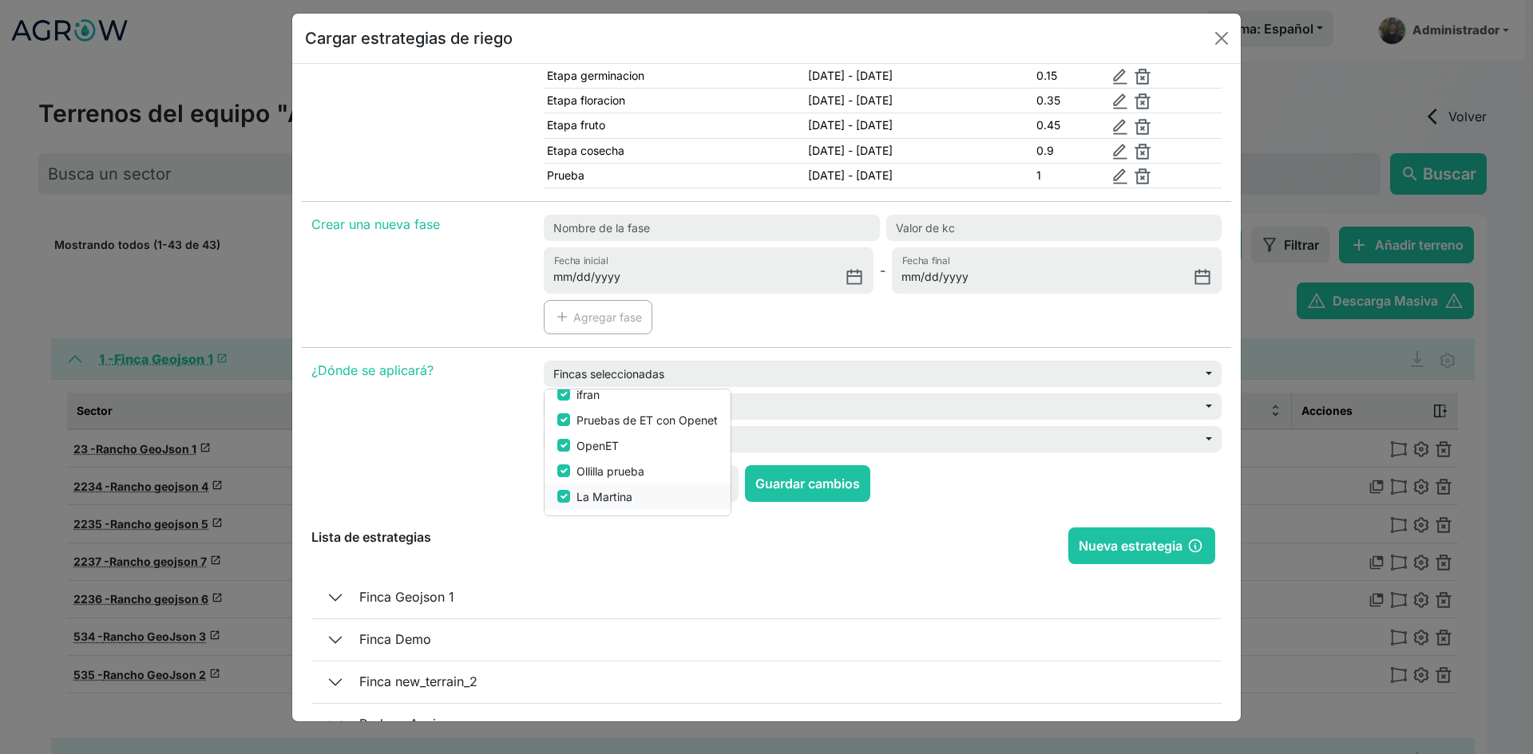
click at [605, 501] on label "La Martina" at bounding box center [604, 497] width 56 height 17
checkbox input "false"
click at [601, 471] on label "Ollilla prueba" at bounding box center [610, 471] width 68 height 17
checkbox input "false"
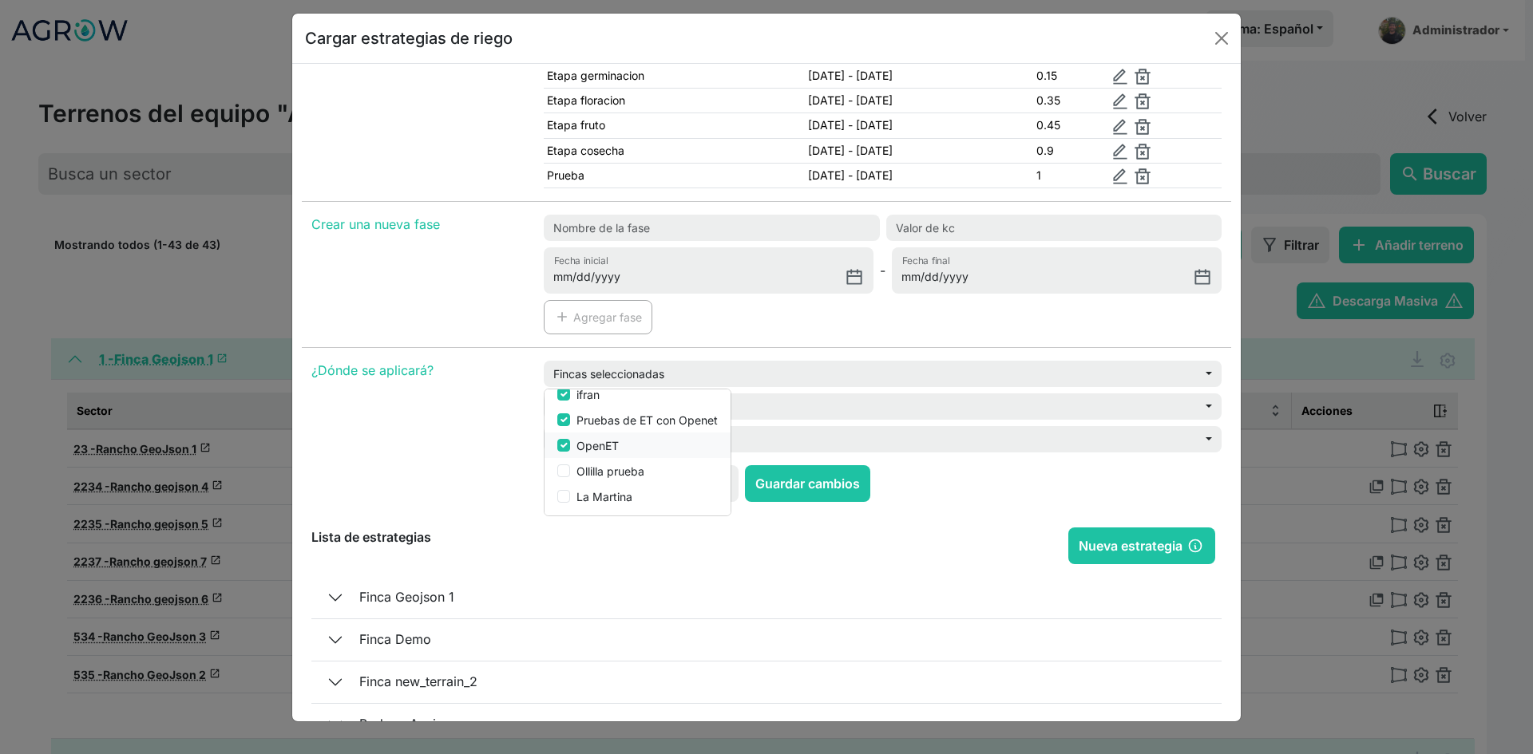
click at [596, 446] on label "OpenET" at bounding box center [597, 445] width 42 height 17
checkbox input "false"
click at [596, 424] on label "Finca Demo" at bounding box center [606, 430] width 61 height 17
checkbox input "false"
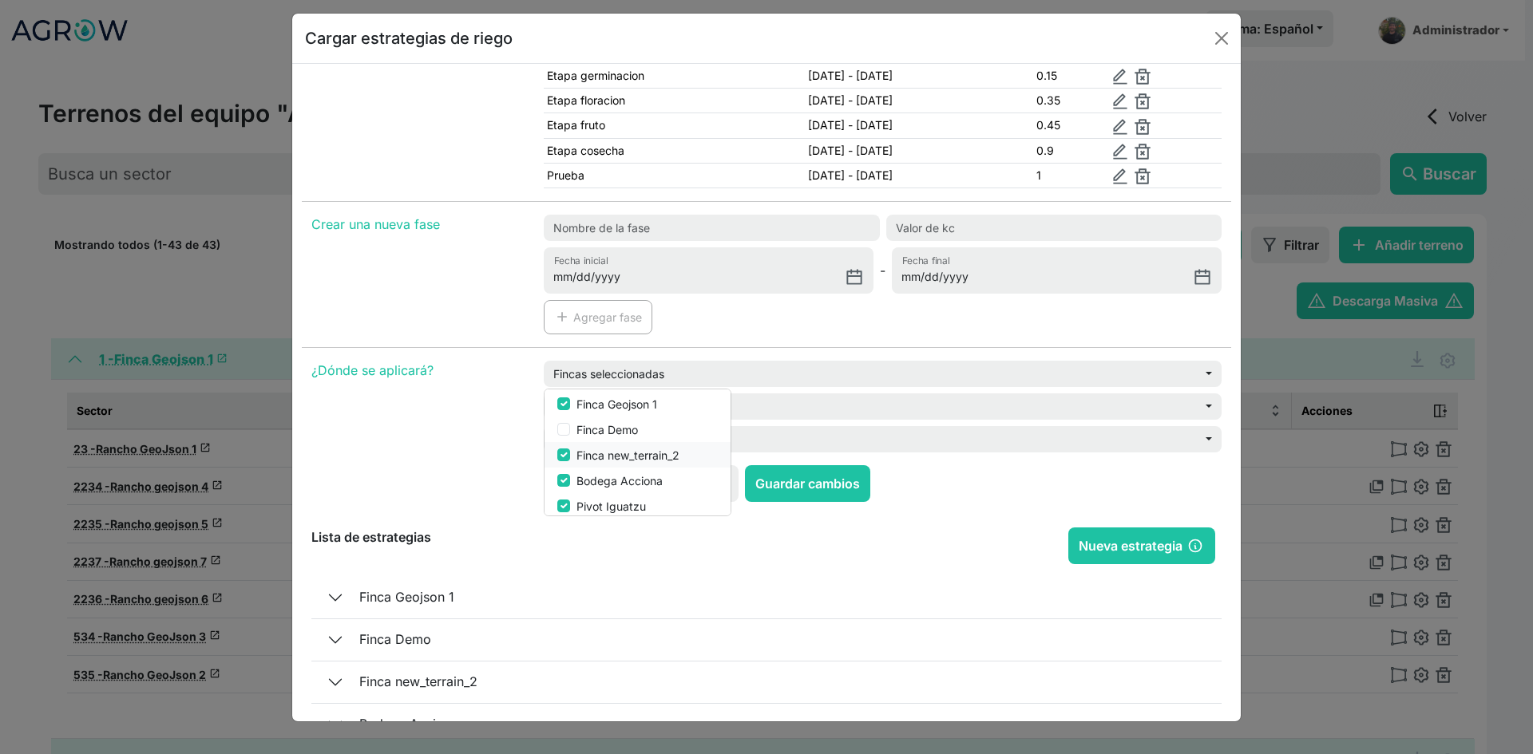
click at [592, 452] on label "Finca new_terrain_2" at bounding box center [627, 455] width 103 height 17
checkbox input "false"
click at [586, 470] on button "Bodega Acciona" at bounding box center [637, 481] width 186 height 26
checkbox input "false"
click at [594, 513] on label "Pivot Iguatzu" at bounding box center [610, 506] width 69 height 17
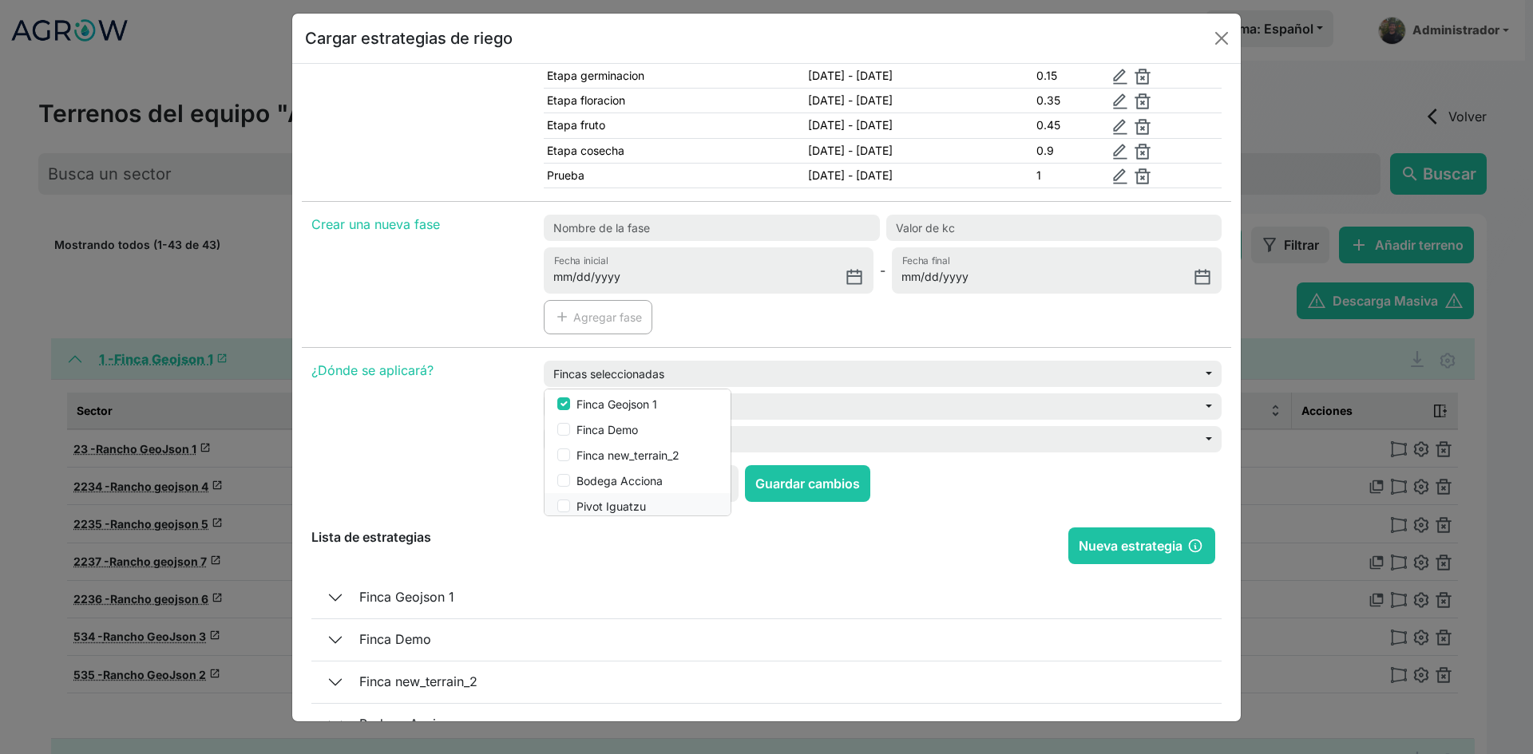
checkbox input "false"
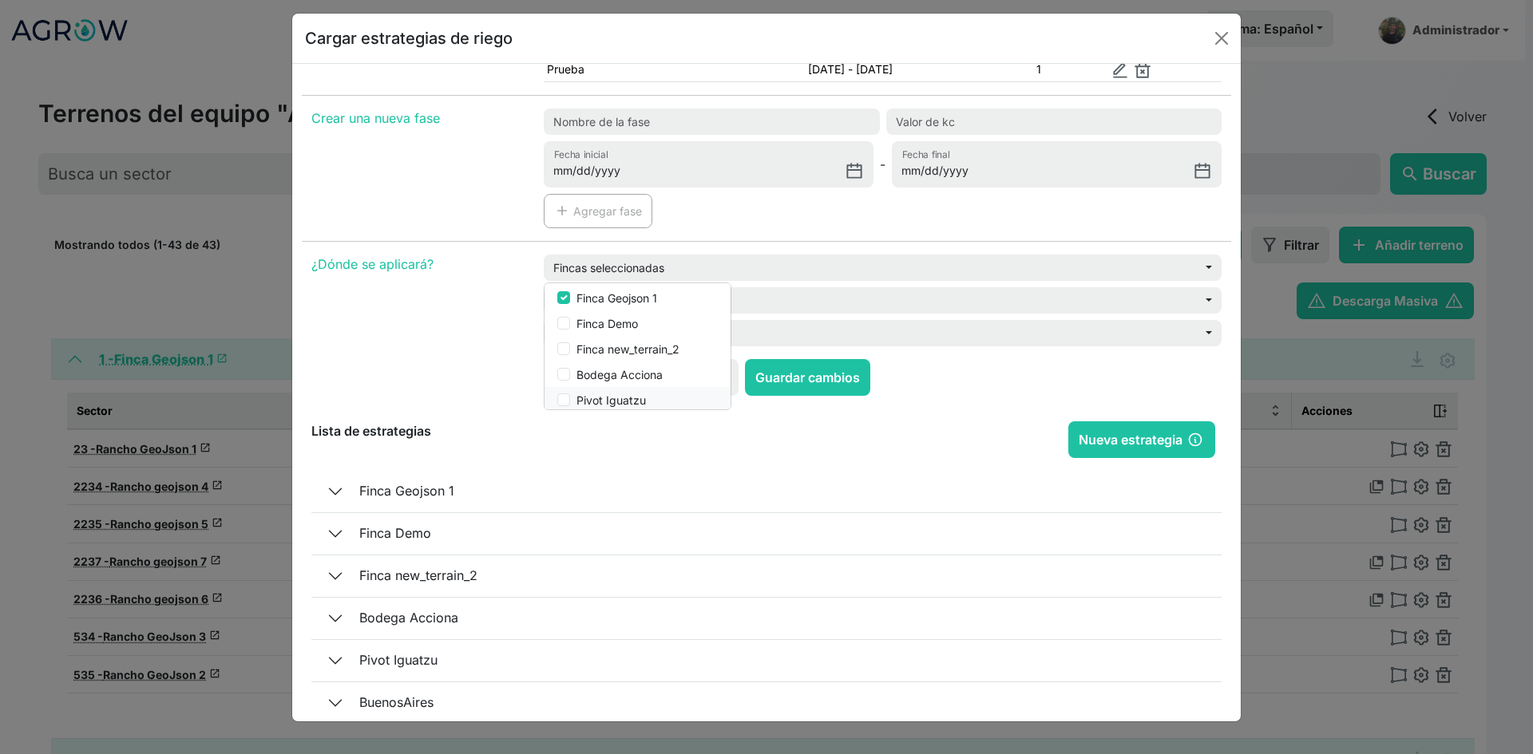
scroll to position [239, 0]
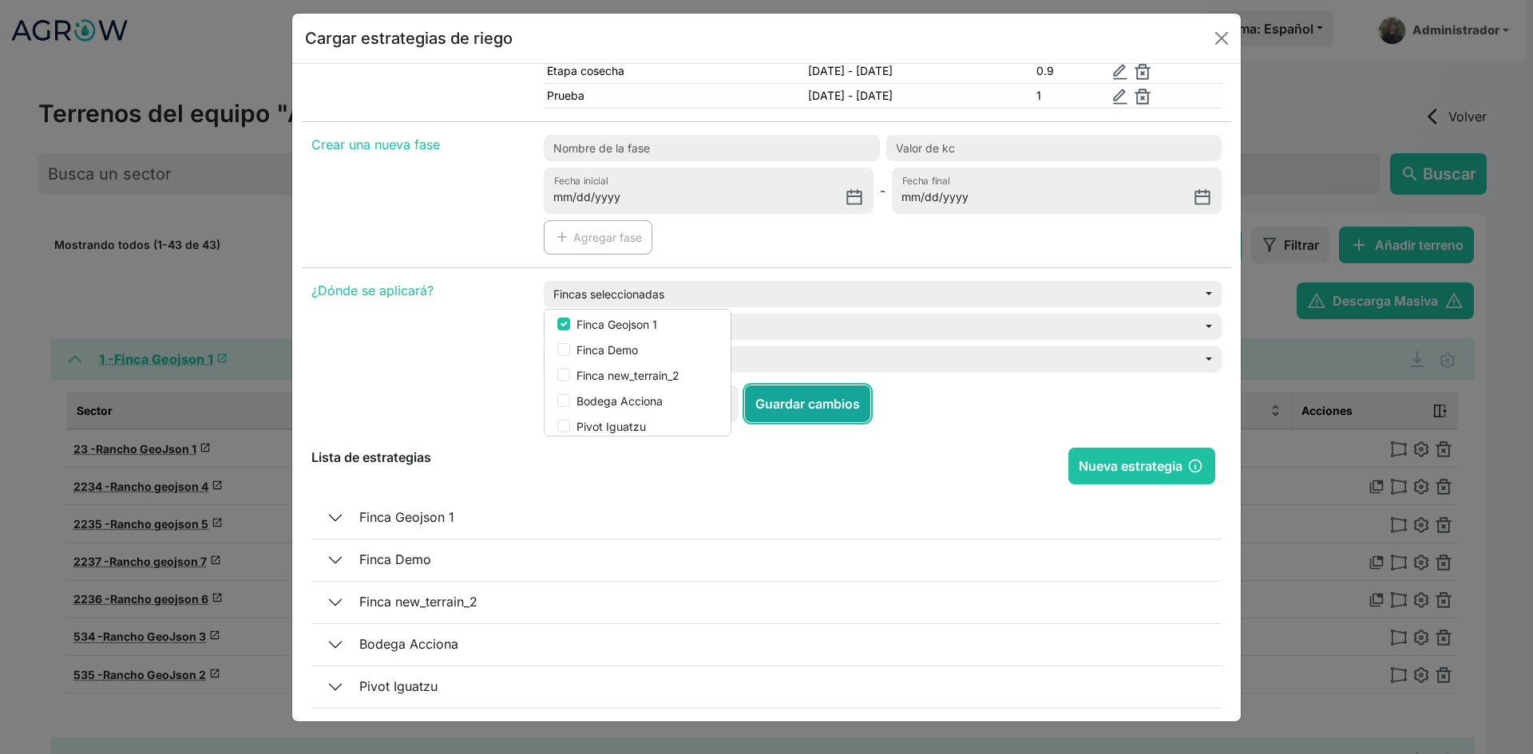
click at [828, 407] on button "Guardar cambios" at bounding box center [807, 404] width 125 height 37
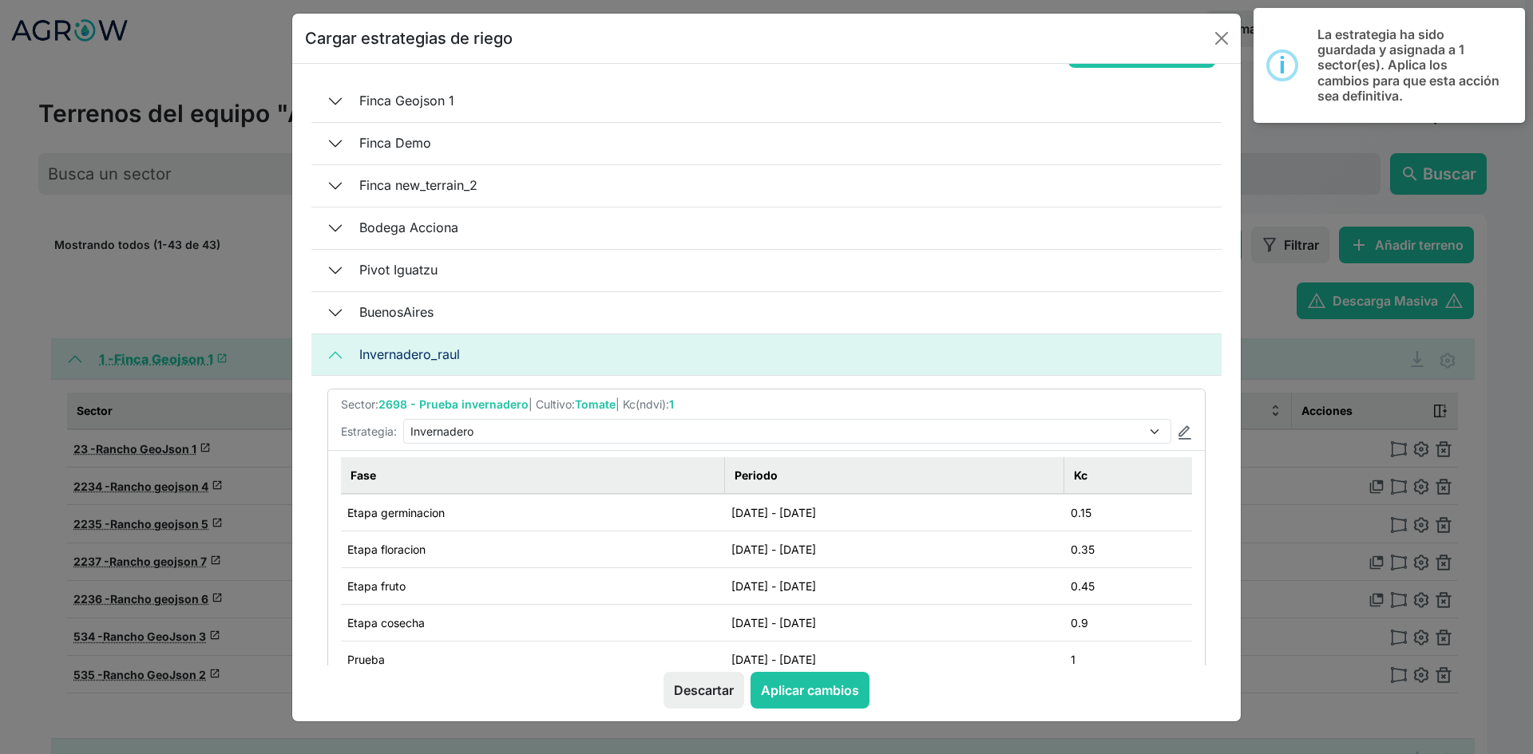
scroll to position [80, 0]
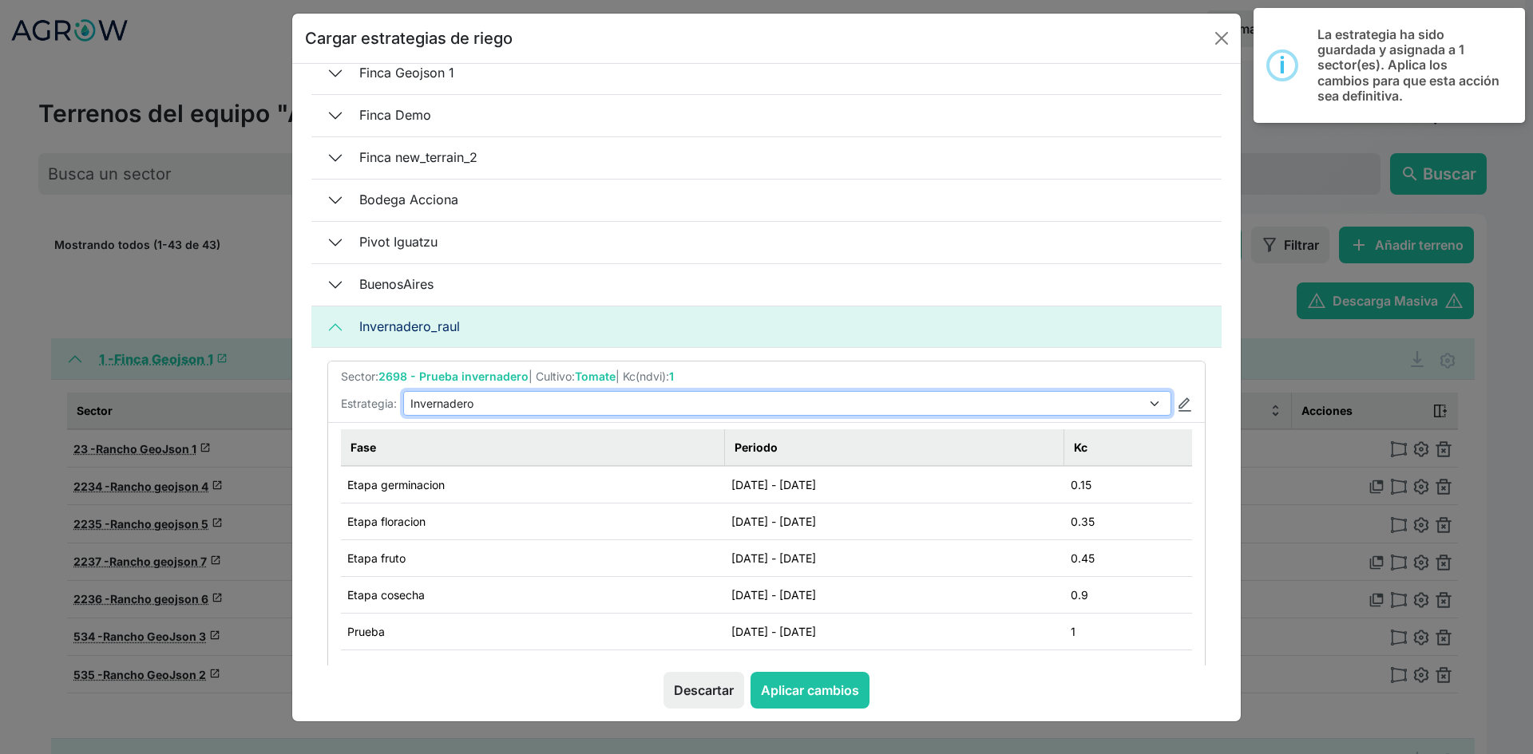
click at [1000, 402] on select "Sin estrategia Estrategia Primavera Estrategia General Invernadero EST-1 EST-2" at bounding box center [787, 403] width 768 height 25
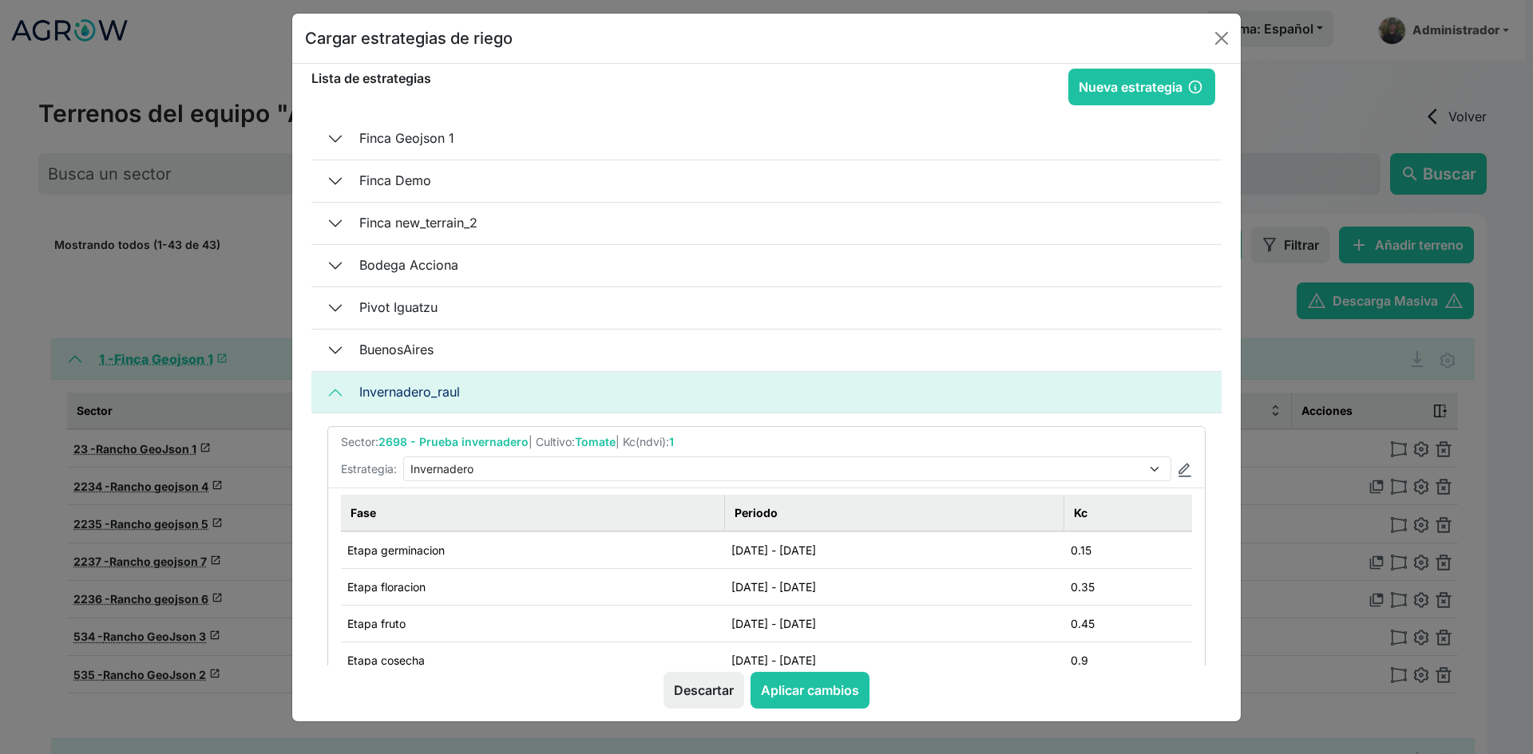
scroll to position [0, 0]
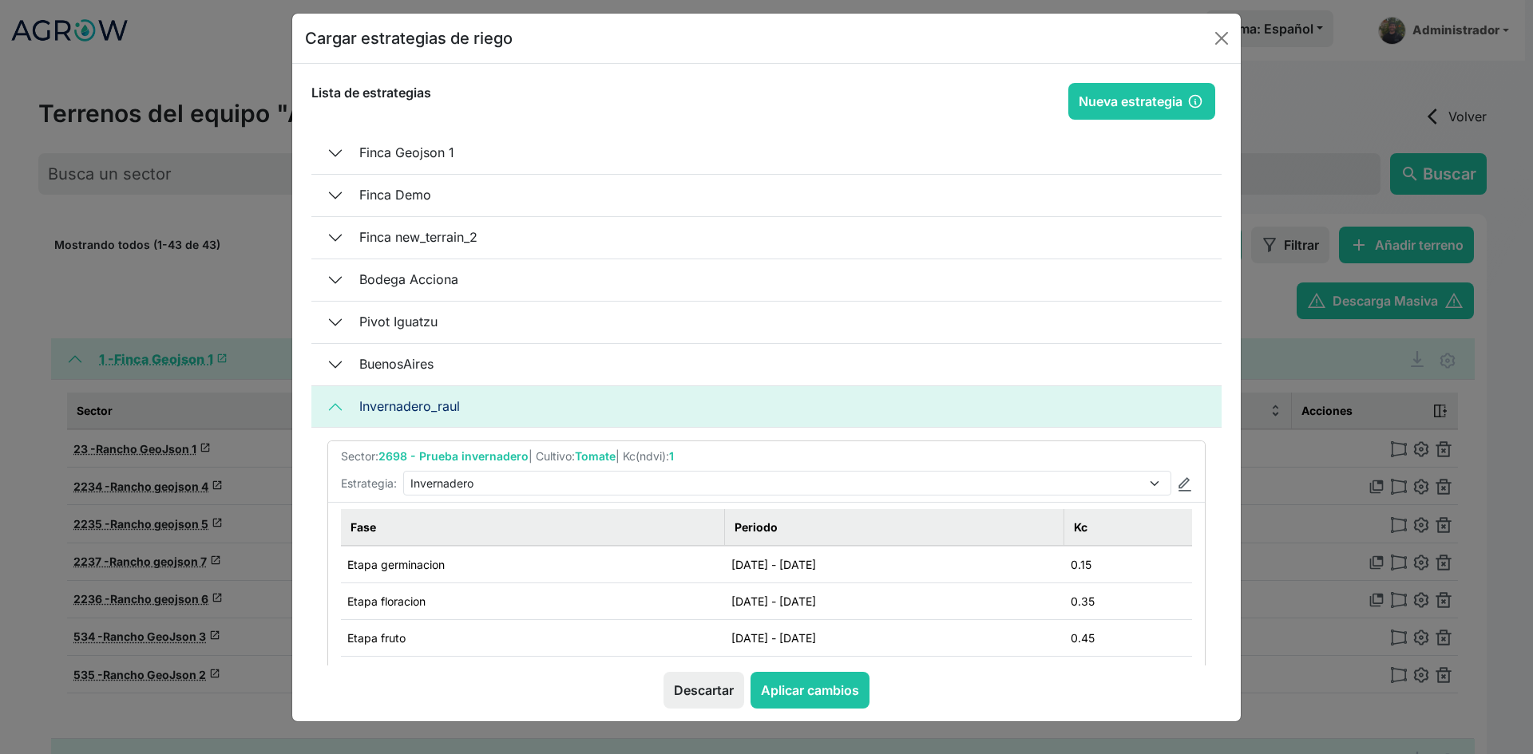
click at [1168, 488] on div "Estrategia: Sin estrategia Estrategia Primavera Estrategia General Invernadero …" at bounding box center [766, 483] width 851 height 25
click at [1178, 482] on img at bounding box center [1185, 484] width 14 height 14
type input "Invernadero"
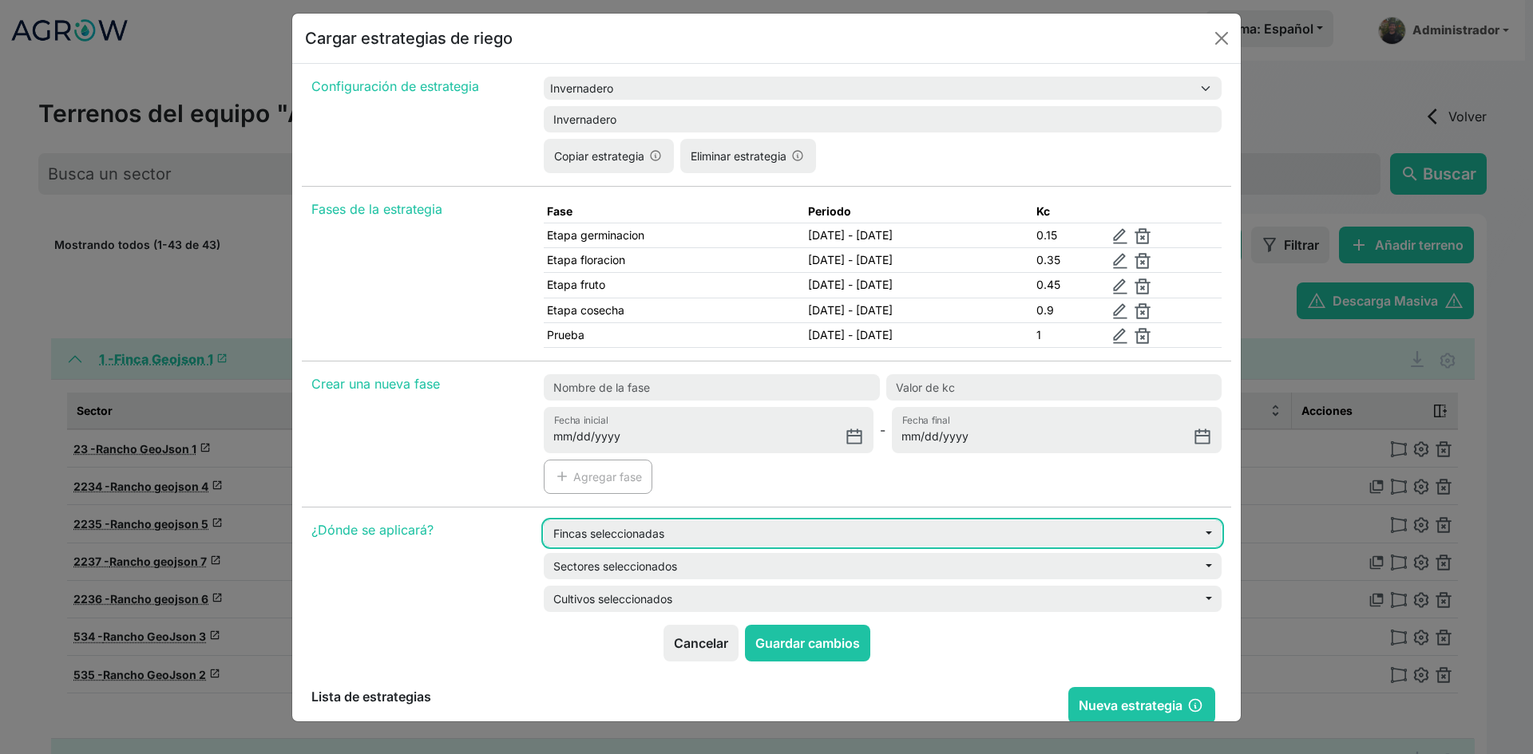
click at [696, 539] on button "Fincas seleccionadas" at bounding box center [883, 534] width 678 height 26
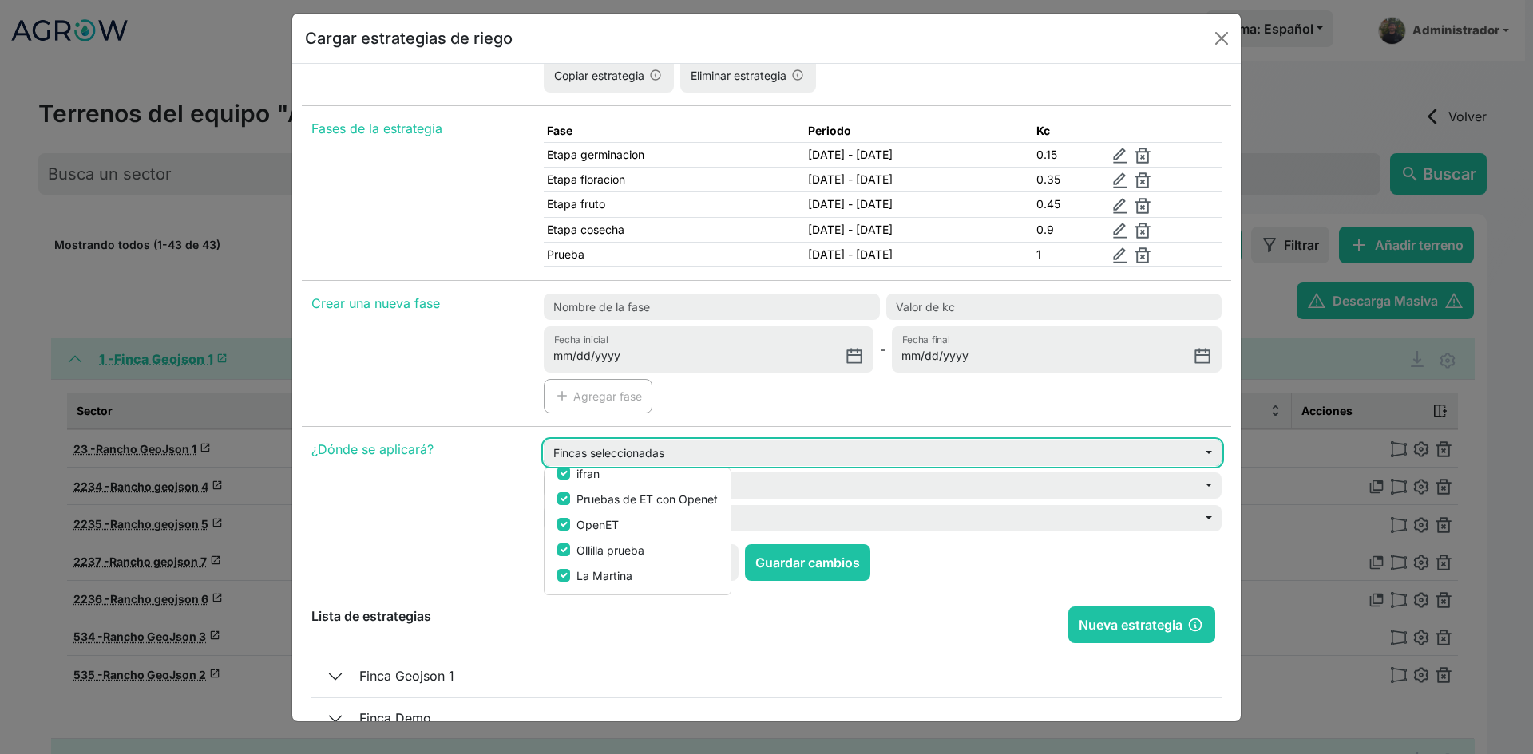
scroll to position [1, 0]
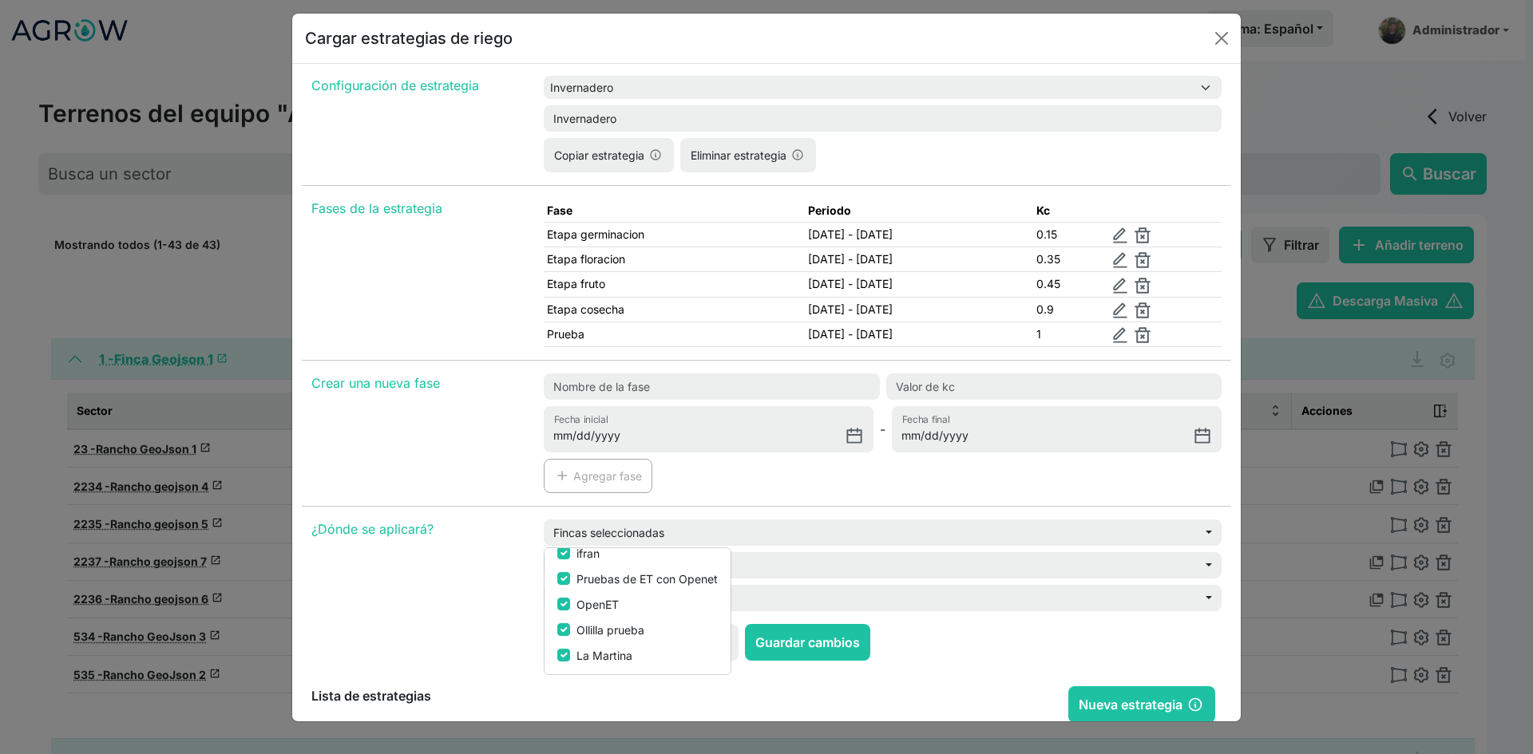
click at [507, 555] on div "¿Dónde se aplicará?" at bounding box center [418, 572] width 232 height 105
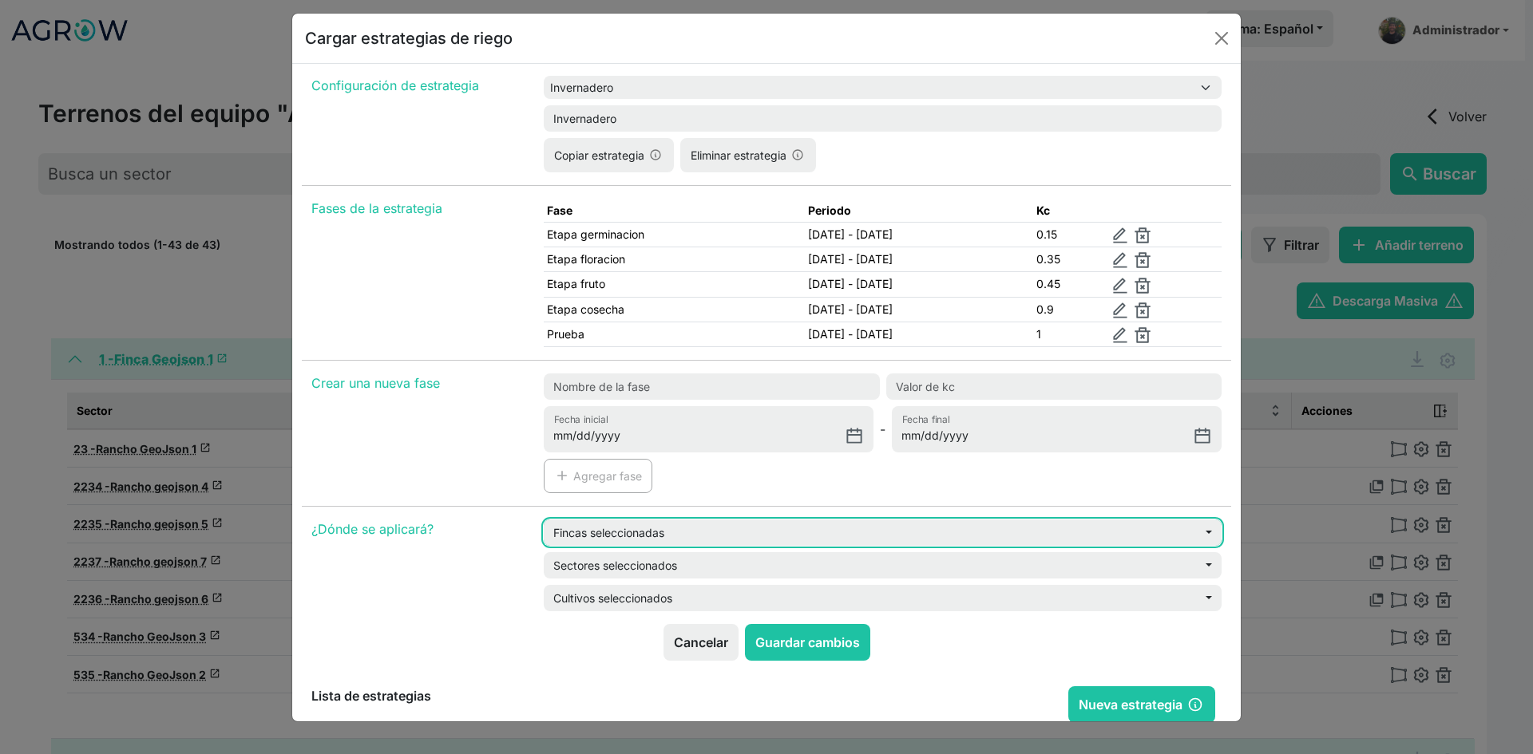
click at [622, 539] on button "Fincas seleccionadas" at bounding box center [883, 533] width 678 height 26
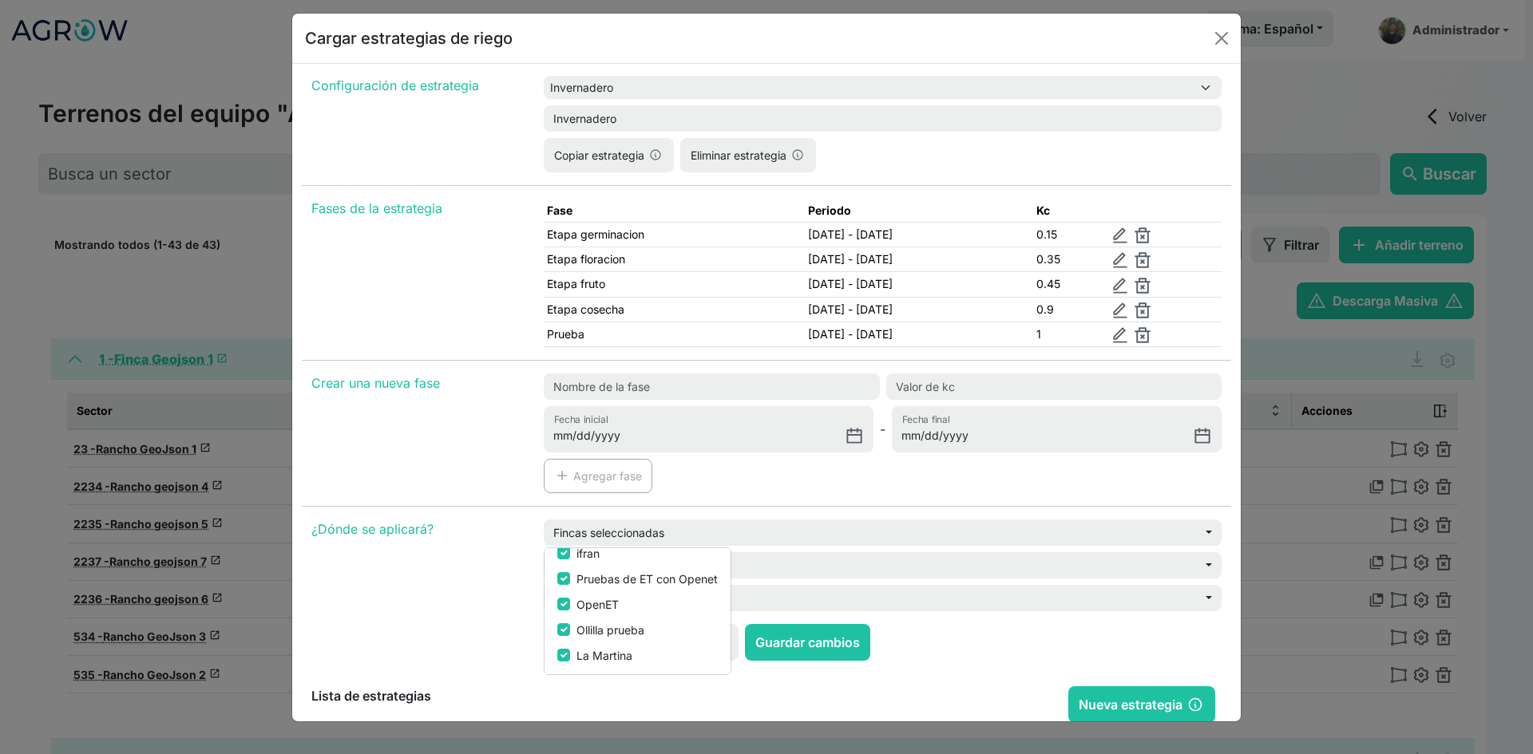
click at [481, 570] on div "¿Dónde se aplicará?" at bounding box center [418, 572] width 232 height 105
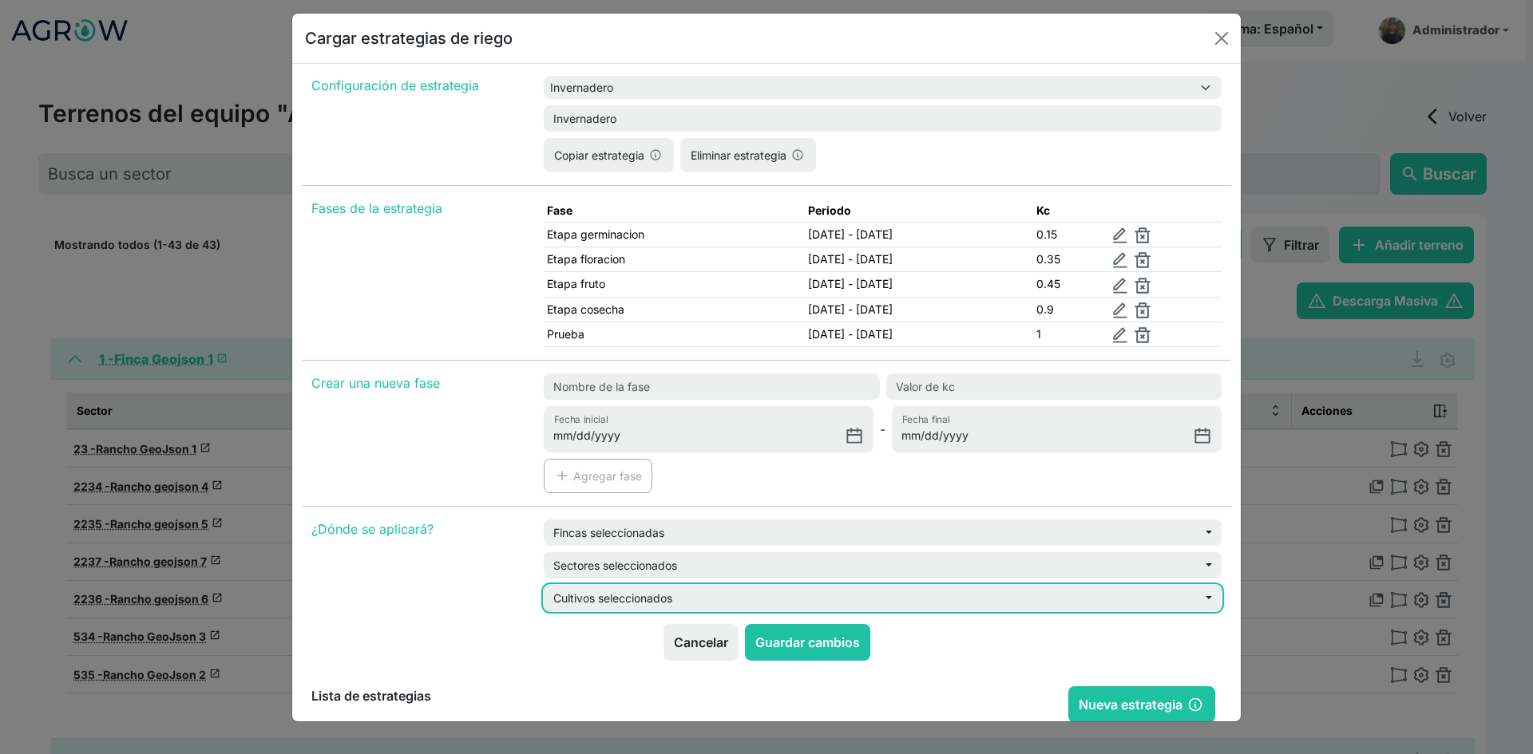
click at [604, 596] on button "Cultivos seleccionados" at bounding box center [883, 598] width 678 height 26
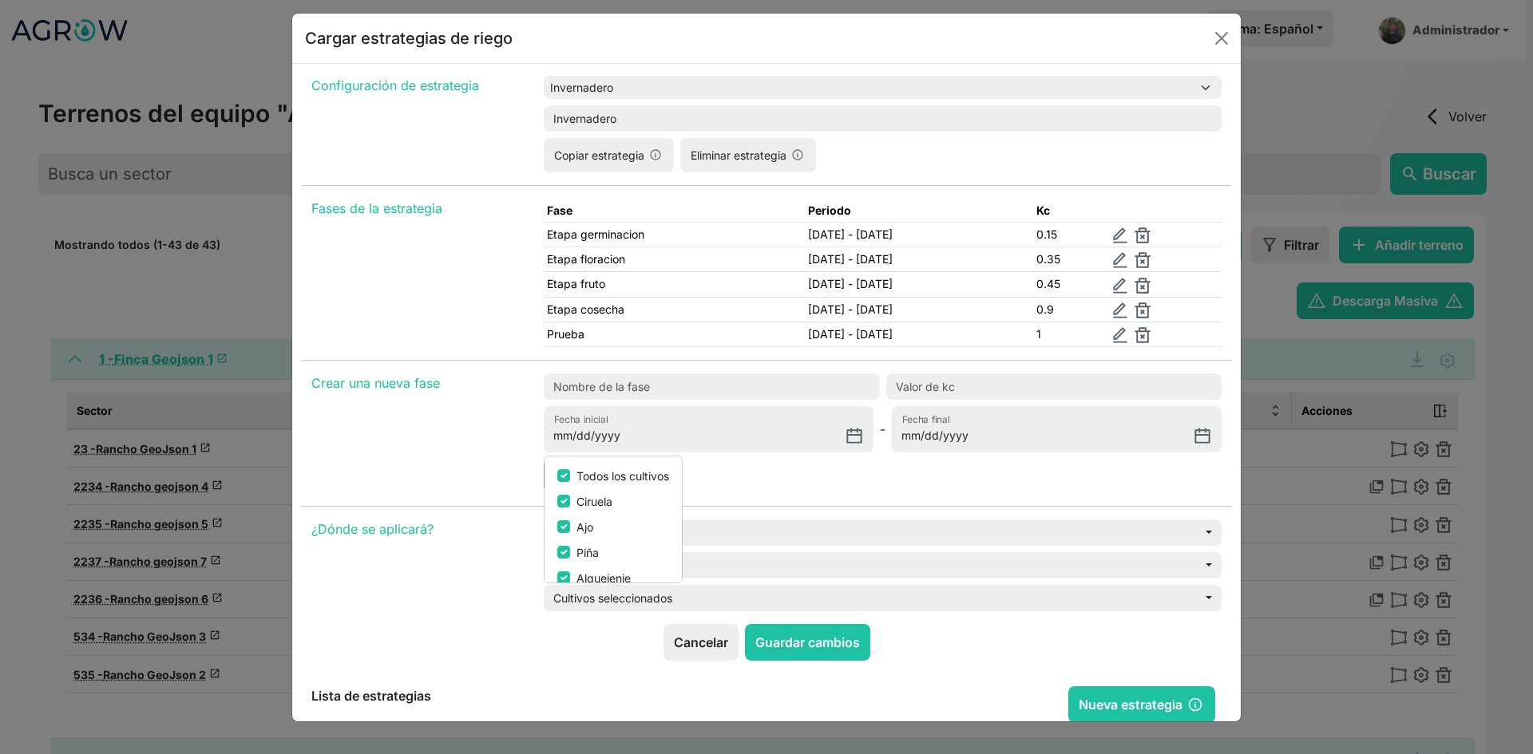
click at [513, 564] on div "¿Dónde se aplicará?" at bounding box center [418, 572] width 232 height 105
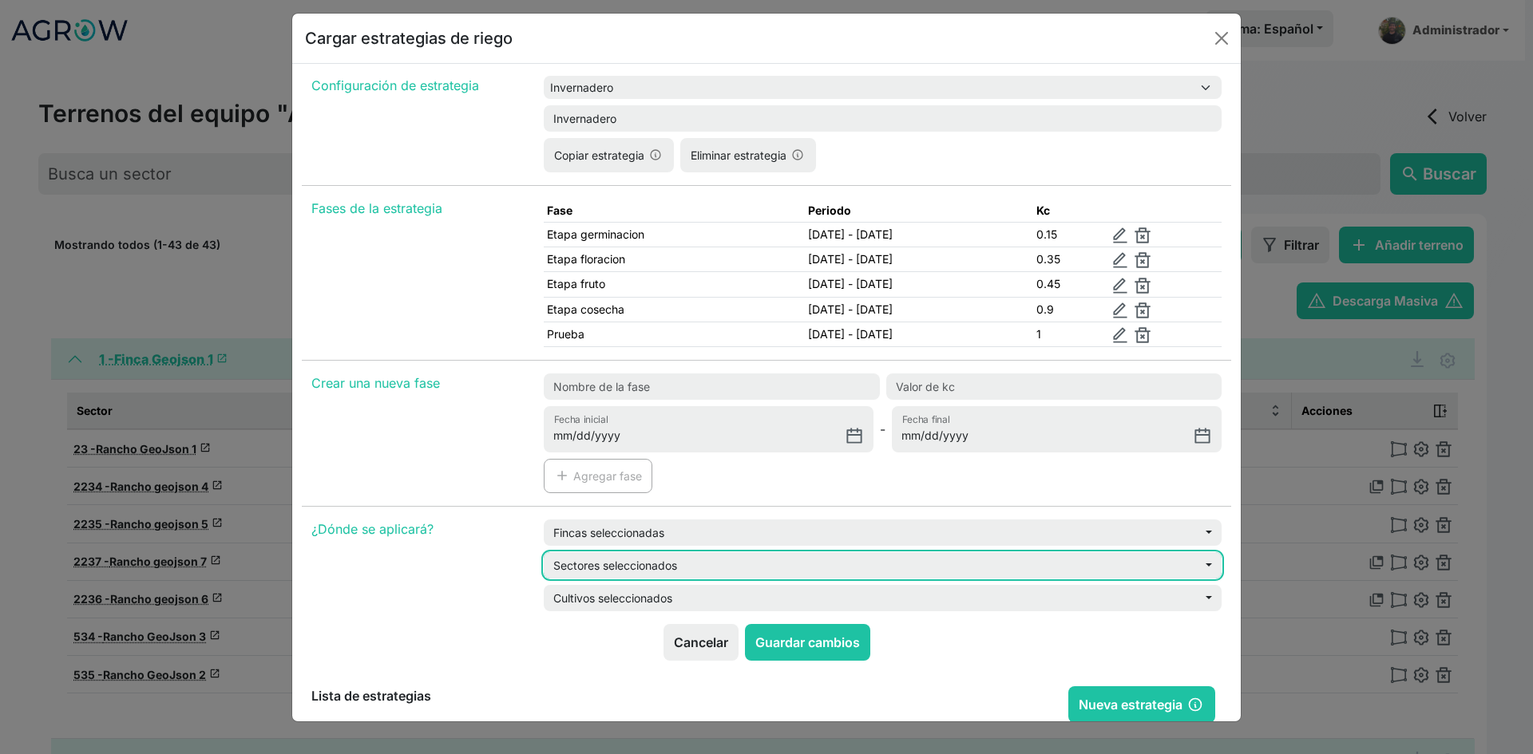
click at [611, 564] on button "Sectores seleccionados" at bounding box center [883, 565] width 678 height 26
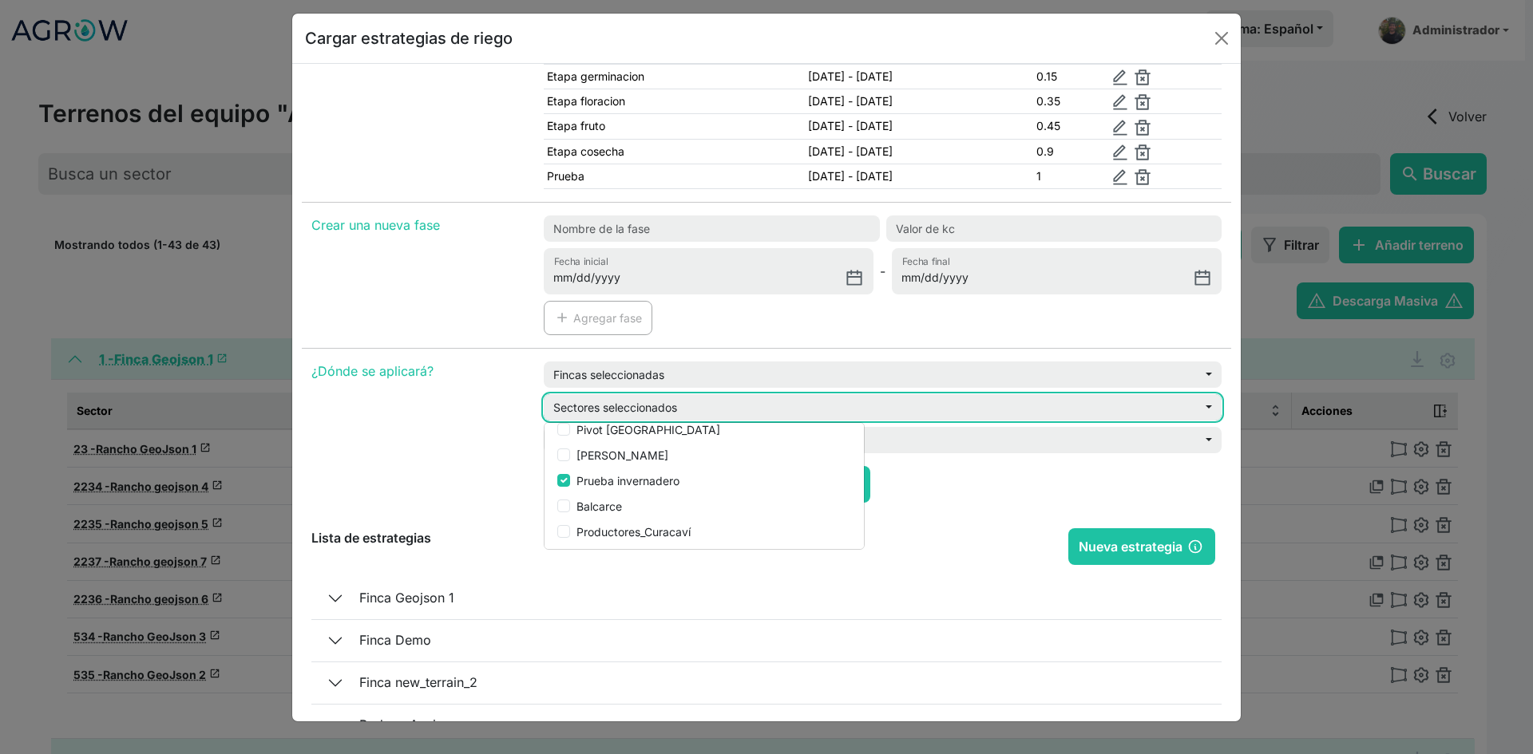
scroll to position [160, 0]
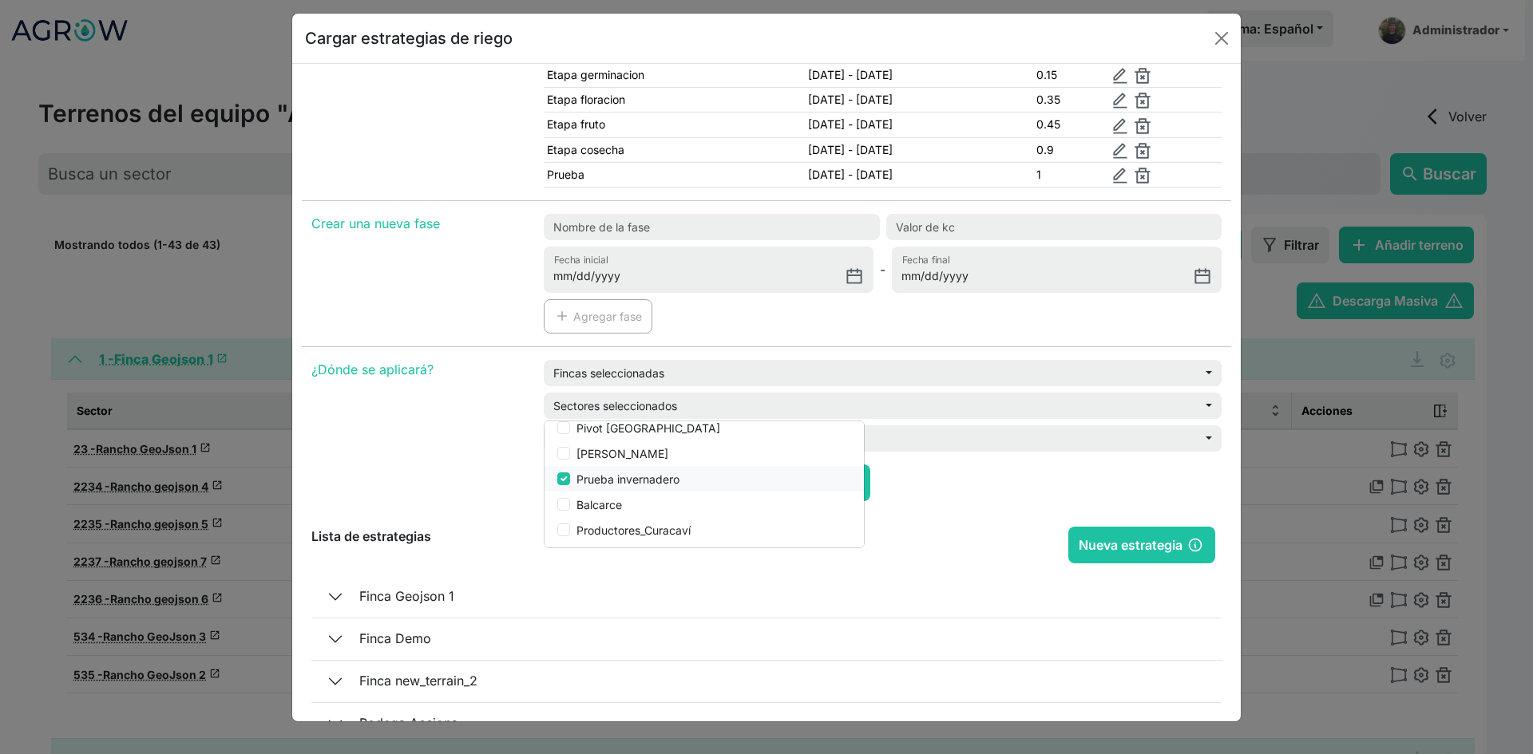
click at [598, 482] on label "Prueba invernadero" at bounding box center [627, 479] width 103 height 17
checkbox input "false"
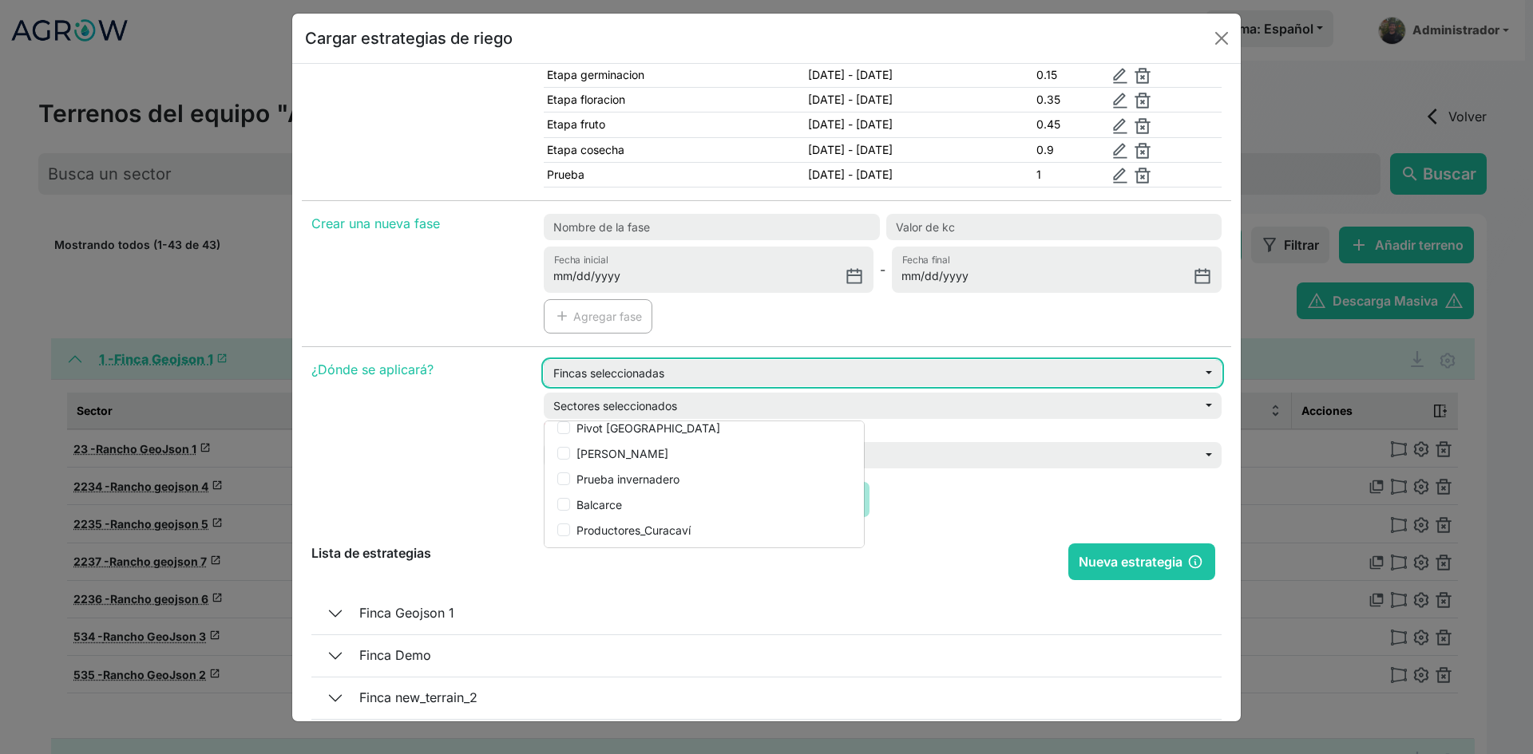
click at [629, 375] on button "Fincas seleccionadas" at bounding box center [883, 373] width 678 height 26
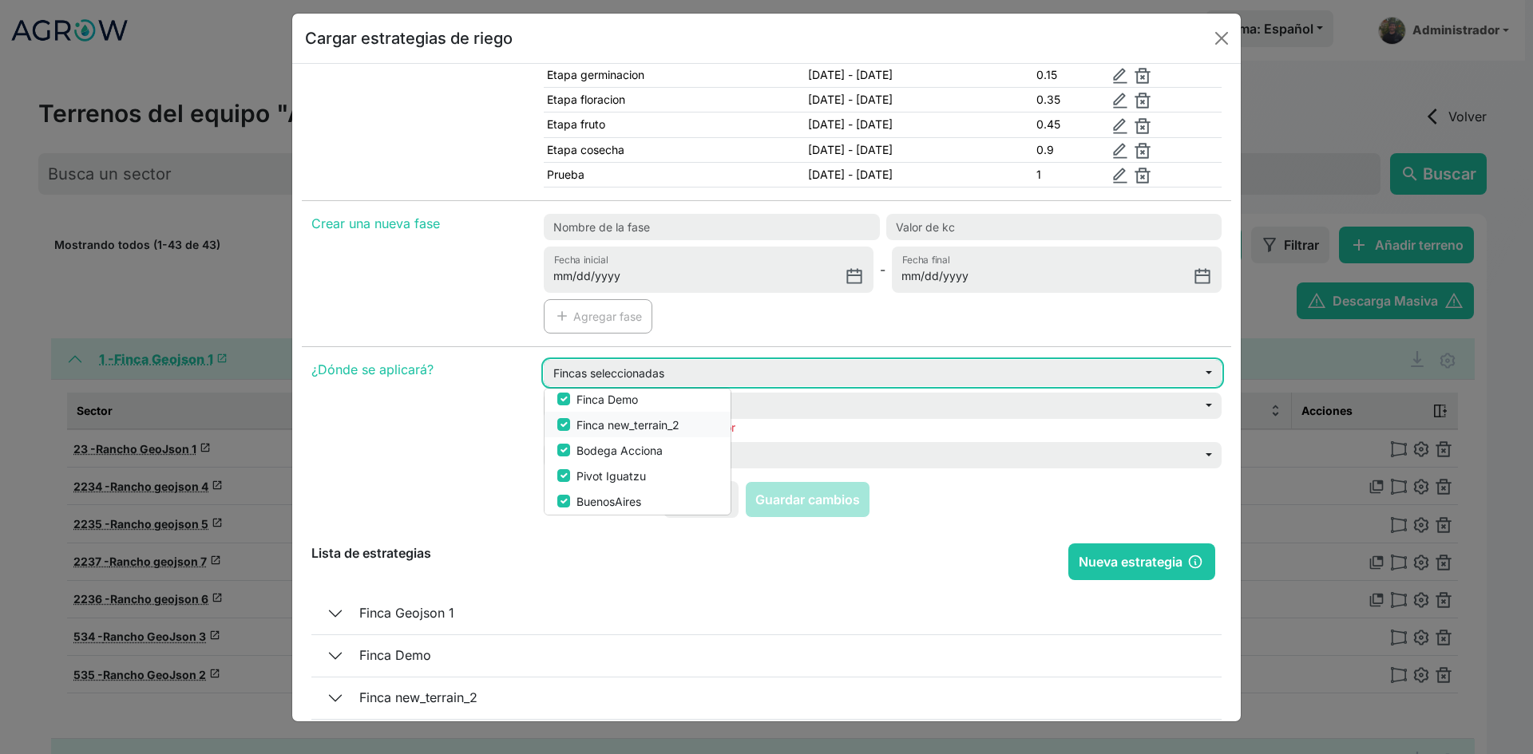
scroll to position [30, 0]
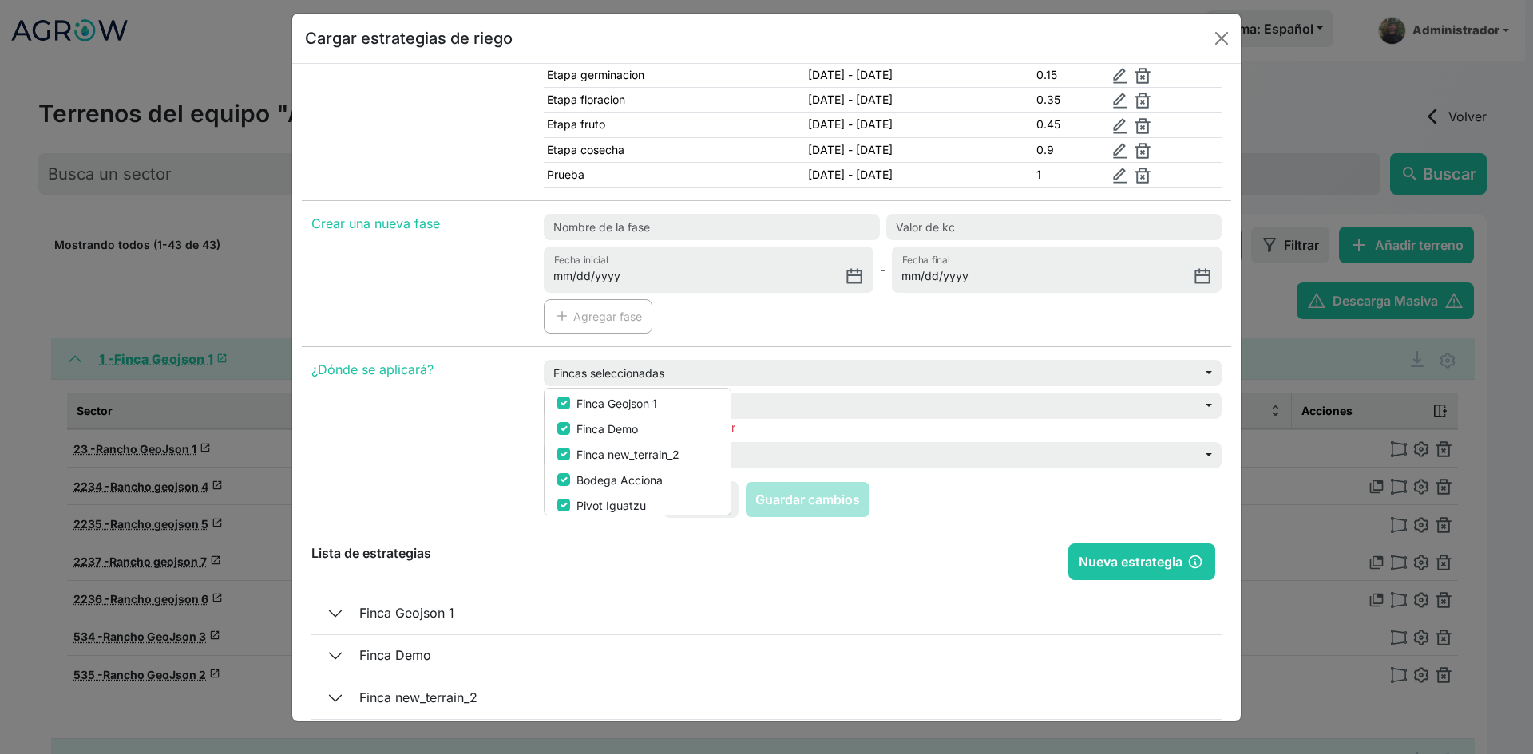
click at [946, 516] on div "Cancelar Guardar cambios" at bounding box center [766, 505] width 910 height 49
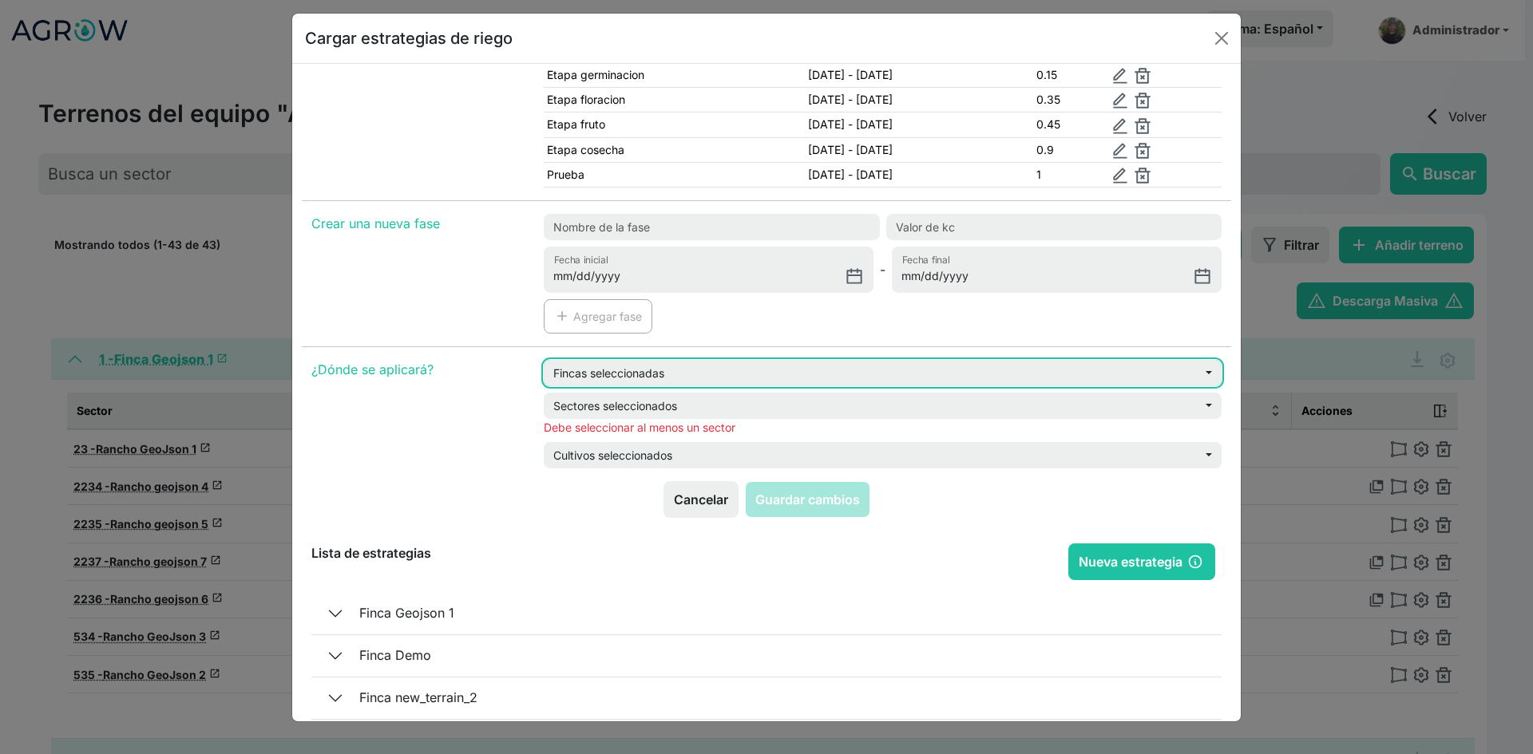
click at [663, 378] on button "Fincas seleccionadas" at bounding box center [883, 373] width 678 height 26
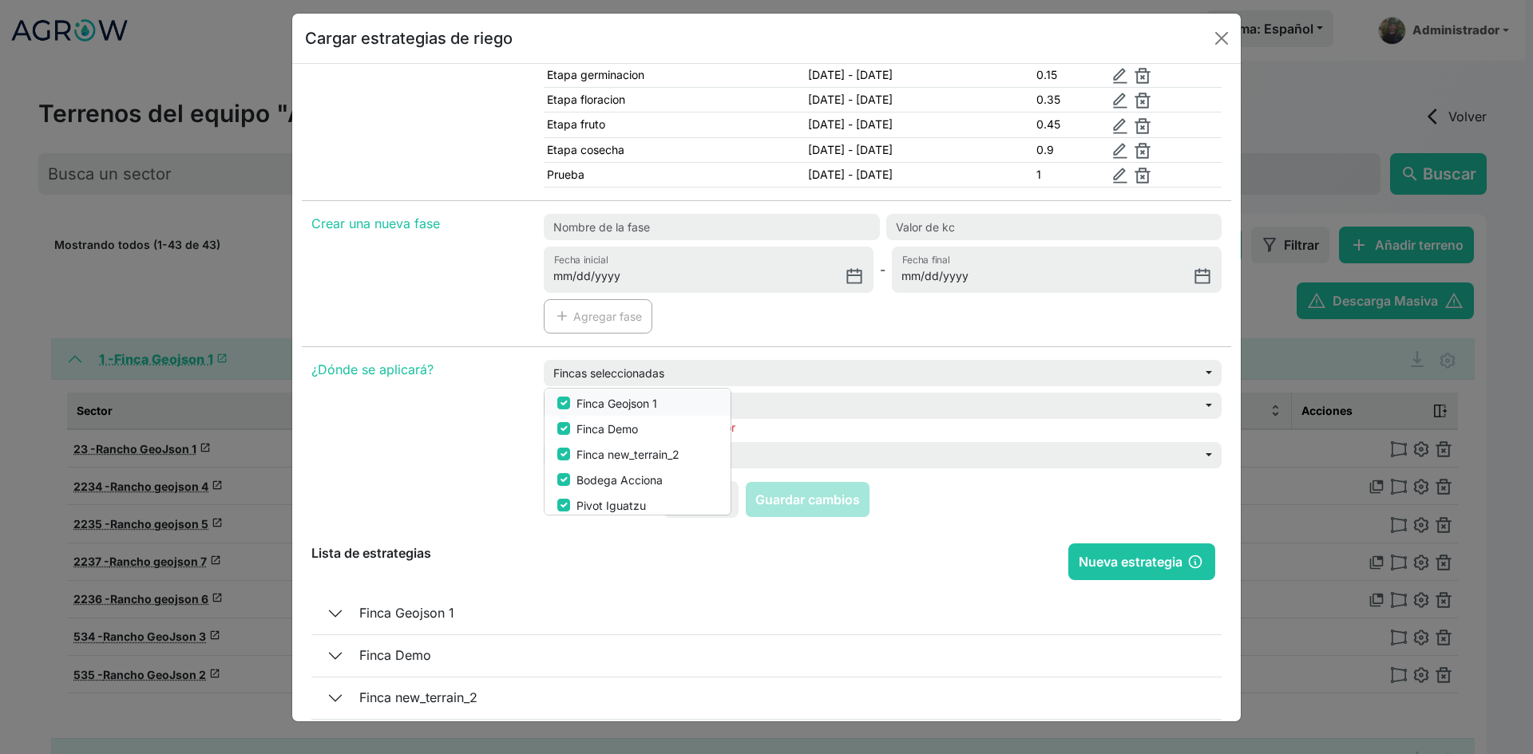
click at [628, 405] on label "Finca Geojson 1" at bounding box center [616, 403] width 81 height 17
checkbox input "false"
click at [628, 405] on label "Finca Geojson 1" at bounding box center [616, 403] width 81 height 17
checkbox input "true"
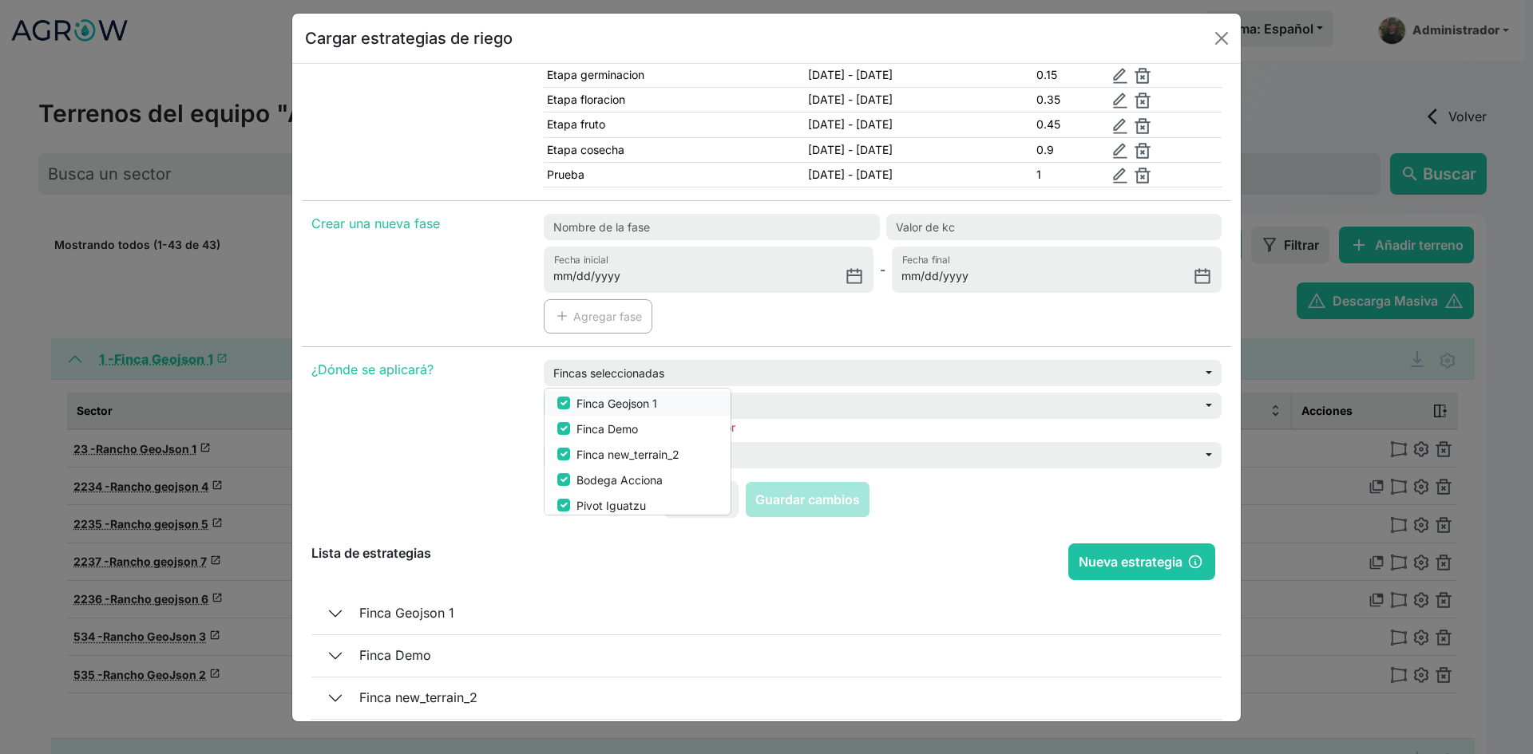
checkbox input "true"
click at [907, 496] on div "Cancelar Guardar cambios" at bounding box center [766, 505] width 910 height 49
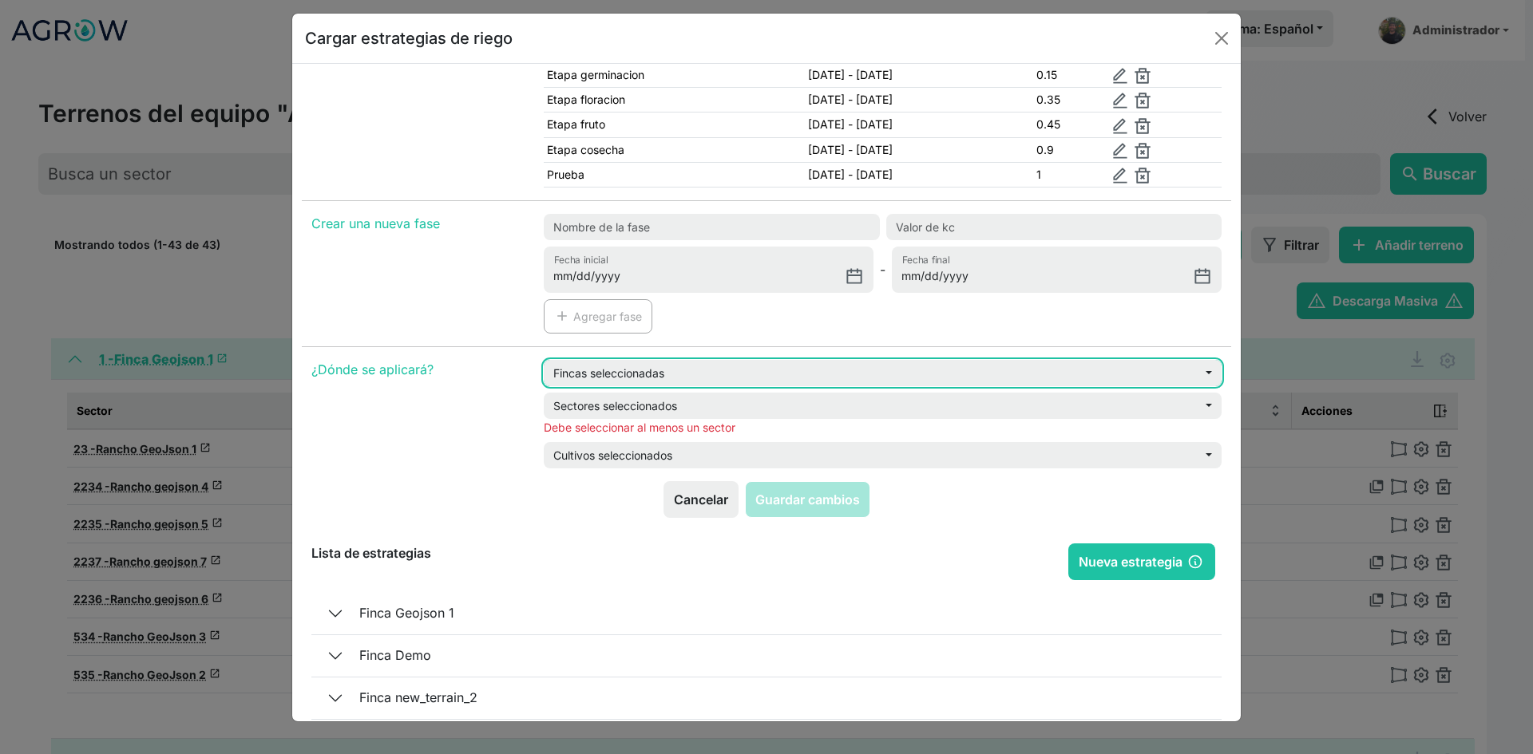
click at [708, 364] on button "Fincas seleccionadas" at bounding box center [883, 373] width 678 height 26
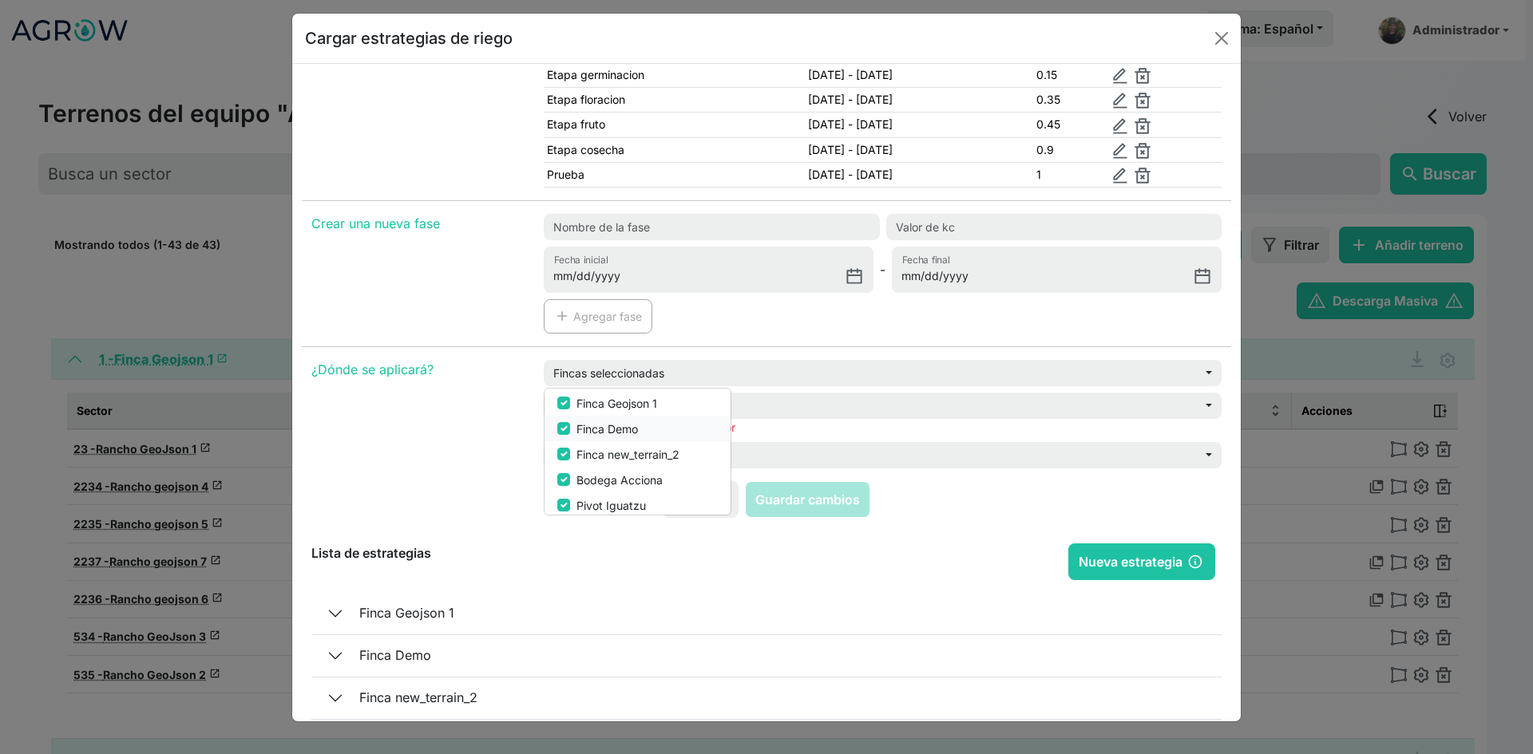
drag, startPoint x: 619, startPoint y: 421, endPoint x: 615, endPoint y: 430, distance: 10.4
click at [617, 423] on label "Finca Demo" at bounding box center [606, 429] width 61 height 17
checkbox input "false"
click at [603, 452] on label "Finca new_terrain_2" at bounding box center [627, 454] width 103 height 17
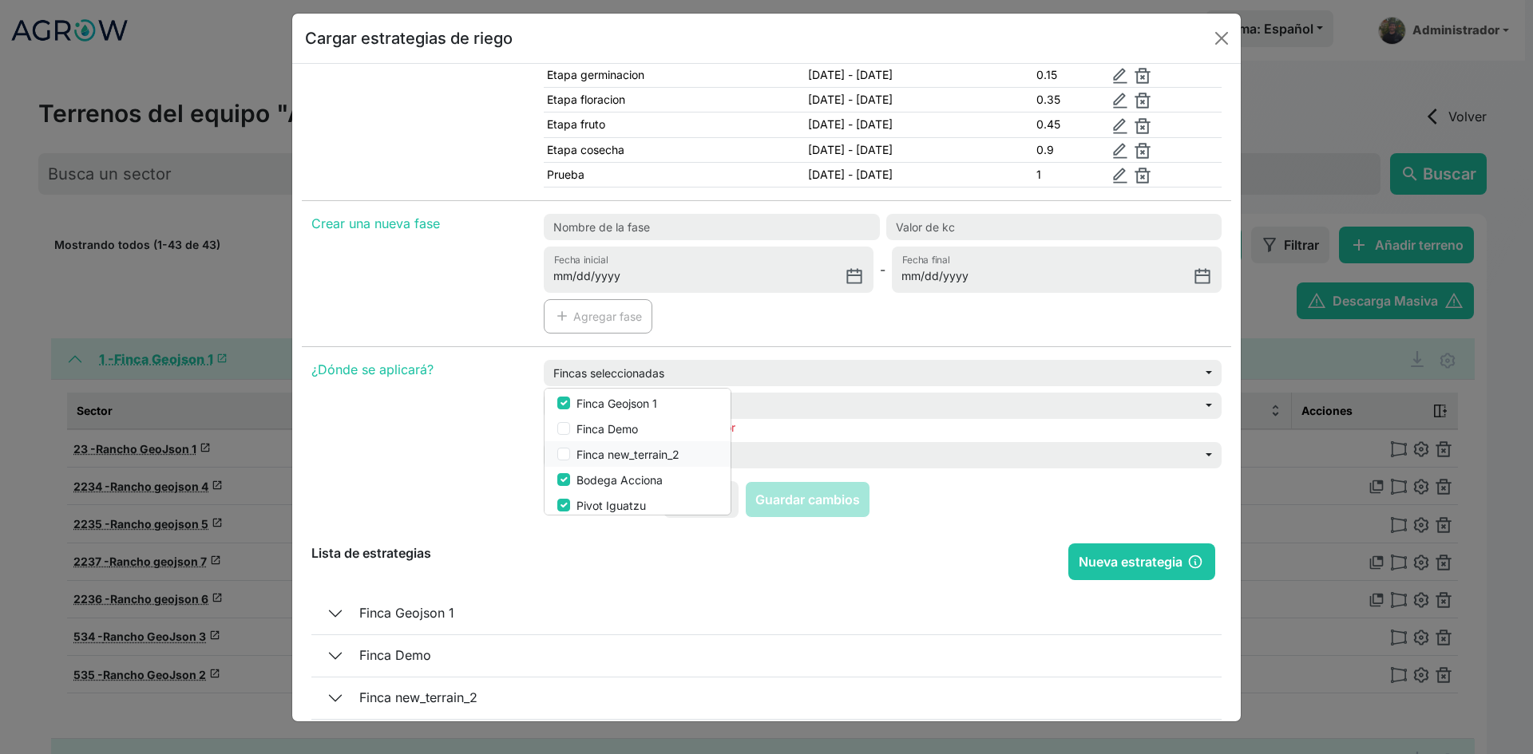
checkbox input "false"
click at [587, 475] on label "Bodega Acciona" at bounding box center [619, 480] width 86 height 17
checkbox input "false"
click at [592, 508] on label "Pivot Iguatzu" at bounding box center [610, 505] width 69 height 17
checkbox input "false"
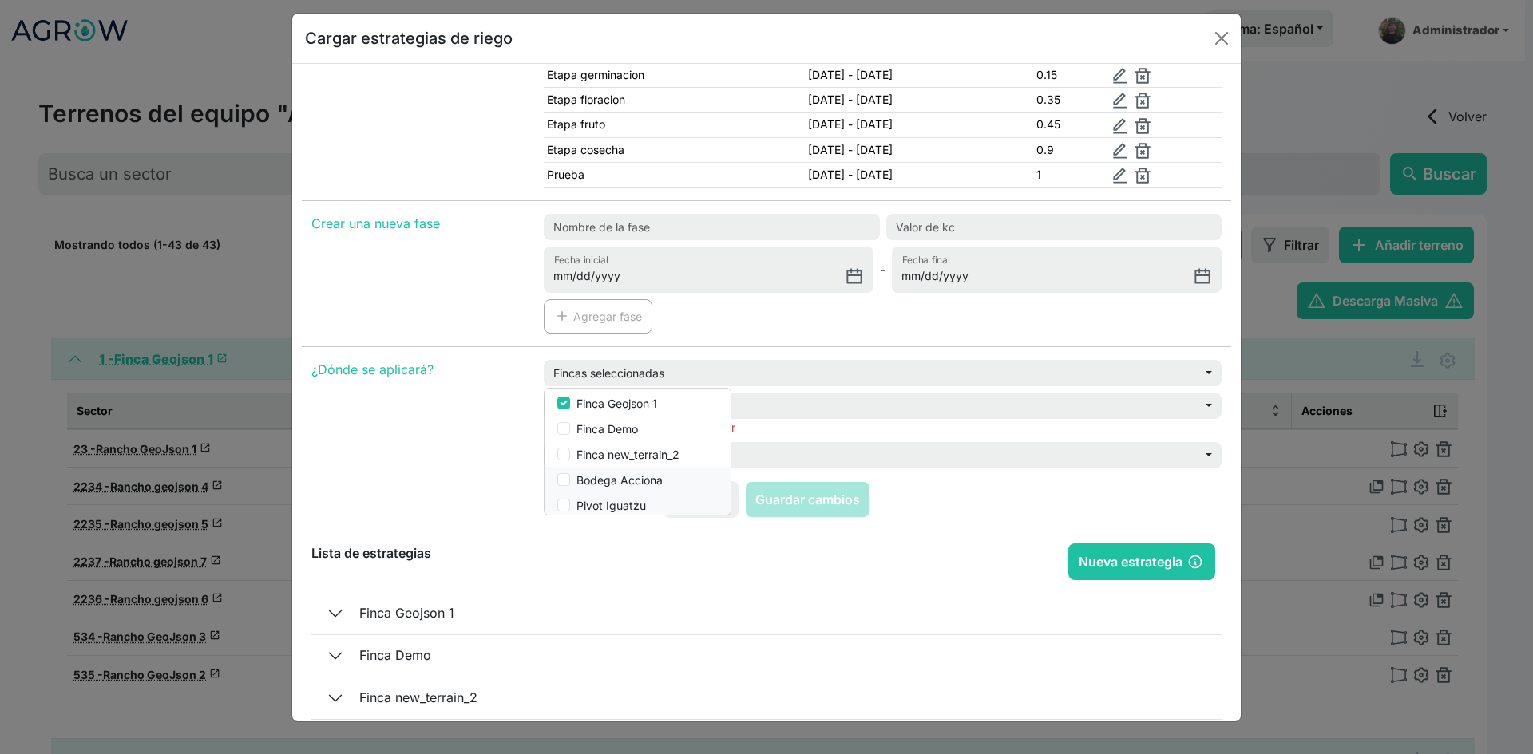
scroll to position [110, 0]
click at [599, 455] on label "BuenosAires" at bounding box center [608, 451] width 65 height 17
checkbox input "false"
click at [596, 477] on label "Invernadero_raul" at bounding box center [619, 477] width 87 height 17
checkbox input "false"
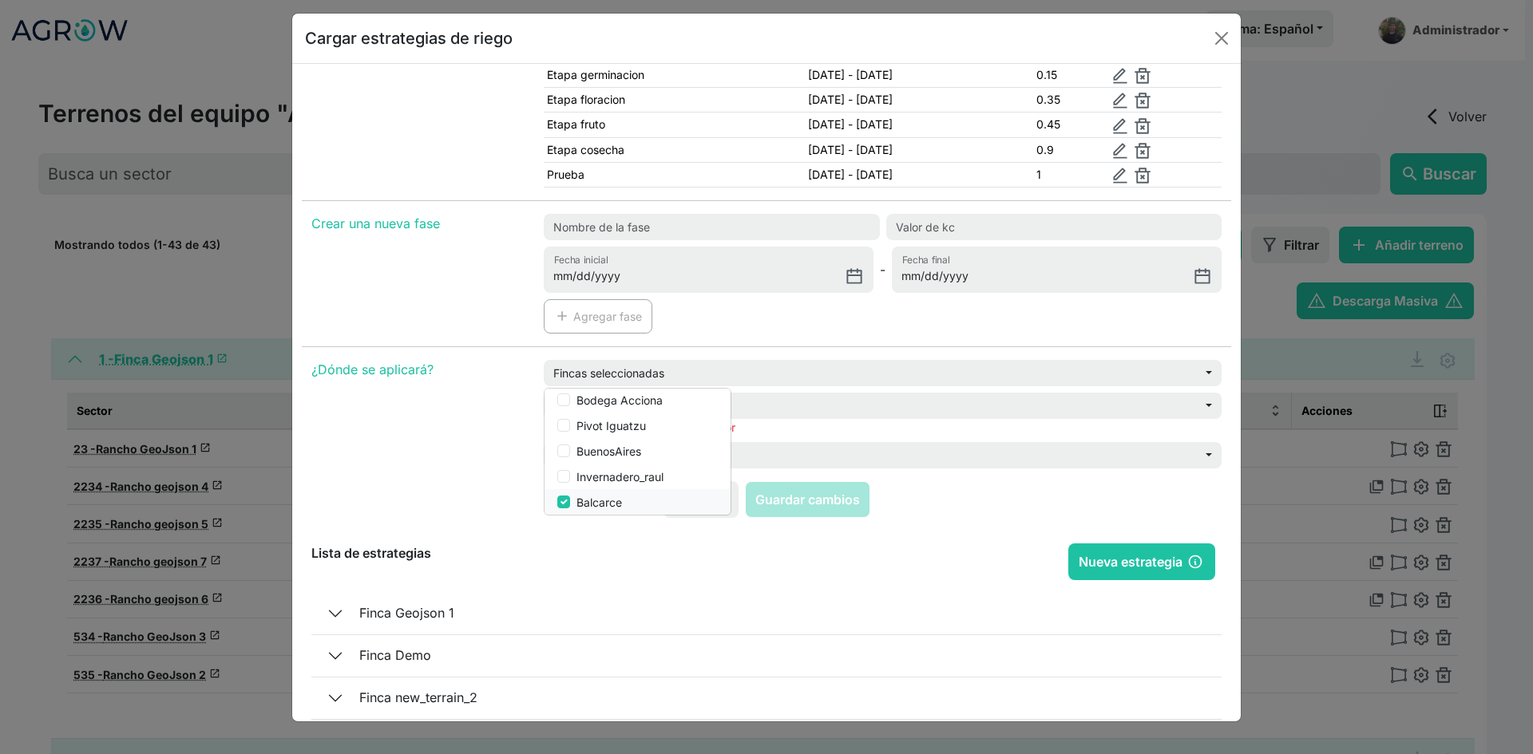
click at [588, 502] on label "Balcarce" at bounding box center [599, 502] width 46 height 17
checkbox input "false"
click at [600, 485] on label "Invernadero_raul" at bounding box center [619, 477] width 87 height 17
checkbox input "true"
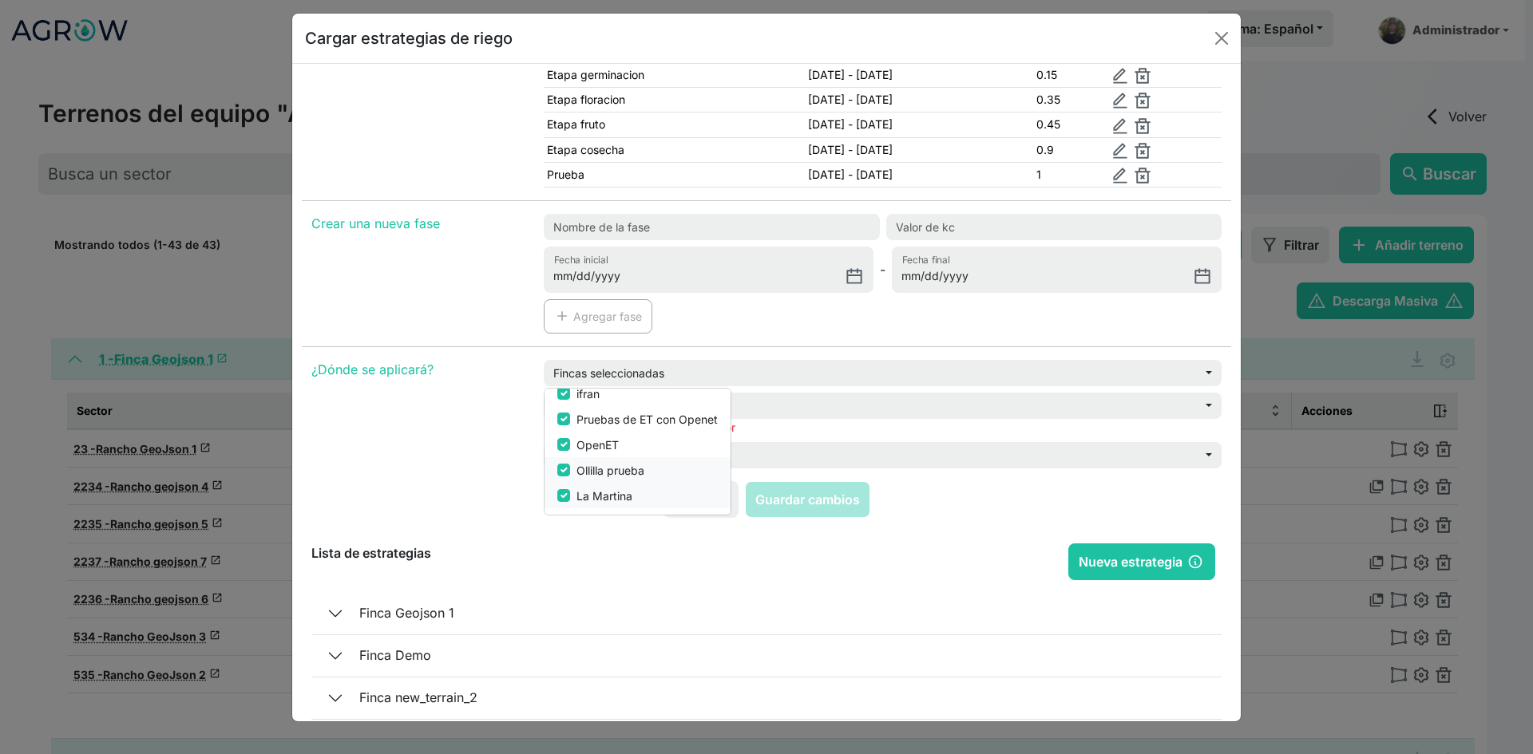
drag, startPoint x: 573, startPoint y: 487, endPoint x: 584, endPoint y: 473, distance: 18.2
click at [576, 483] on button "La Martina" at bounding box center [637, 496] width 186 height 26
checkbox input "false"
click at [584, 473] on label "Ollilla prueba" at bounding box center [610, 470] width 68 height 17
checkbox input "false"
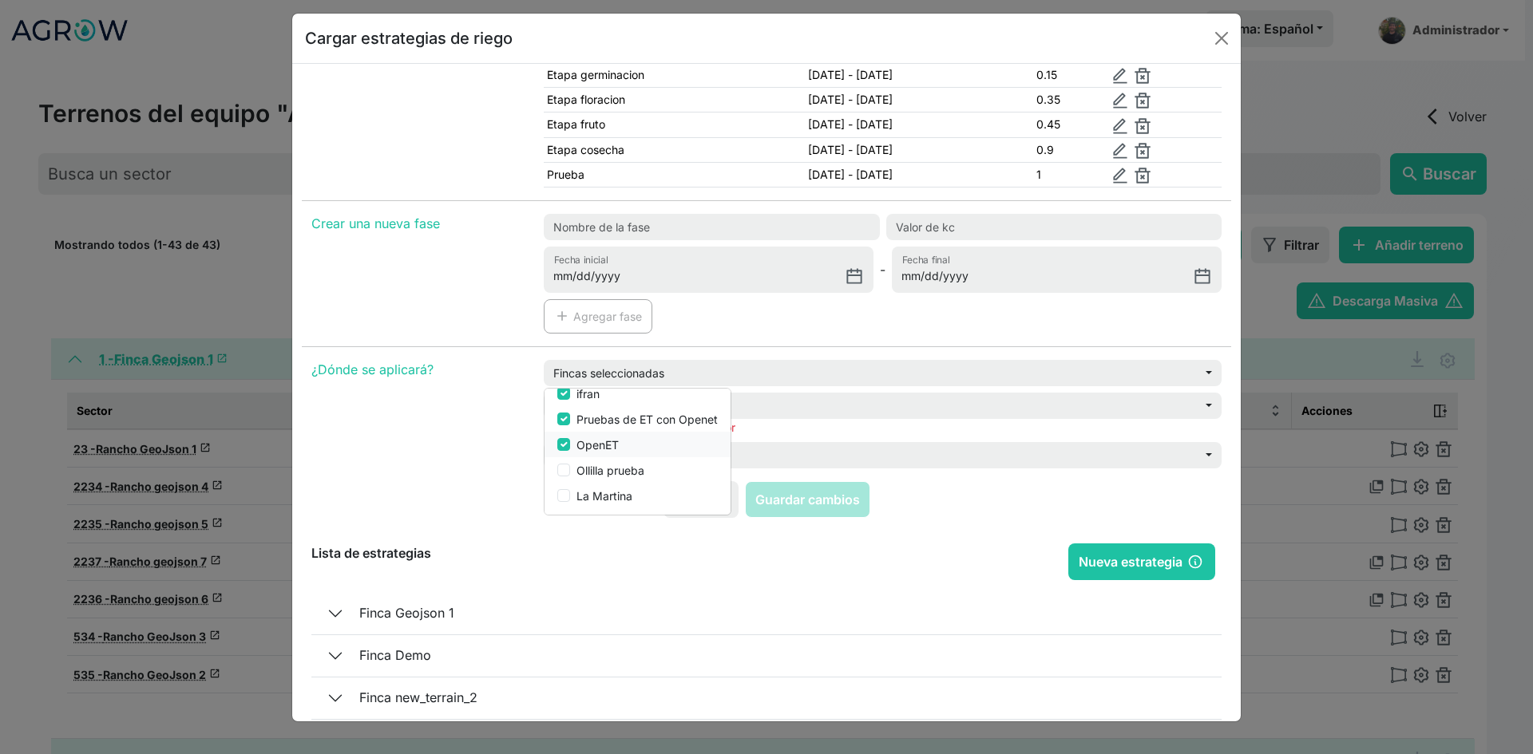
click at [592, 451] on label "OpenET" at bounding box center [597, 445] width 42 height 17
click at [592, 432] on button "OpenET" at bounding box center [637, 445] width 186 height 26
checkbox input "true"
click at [595, 406] on button "Pruebas de ET con Openet" at bounding box center [637, 419] width 186 height 26
checkbox input "false"
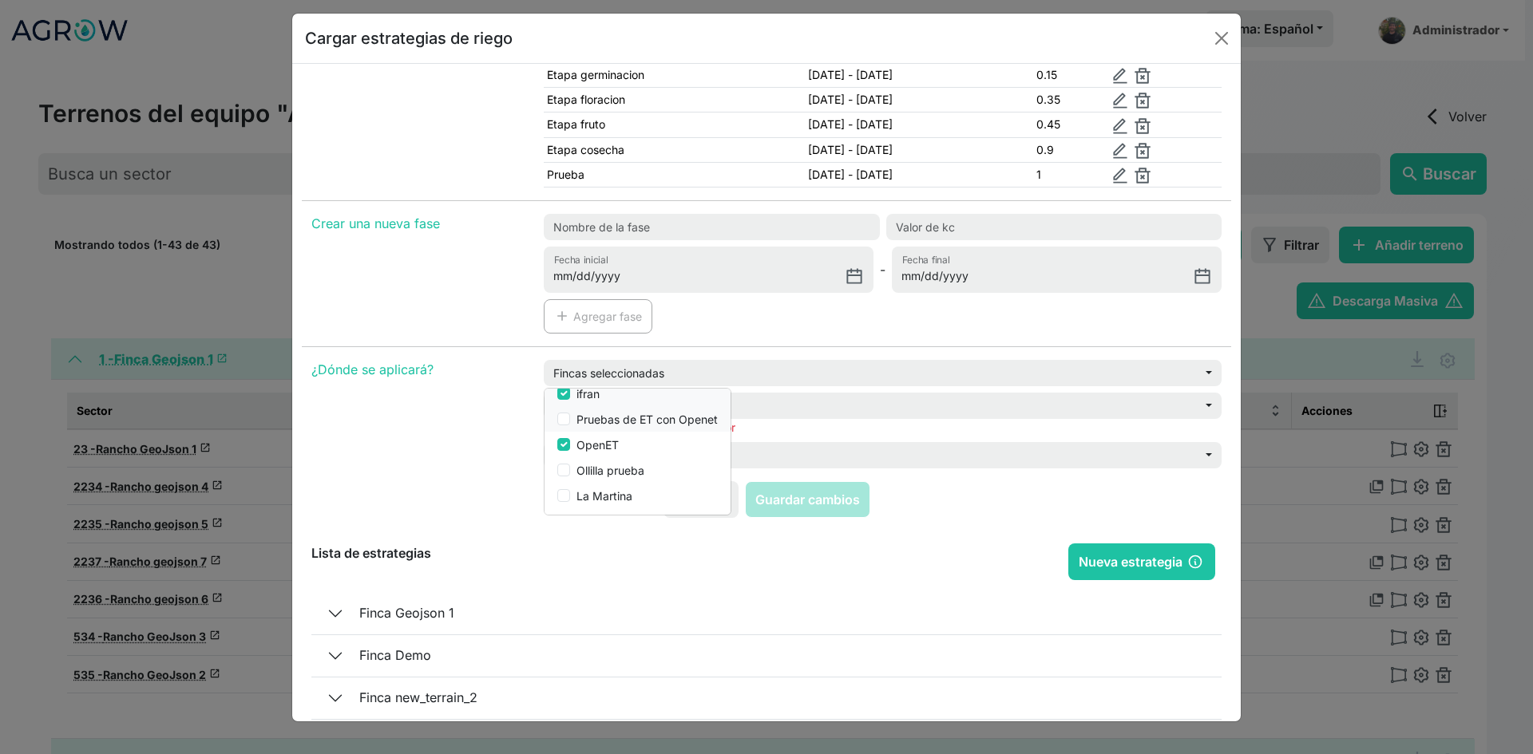
drag, startPoint x: 588, startPoint y: 394, endPoint x: 584, endPoint y: 408, distance: 14.9
click at [588, 395] on label "ifran" at bounding box center [587, 394] width 23 height 17
checkbox input "false"
click at [578, 454] on button "OpenET" at bounding box center [637, 445] width 186 height 26
checkbox input "false"
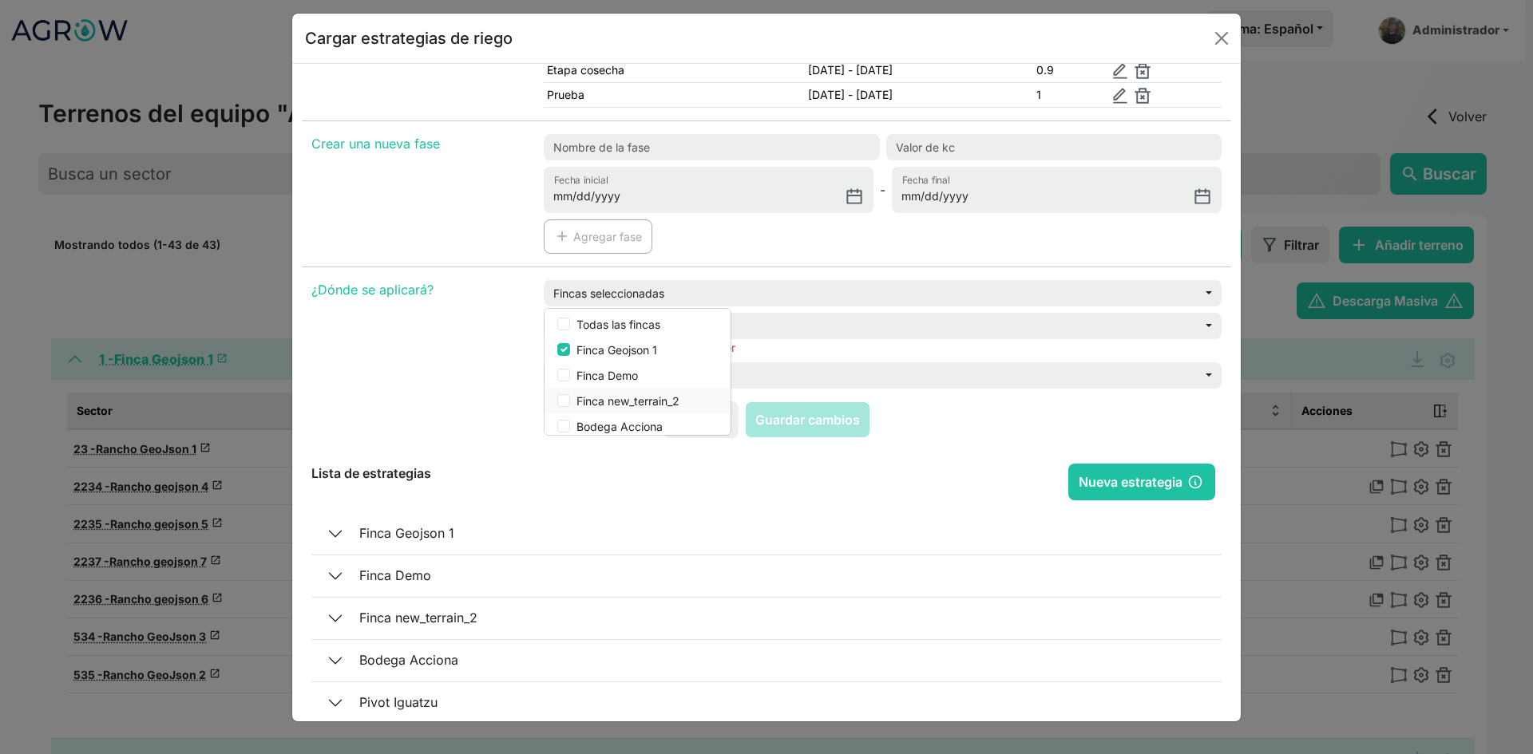
scroll to position [0, 0]
click at [639, 352] on label "Finca Geojson 1" at bounding box center [616, 354] width 81 height 17
checkbox input "false"
click at [497, 317] on div "¿Dónde se aplicará?" at bounding box center [418, 340] width 232 height 121
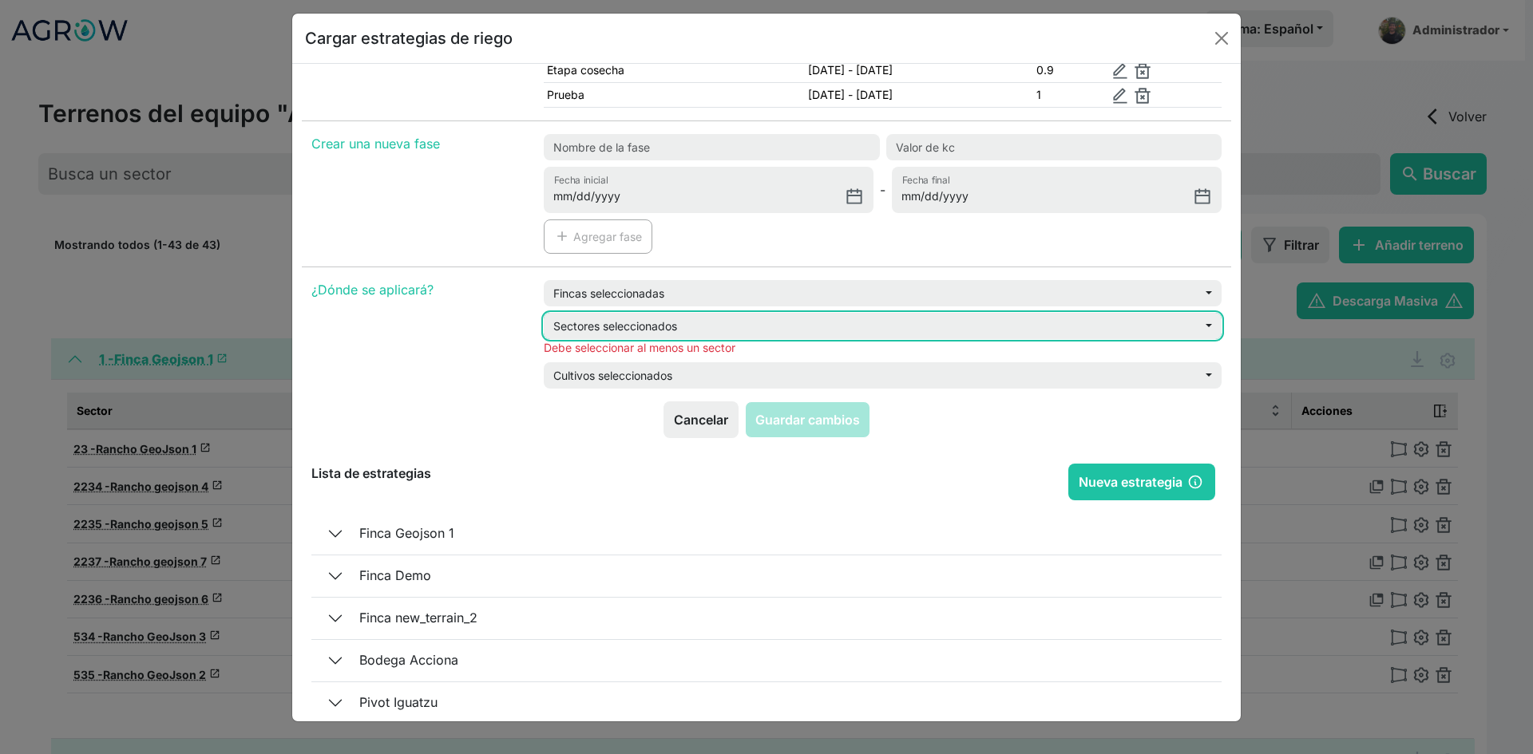
click at [615, 334] on button "Sectores seleccionados" at bounding box center [883, 326] width 678 height 26
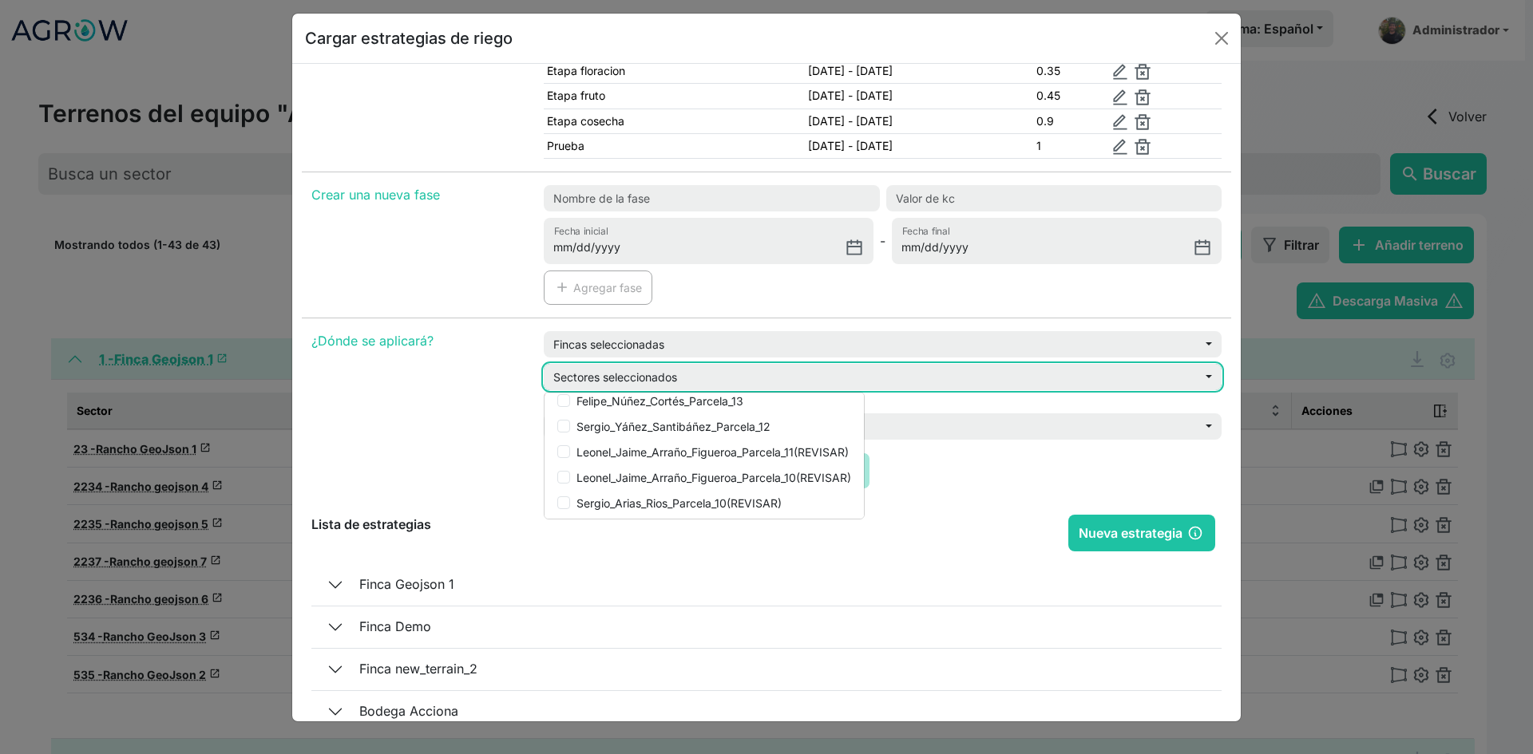
scroll to position [160, 0]
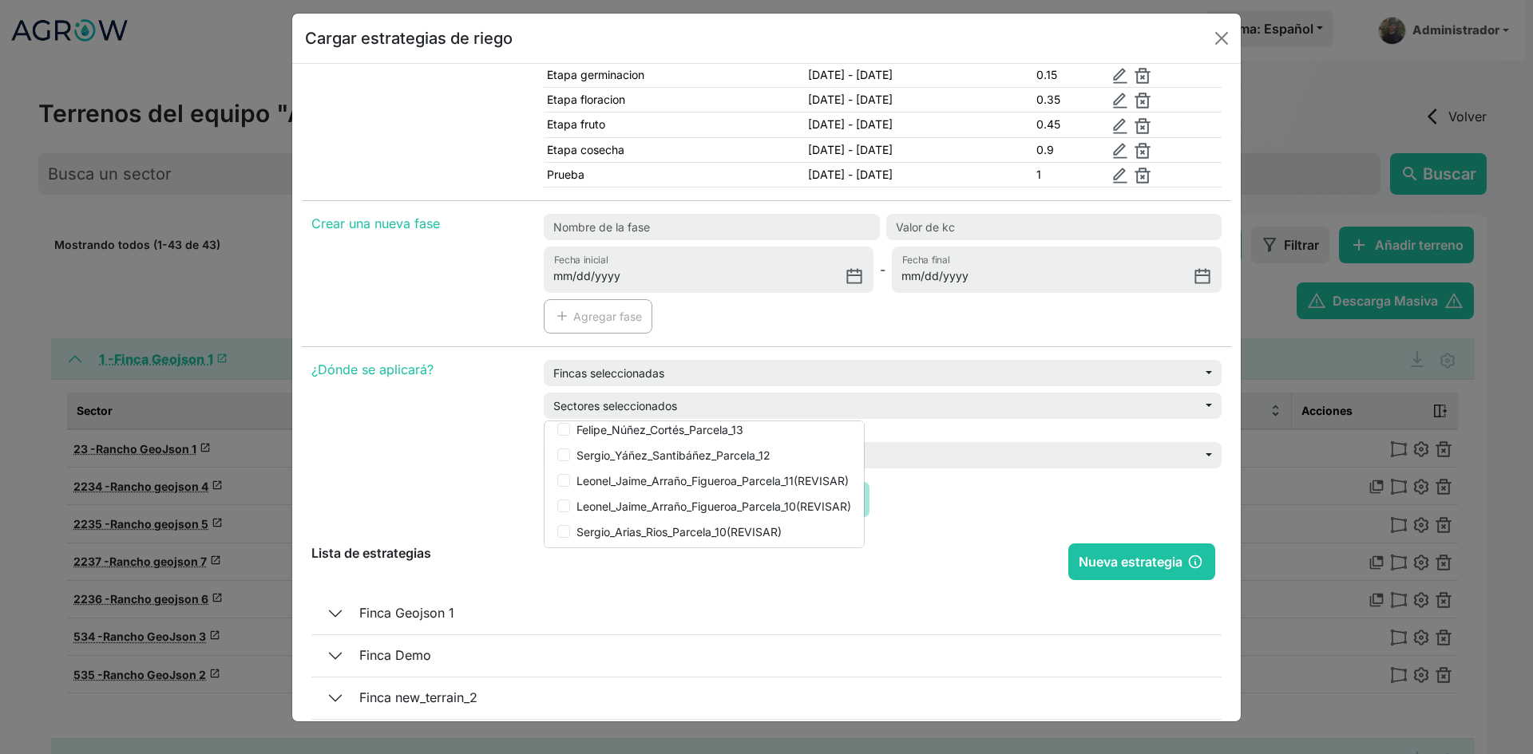
click at [501, 373] on p "¿Dónde se aplicará?" at bounding box center [417, 369] width 213 height 19
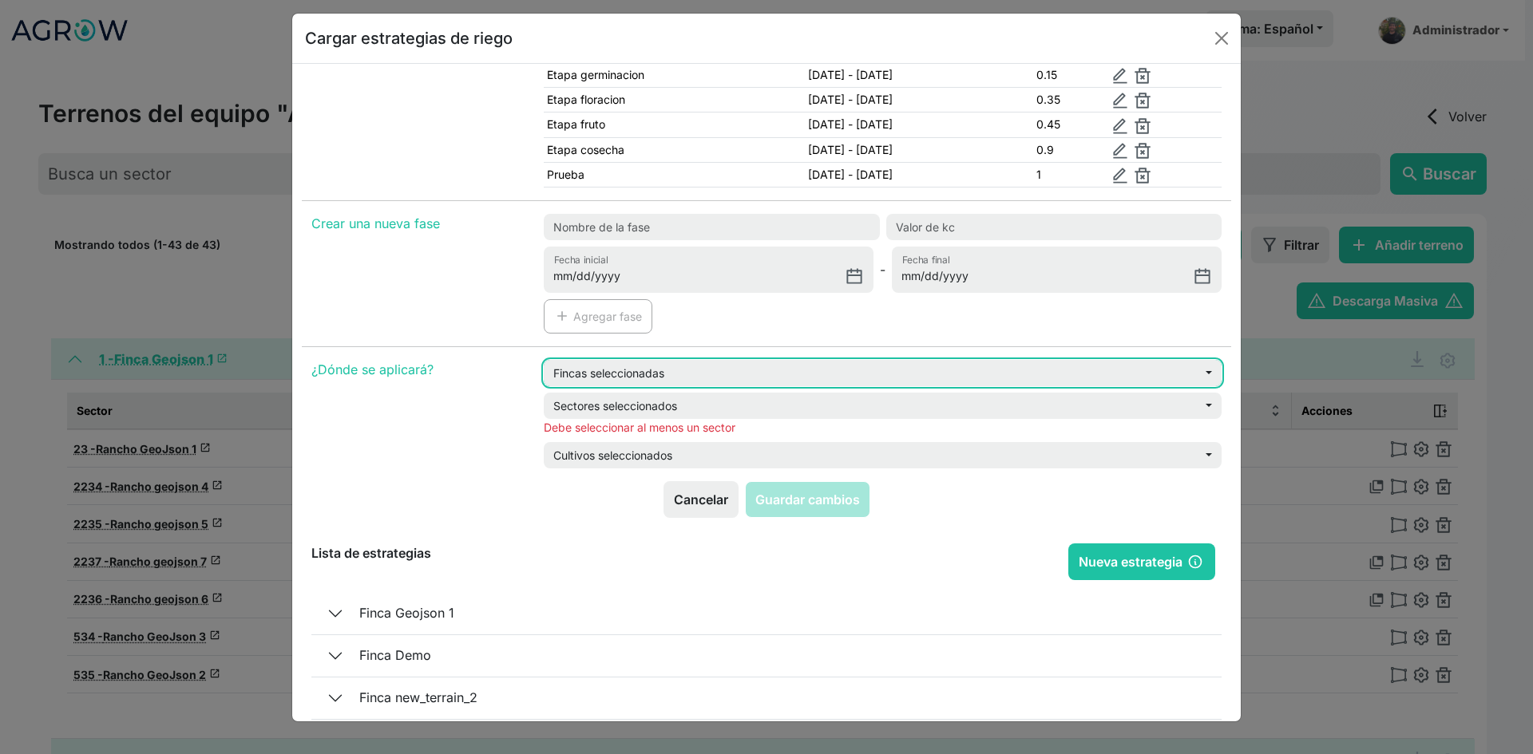
click at [646, 378] on button "Fincas seleccionadas" at bounding box center [883, 373] width 678 height 26
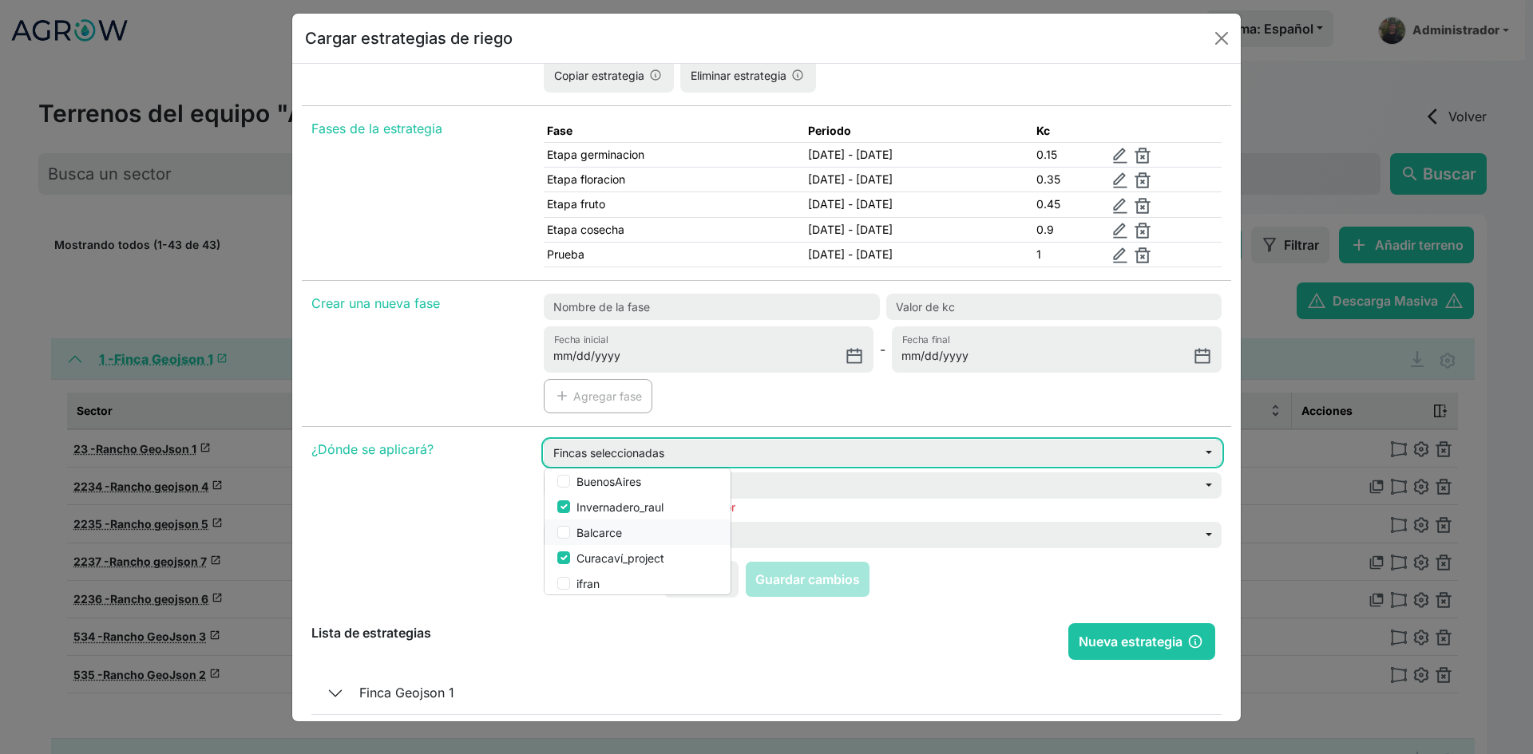
scroll to position [239, 0]
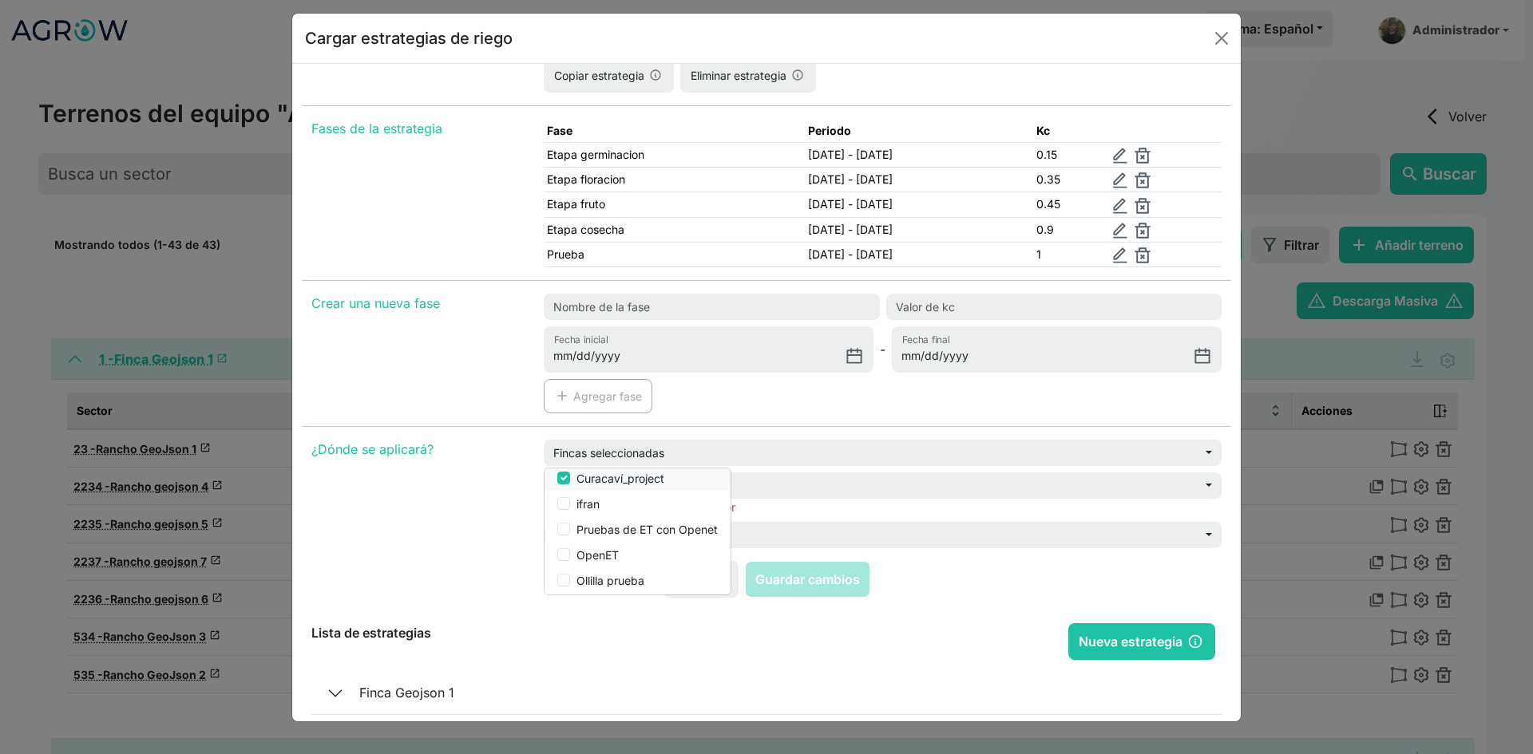
click at [612, 480] on label "Curacaví_project" at bounding box center [620, 478] width 88 height 17
checkbox input "false"
click at [501, 484] on div "¿Dónde se aplicará?" at bounding box center [418, 500] width 232 height 121
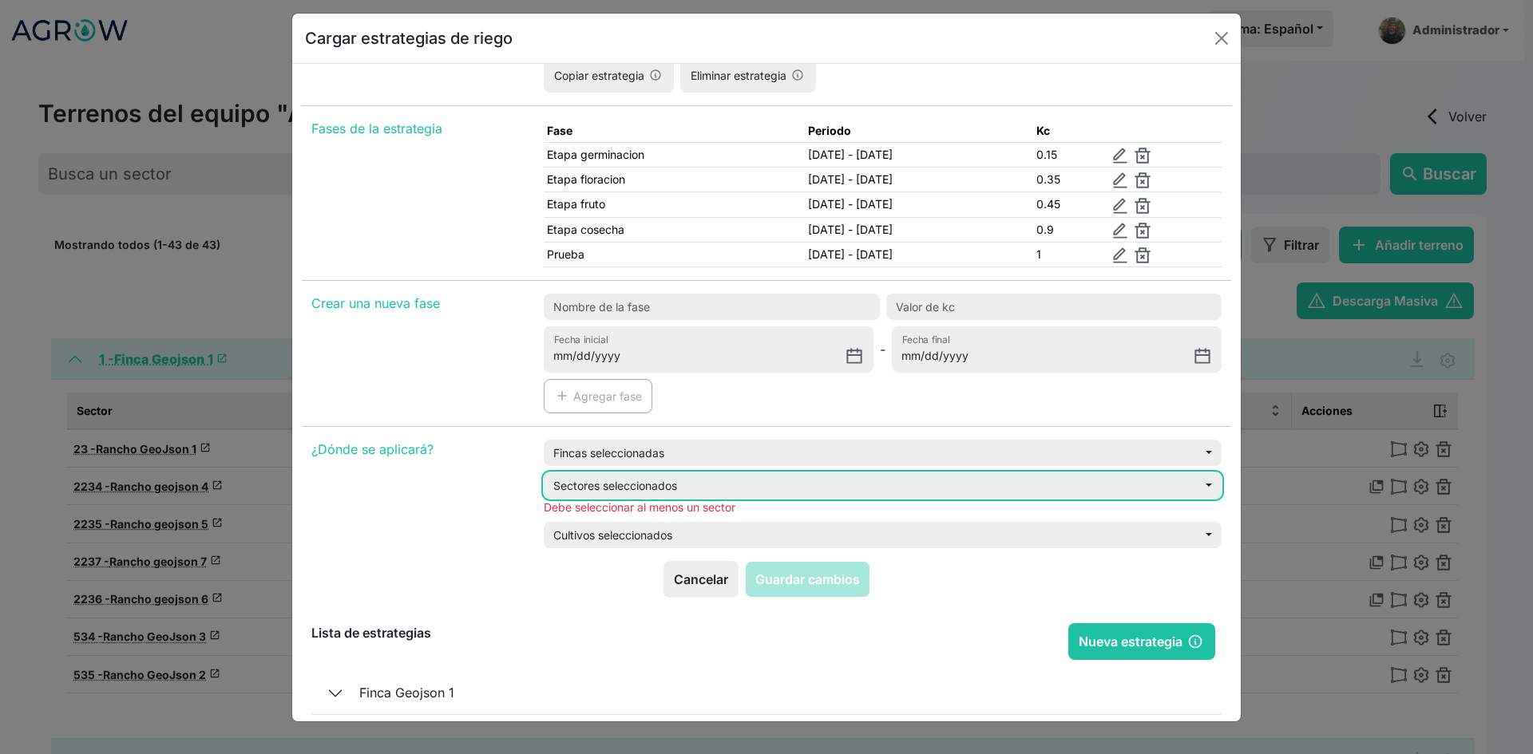
click at [598, 493] on button "Sectores seleccionados" at bounding box center [883, 486] width 678 height 26
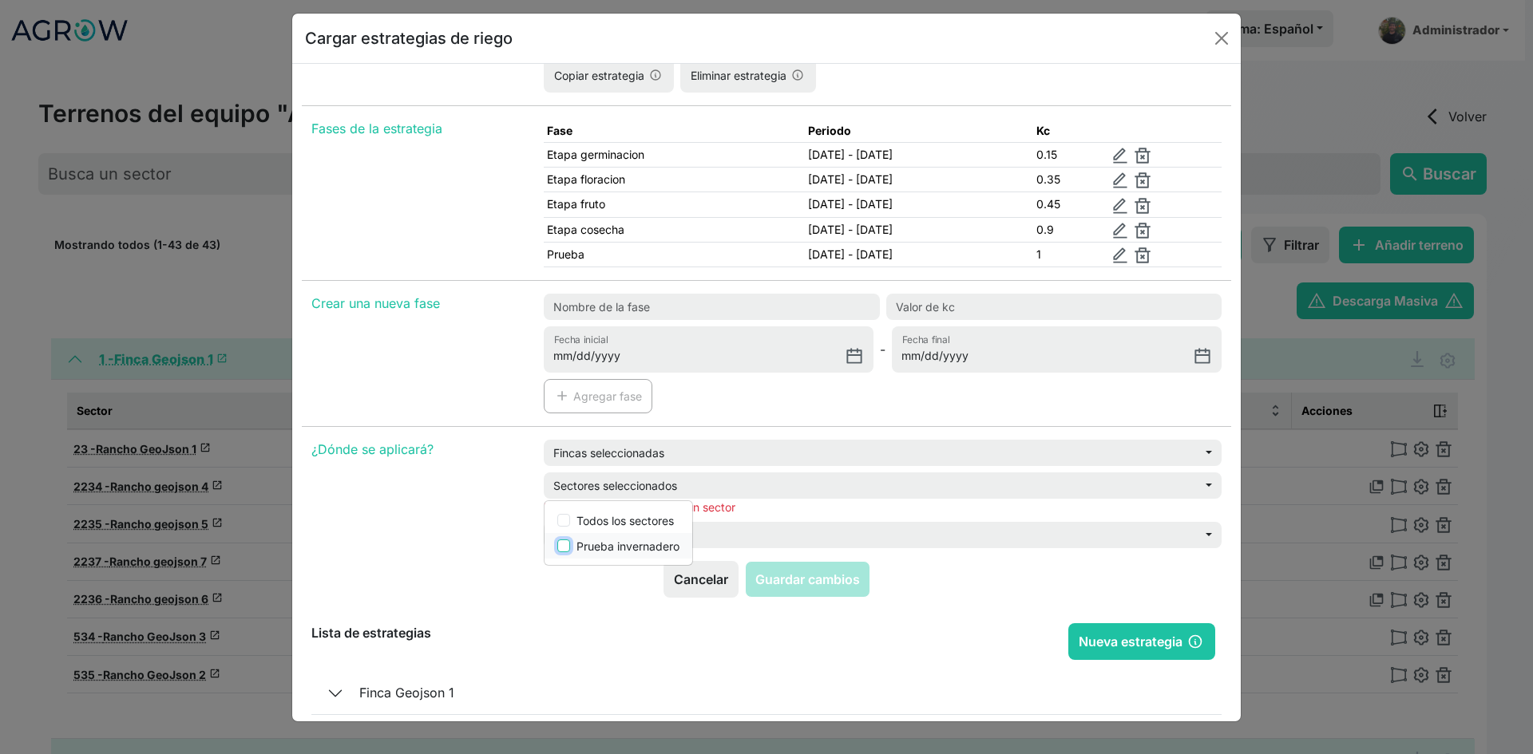
click at [565, 545] on input "checkbox" at bounding box center [563, 546] width 13 height 13
checkbox input "true"
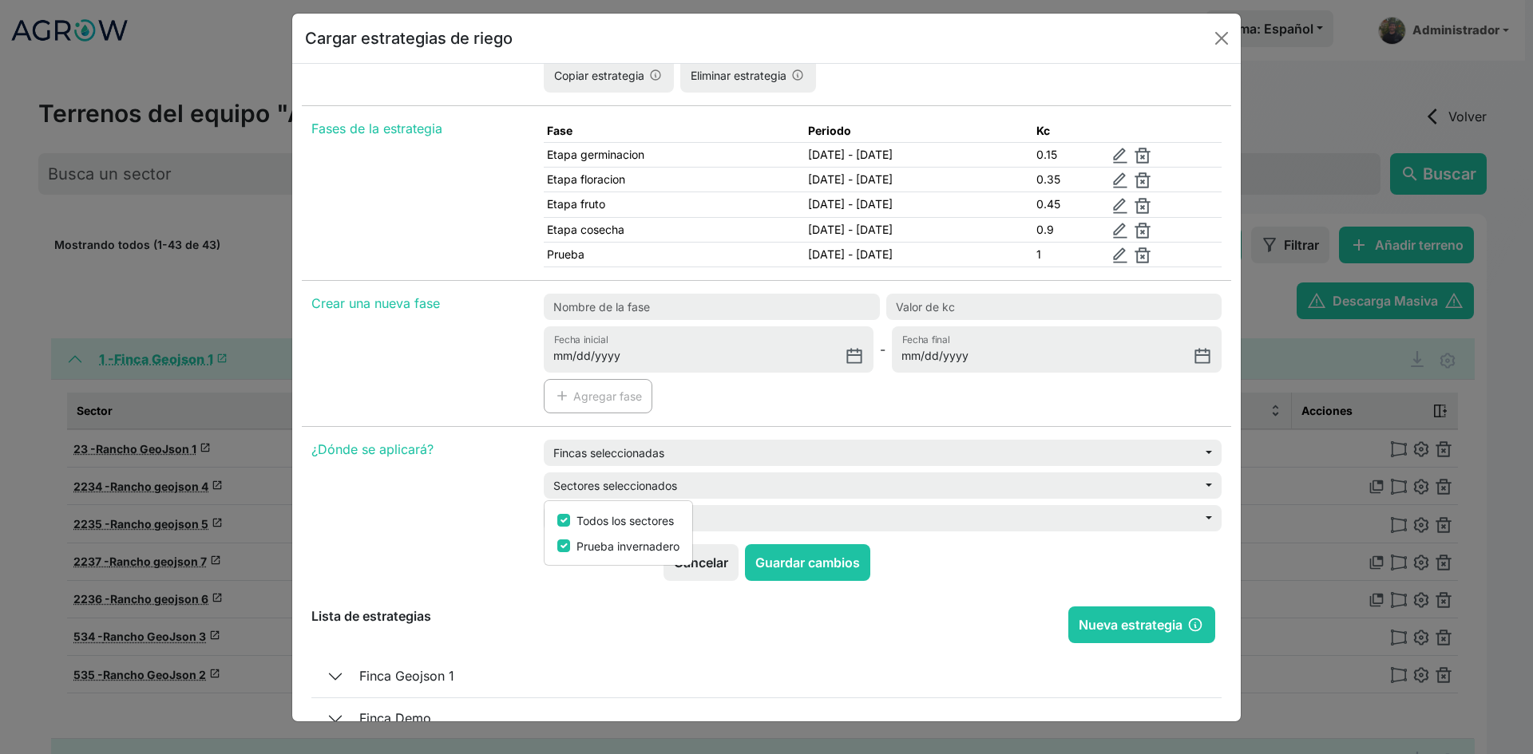
click at [528, 497] on div "¿Dónde se aplicará?" at bounding box center [418, 492] width 232 height 105
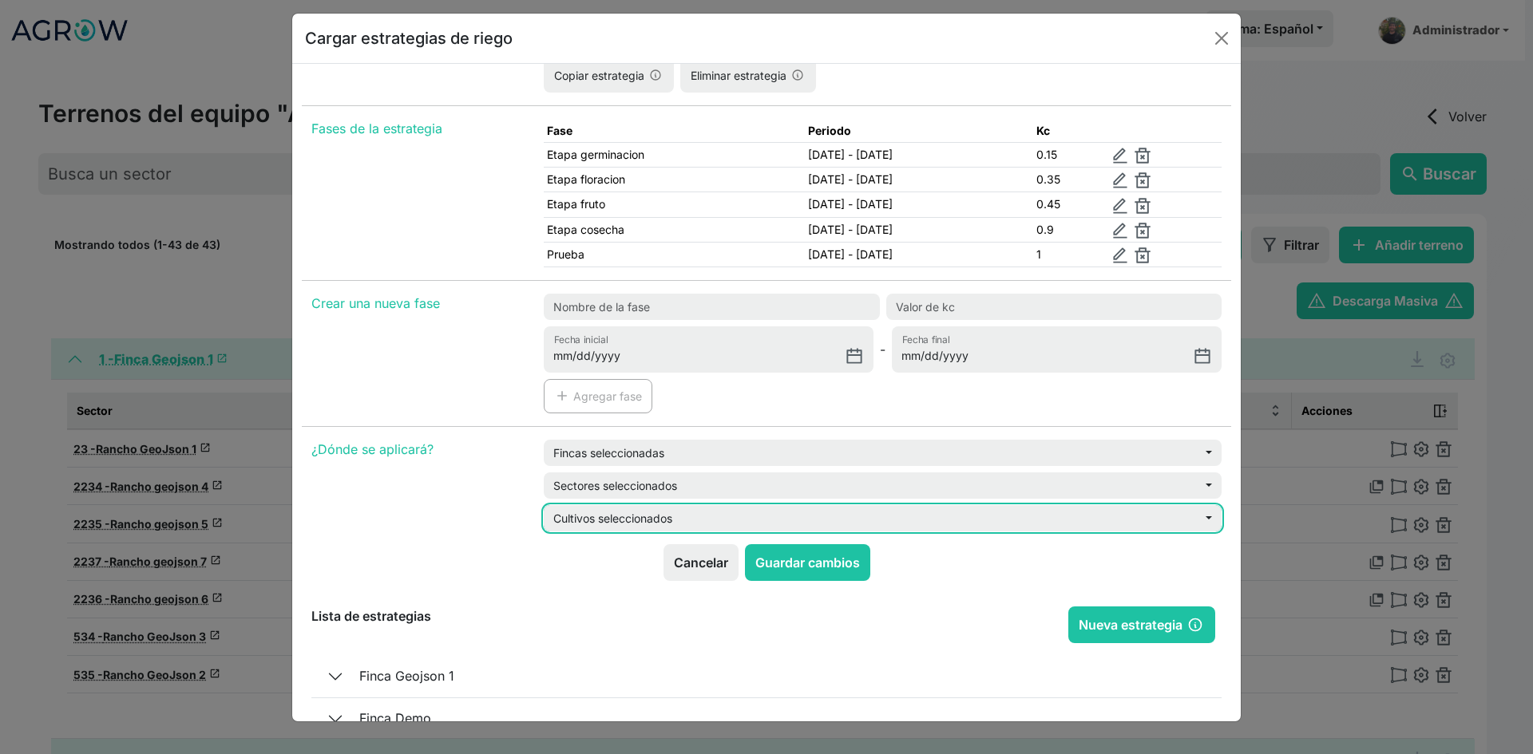
click at [578, 519] on button "Cultivos seleccionados" at bounding box center [883, 518] width 678 height 26
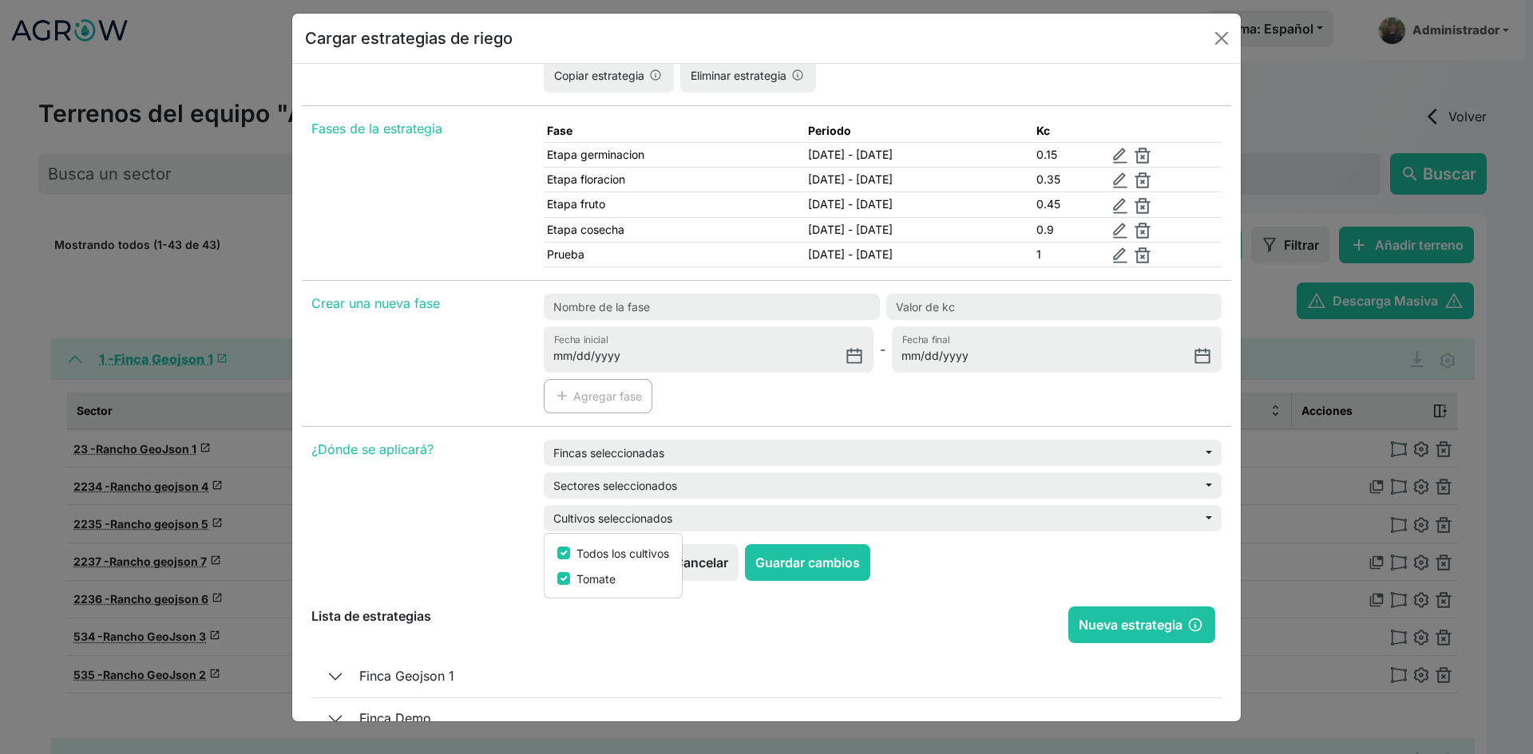
click at [513, 527] on div "¿Dónde se aplicará?" at bounding box center [418, 492] width 232 height 105
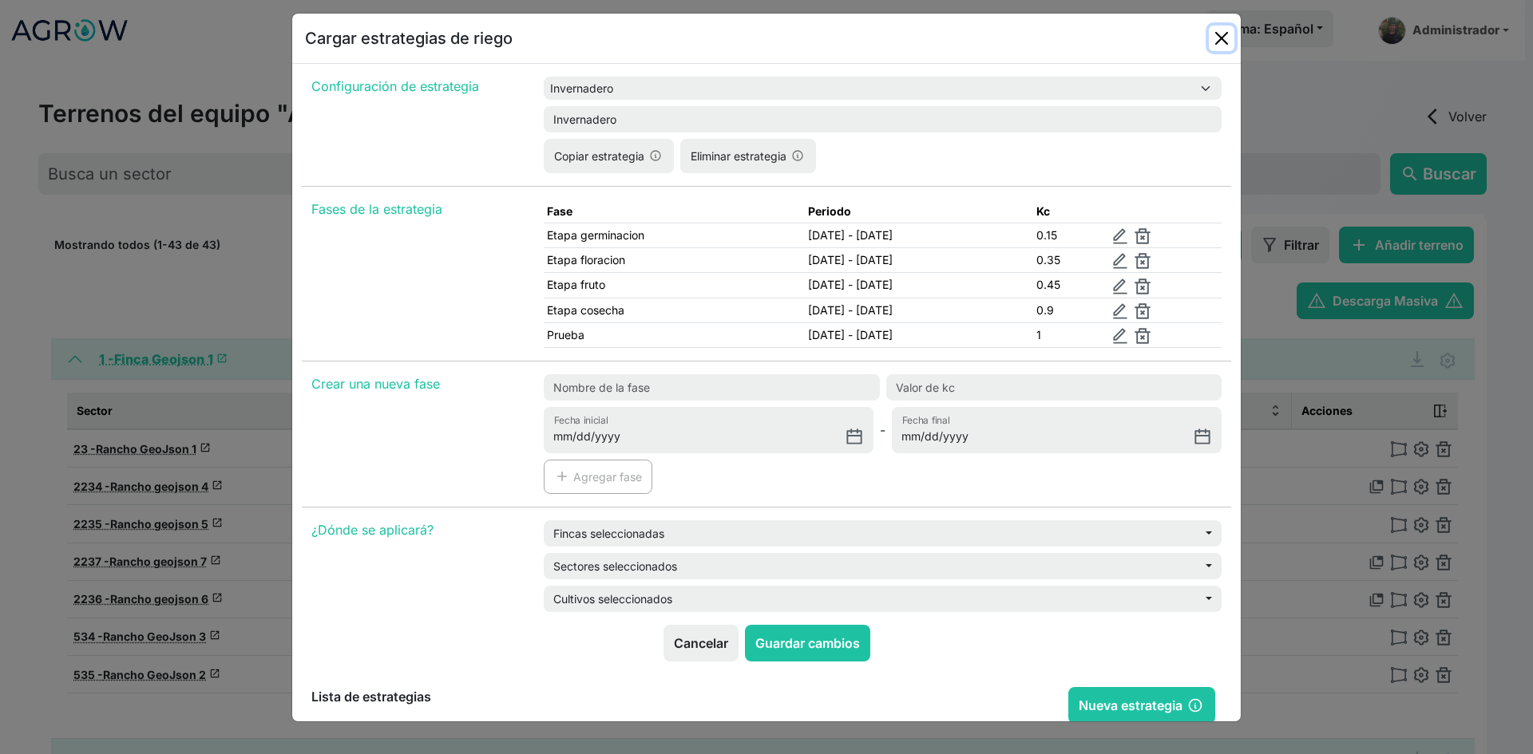
click at [1216, 48] on button "Close" at bounding box center [1222, 39] width 26 height 26
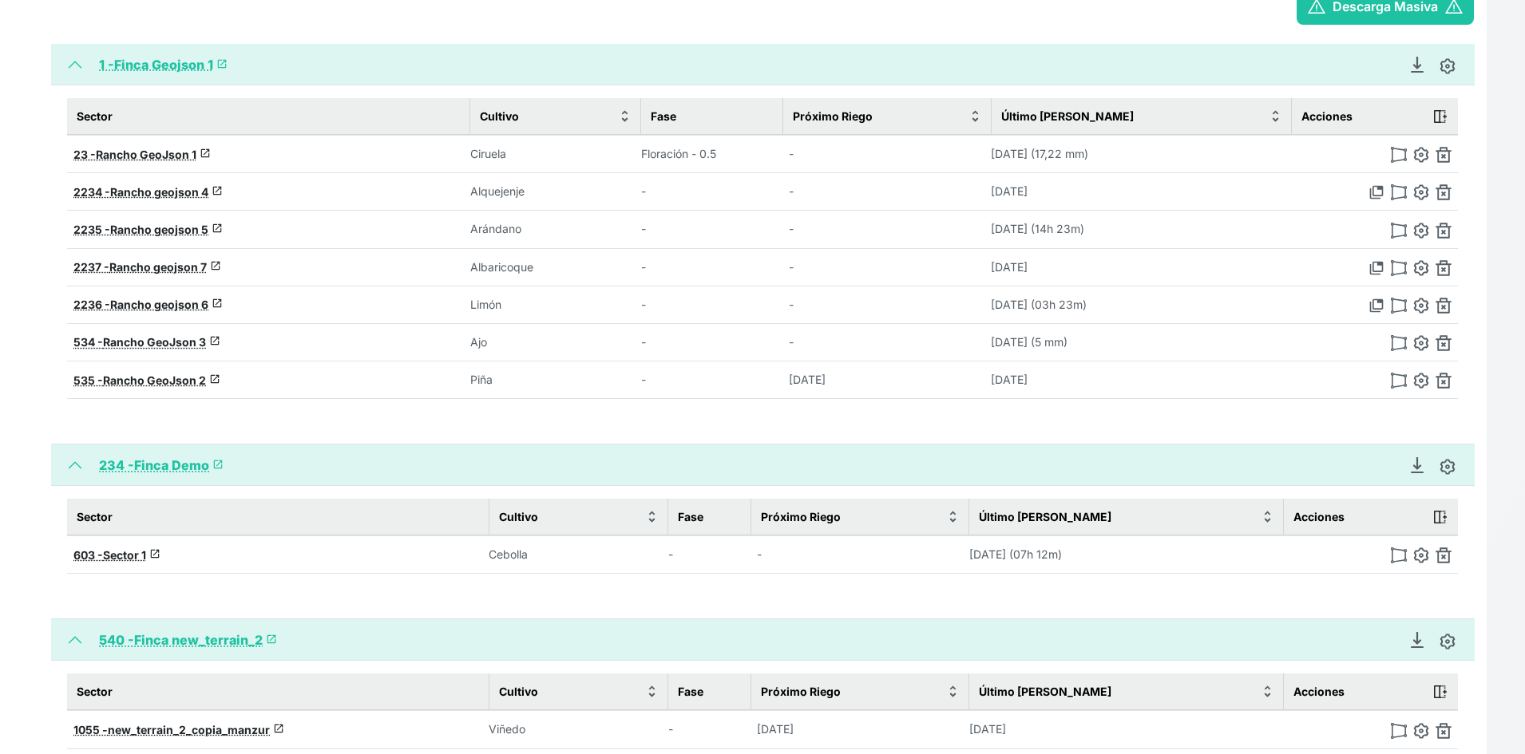
scroll to position [319, 0]
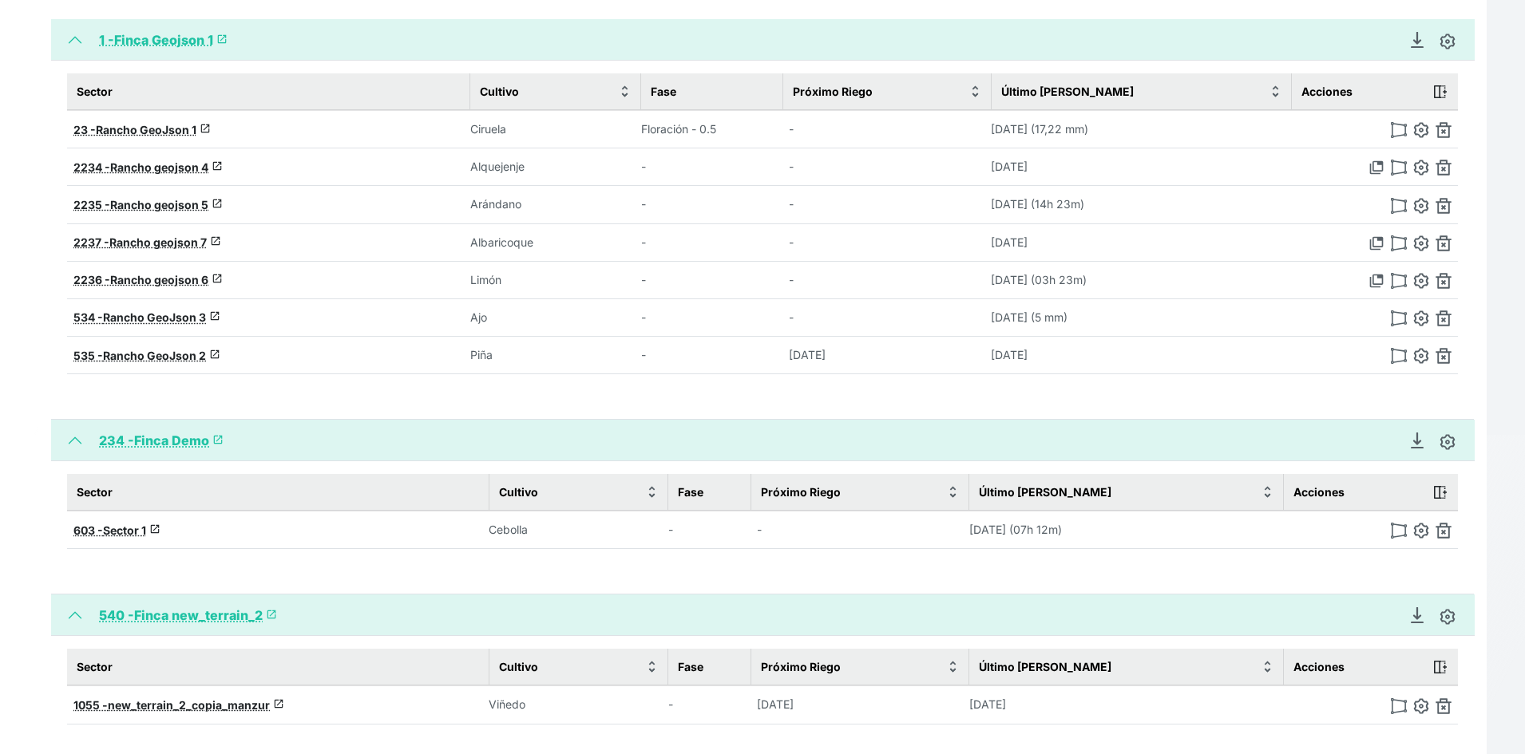
drag, startPoint x: 647, startPoint y: 126, endPoint x: 739, endPoint y: 121, distance: 92.8
click at [739, 121] on tr "23 - Rancho GeoJson 1 launch Ciruela Floración - 0.5 - [DATE] (17,22 mm)" at bounding box center [762, 129] width 1391 height 38
click at [739, 121] on td "Floración - 0.5" at bounding box center [712, 129] width 142 height 38
click at [739, 125] on td "Floración - 0.5" at bounding box center [712, 129] width 142 height 38
drag, startPoint x: 739, startPoint y: 125, endPoint x: 730, endPoint y: 125, distance: 8.8
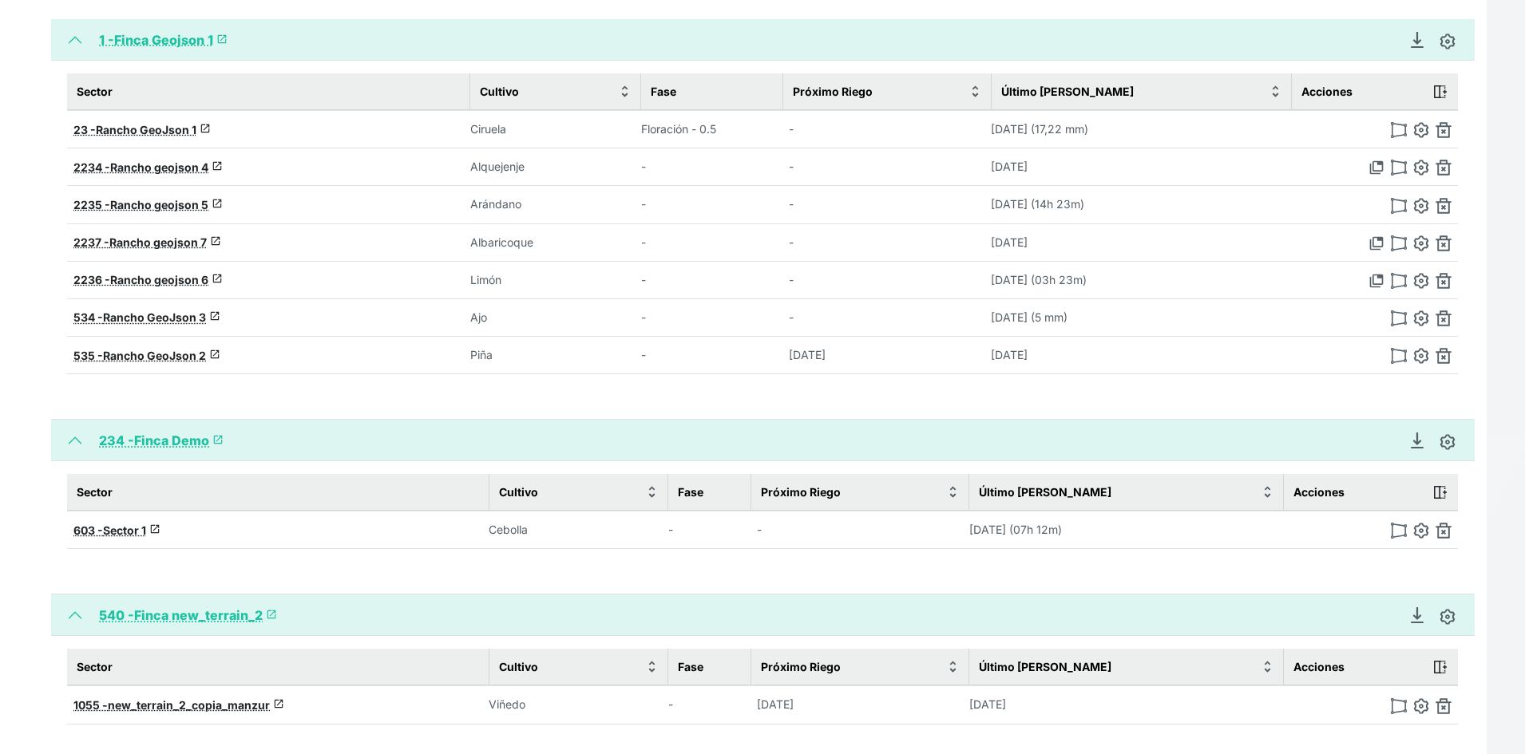
click at [733, 125] on td "Floración - 0.5" at bounding box center [712, 129] width 142 height 38
click at [729, 125] on td "Floración - 0.5" at bounding box center [712, 129] width 142 height 38
click at [728, 125] on td "Floración - 0.5" at bounding box center [712, 129] width 142 height 38
click at [723, 126] on td "Floración - 0.5" at bounding box center [712, 129] width 142 height 38
click at [722, 126] on td "Floración - 0.5" at bounding box center [712, 129] width 142 height 38
